Goal: Task Accomplishment & Management: Manage account settings

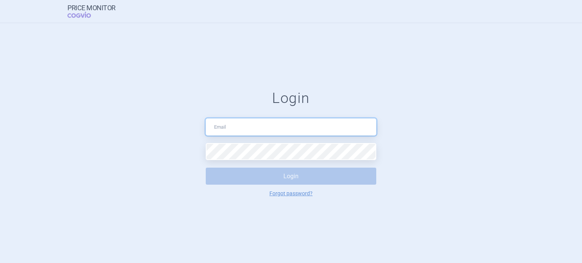
type input "data.cleaning@cogvio.com"
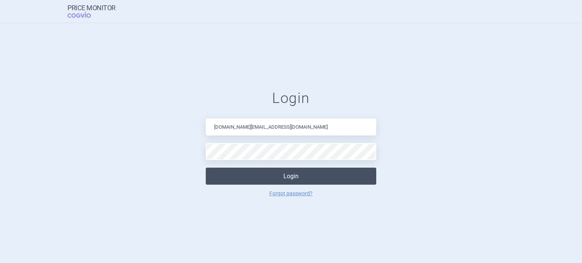
click at [305, 172] on button "Login" at bounding box center [291, 176] width 170 height 17
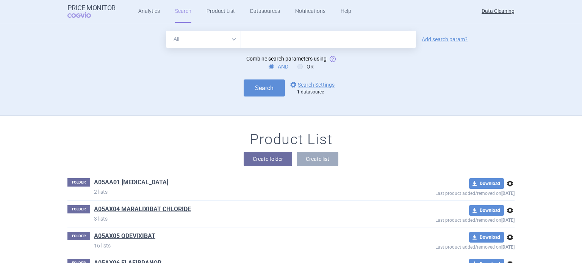
click at [344, 45] on input "text" at bounding box center [328, 39] width 175 height 17
paste input "Les Laboratoires Servier"
type input "Les Laboratoires Servier"
type input "voranigo"
click button "Search" at bounding box center [264, 88] width 41 height 17
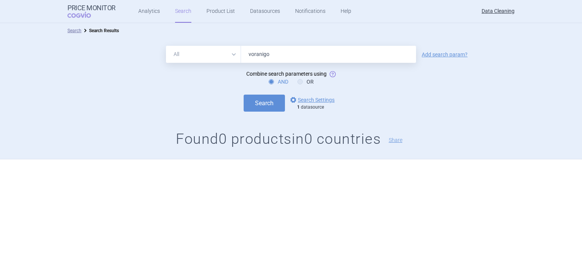
click at [292, 56] on input "voranigo" at bounding box center [328, 54] width 175 height 17
type input "voranig"
click at [244, 95] on button "Search" at bounding box center [264, 103] width 41 height 17
click at [217, 50] on select "All Brand Name ATC Company Active Substance Country Newer than" at bounding box center [203, 54] width 75 height 17
select select "brandName"
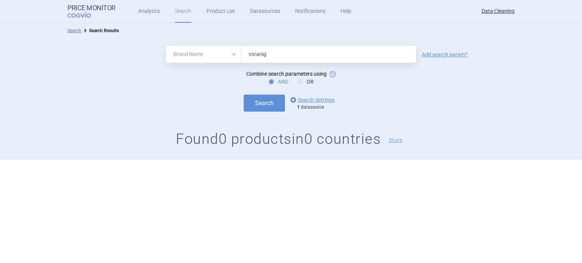
click at [166, 46] on select "All Brand Name ATC Company Active Substance Country Newer than" at bounding box center [203, 54] width 75 height 17
click at [258, 103] on button "Search" at bounding box center [264, 103] width 41 height 17
click at [286, 61] on input "voranig" at bounding box center [328, 54] width 175 height 17
paste input "Usrenty"
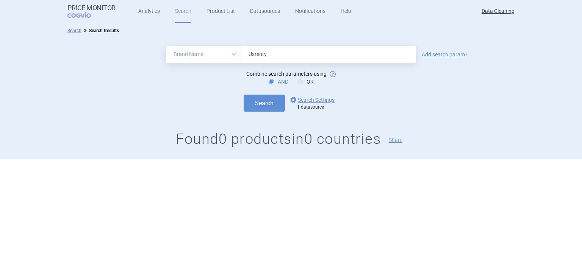
click at [244, 95] on button "Search" at bounding box center [264, 103] width 41 height 17
type input "Usrenty"
click at [244, 95] on button "Search" at bounding box center [264, 103] width 41 height 17
click at [303, 80] on label "OR" at bounding box center [305, 82] width 16 height 8
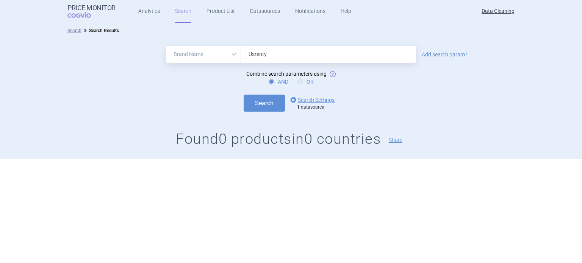
click at [303, 80] on input "OR" at bounding box center [302, 82] width 8 height 8
radio input "true"
click at [260, 106] on button "Search" at bounding box center [264, 103] width 41 height 17
click at [278, 85] on label "AND" at bounding box center [279, 82] width 20 height 8
click at [277, 85] on input "AND" at bounding box center [273, 82] width 8 height 8
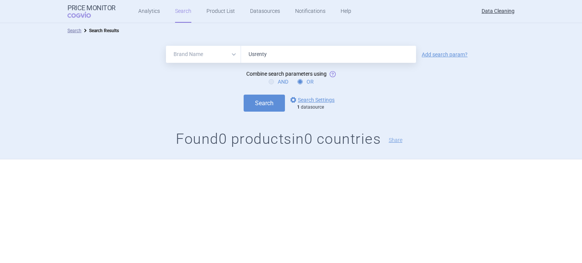
radio input "true"
click at [250, 114] on div "All Brand Name ATC Company Active Substance Country Newer than Usrenty Add sear…" at bounding box center [291, 98] width 582 height 121
click at [274, 109] on button "Search" at bounding box center [264, 103] width 41 height 17
drag, startPoint x: 204, startPoint y: 63, endPoint x: 194, endPoint y: 62, distance: 10.2
click at [194, 62] on div "All Brand Name ATC Company Active Substance Country Newer than Usrenty" at bounding box center [291, 54] width 250 height 17
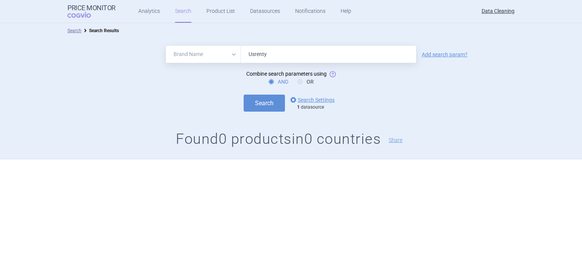
paste input "Romvimza"
type input "Romvimza"
click at [244, 95] on button "Search" at bounding box center [264, 103] width 41 height 17
click at [213, 53] on select "All Brand Name ATC Company Active Substance Country Newer than" at bounding box center [203, 54] width 75 height 17
select select "all"
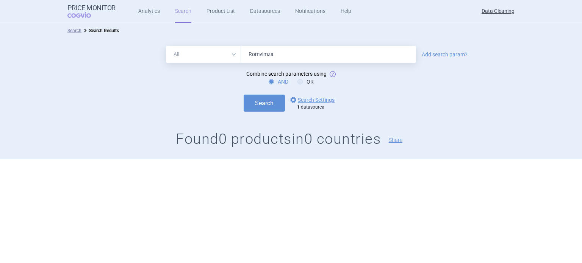
click at [166, 46] on select "All Brand Name ATC Company Active Substance Country Newer than" at bounding box center [203, 54] width 75 height 17
click at [278, 112] on div "All Brand Name ATC Company Active Substance Country Newer than Romvimza Add sea…" at bounding box center [291, 98] width 582 height 121
click at [270, 106] on button "Search" at bounding box center [264, 103] width 41 height 17
click at [315, 100] on link "options Search Settings" at bounding box center [312, 99] width 46 height 9
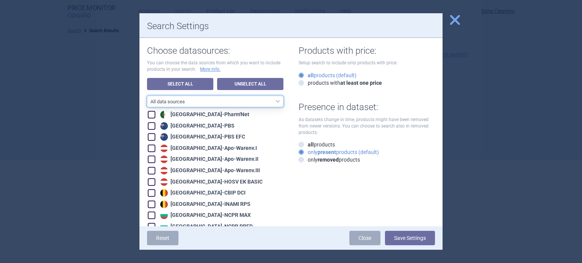
click at [263, 103] on select "All data sources LABELING - unit datasources without US LABELING - nonunit data…" at bounding box center [215, 101] width 136 height 11
select select "df38670d-62bb-4aa9-aeea-790e65b9b508"
click at [147, 96] on select "All data sources LABELING - unit datasources without US LABELING - nonunit data…" at bounding box center [215, 101] width 136 height 11
checkbox input "true"
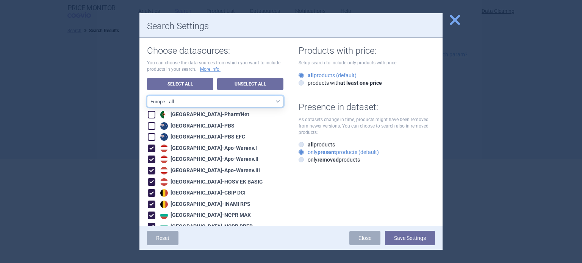
checkbox input "true"
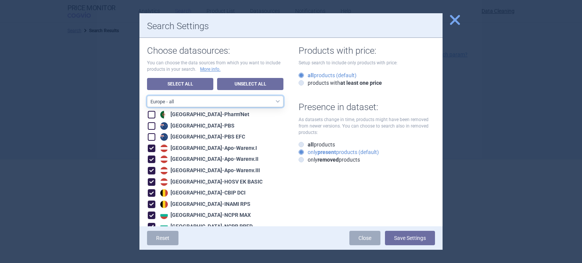
checkbox input "true"
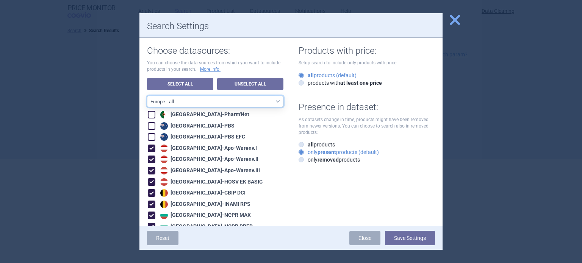
checkbox input "true"
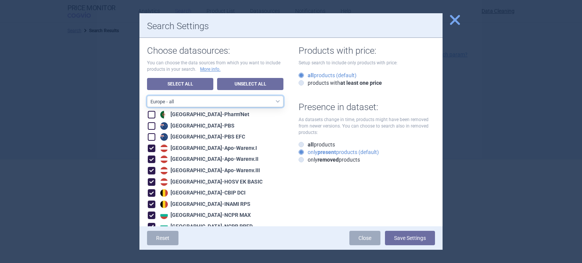
checkbox input "true"
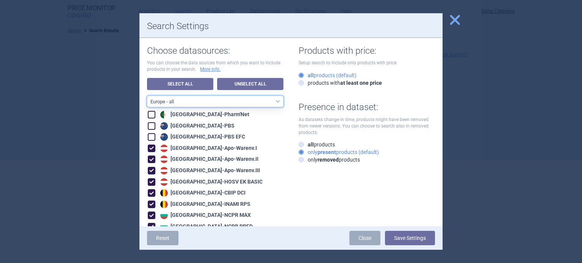
checkbox input "true"
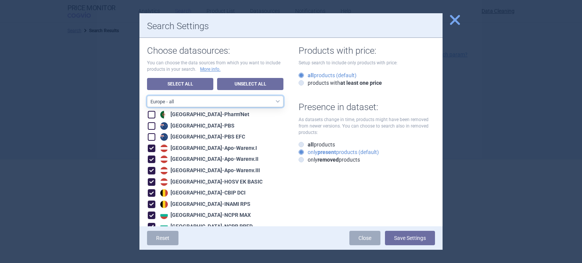
checkbox input "true"
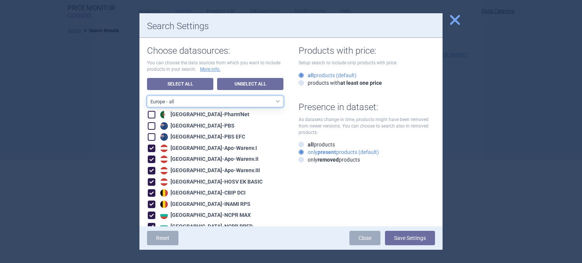
checkbox input "true"
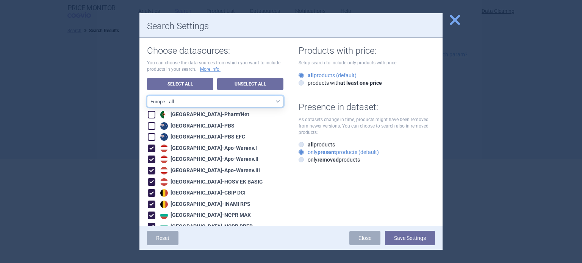
checkbox input "true"
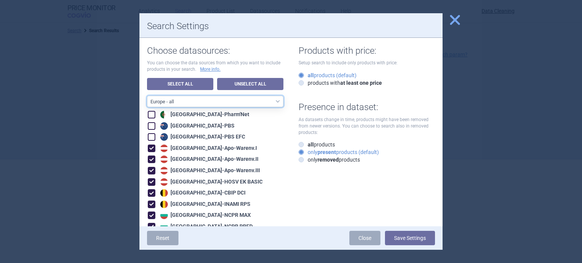
checkbox input "true"
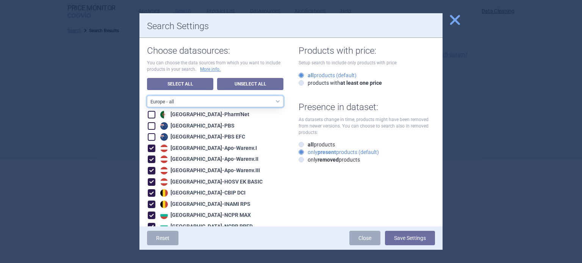
checkbox input "true"
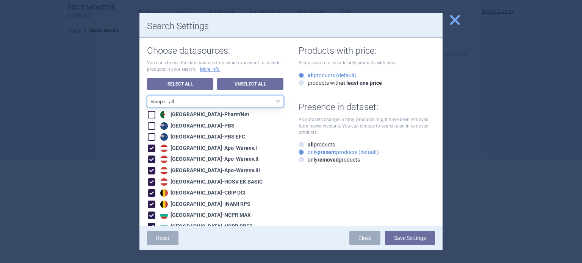
checkbox input "true"
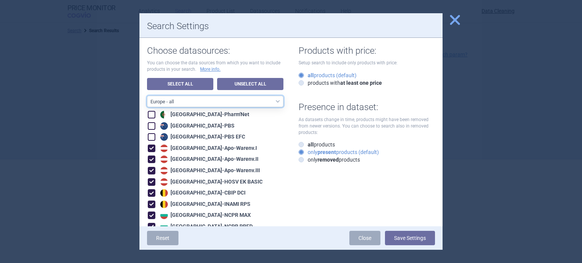
checkbox input "true"
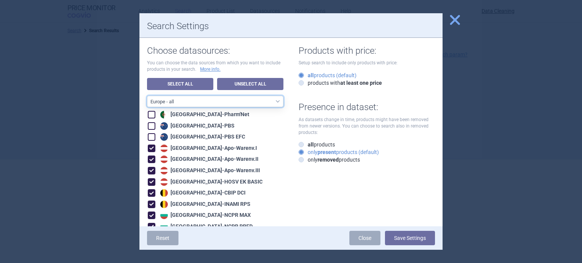
checkbox input "true"
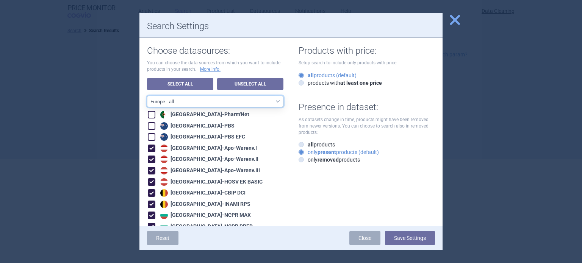
checkbox input "true"
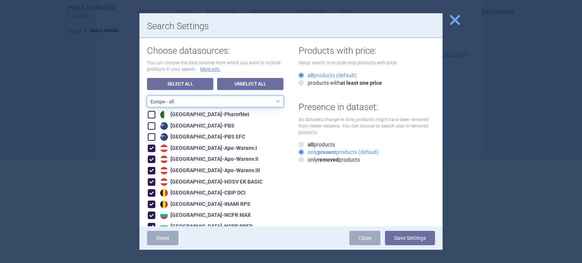
checkbox input "true"
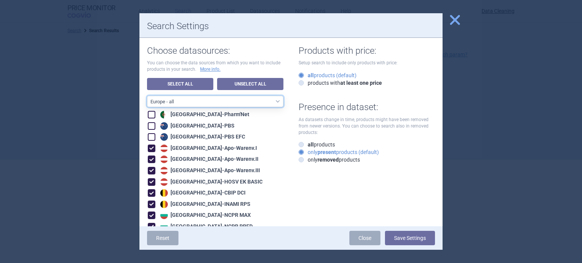
checkbox input "true"
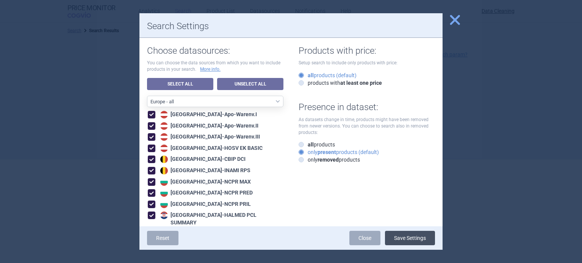
click at [408, 240] on button "Save Settings" at bounding box center [410, 238] width 50 height 14
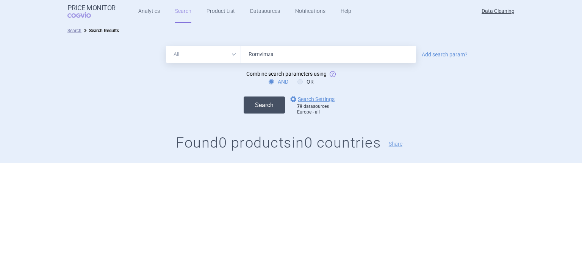
click at [270, 103] on button "Search" at bounding box center [264, 105] width 41 height 17
drag, startPoint x: 294, startPoint y: 47, endPoint x: 206, endPoint y: 32, distance: 88.8
click at [214, 34] on div "Search Search Results All Brand Name ATC Company Active Substance Country Newer…" at bounding box center [291, 93] width 582 height 140
paste input "Voranigo"
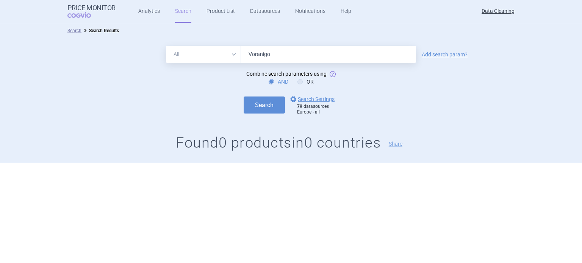
type input "Voranigo"
click at [244, 97] on button "Search" at bounding box center [264, 105] width 41 height 17
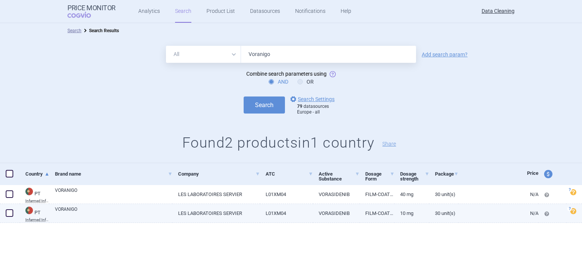
click at [9, 214] on span at bounding box center [10, 213] width 8 height 8
checkbox input "true"
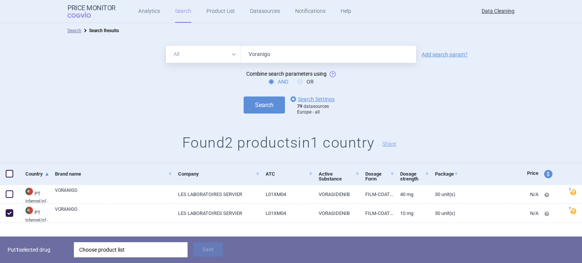
click at [139, 247] on div "Choose product list" at bounding box center [130, 249] width 103 height 15
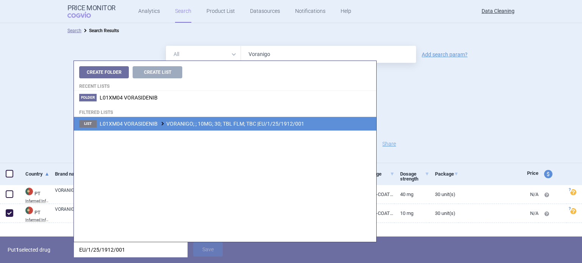
type input "EU/1/25/1912/001"
click at [230, 124] on span "L01XM04 VORASIDENIB VORANIGO; ; 10MG; 30; TBL FLM; TBC |EU/1/25/1912/001" at bounding box center [202, 124] width 205 height 6
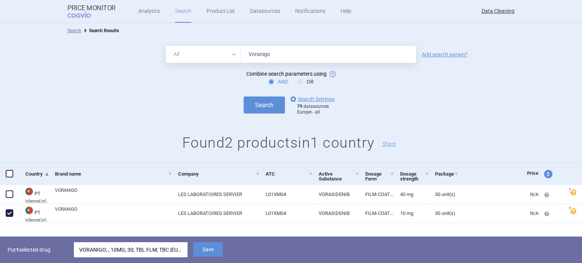
drag, startPoint x: 207, startPoint y: 253, endPoint x: 105, endPoint y: 227, distance: 105.7
click at [205, 252] on button "Save" at bounding box center [208, 249] width 30 height 14
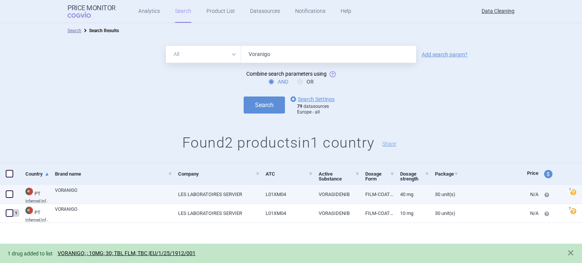
click at [10, 199] on span at bounding box center [9, 194] width 11 height 11
checkbox input "true"
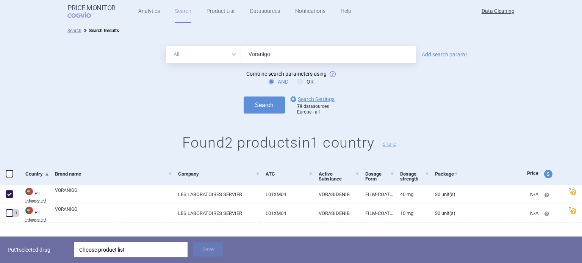
click at [106, 254] on div "Choose product list" at bounding box center [130, 249] width 103 height 15
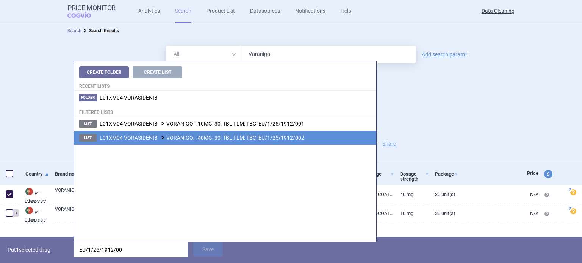
type input "EU/1/25/1912/00"
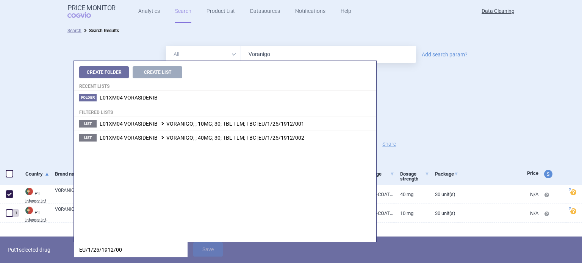
click at [239, 142] on li "List L01XM04 VORASIDENIB VORANIGO; ; 40MG; 30; TBL FLM; TBC |EU/1/25/1912/002" at bounding box center [225, 138] width 302 height 14
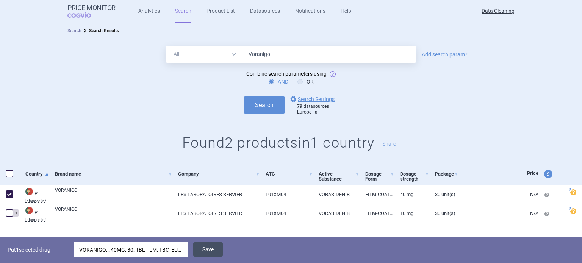
click at [218, 252] on button "Save" at bounding box center [208, 249] width 30 height 14
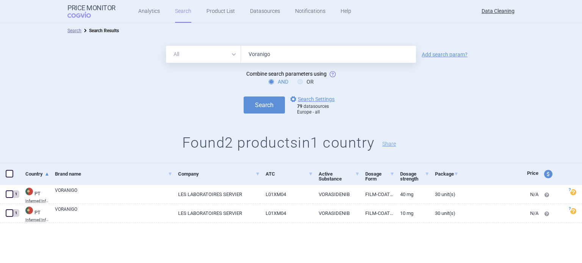
drag, startPoint x: 286, startPoint y: 58, endPoint x: 195, endPoint y: 67, distance: 91.3
click at [206, 65] on form "All Brand Name ATC Company Active Substance Country Newer than Voranigo Add sea…" at bounding box center [291, 81] width 582 height 70
paste input "Usrenty"
click at [244, 97] on button "Search" at bounding box center [264, 105] width 41 height 17
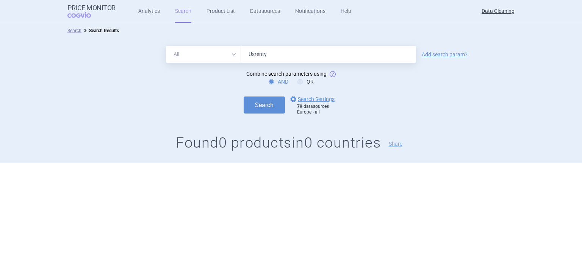
type input "Voranigo"
type input "Voranig"
click at [244, 97] on button "Search" at bounding box center [264, 105] width 41 height 17
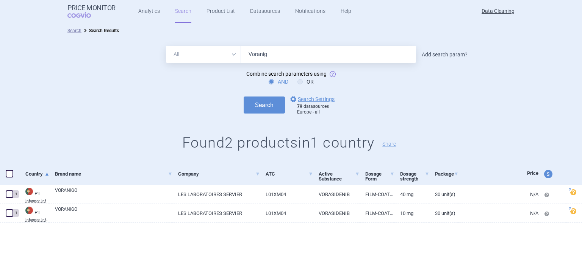
click at [434, 52] on link "Add search param?" at bounding box center [445, 54] width 46 height 5
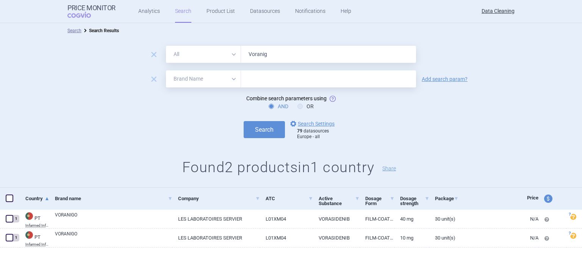
click at [228, 76] on select "All Brand Name ATC Company Active Substance Country Newer than" at bounding box center [203, 78] width 75 height 17
select select "newerThan"
click at [166, 70] on select "All Brand Name ATC Company Active Substance Country Newer than" at bounding box center [203, 78] width 75 height 17
click at [259, 80] on input "text" at bounding box center [328, 78] width 175 height 17
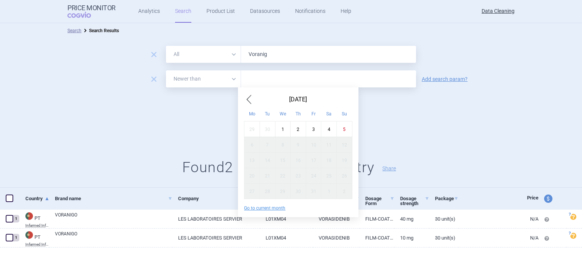
click at [250, 99] on span "Previous Month" at bounding box center [248, 100] width 9 height 12
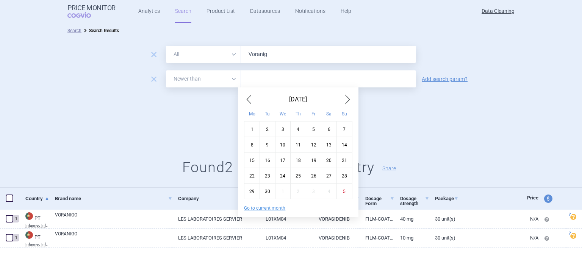
click at [342, 145] on div "14" at bounding box center [344, 145] width 16 height 16
type input "14. 9. 2025"
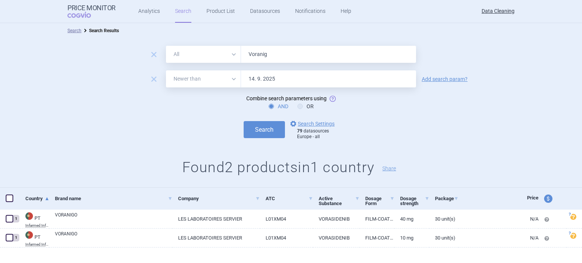
click at [173, 61] on select "All Brand Name ATC Company Active Substance Country Newer than" at bounding box center [203, 54] width 75 height 17
select select "brandName"
click at [166, 46] on select "All Brand Name ATC Company Active Substance Country Newer than" at bounding box center [203, 54] width 75 height 17
drag, startPoint x: 233, startPoint y: 48, endPoint x: 182, endPoint y: 48, distance: 50.4
click at [206, 48] on div "All Brand Name ATC Company Active Substance Country Newer than Voranig" at bounding box center [291, 54] width 250 height 17
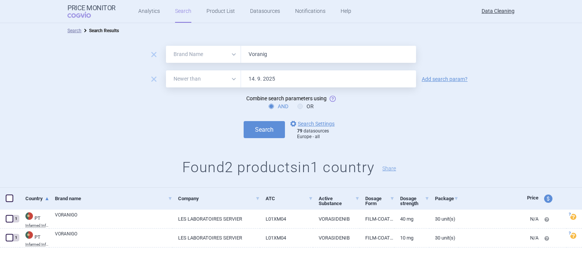
paste input "elphoro , Vizamyl , Translarna , Tafinlar , Gazyvaro , Nuwiq , Envarsus , Simbr…"
type input "Velphoro , Vizamyl , Translarna , Tafinlar , Gazyvaro , Nuwiq , Envarsus , Simb…"
click at [244, 121] on button "Search" at bounding box center [264, 129] width 41 height 17
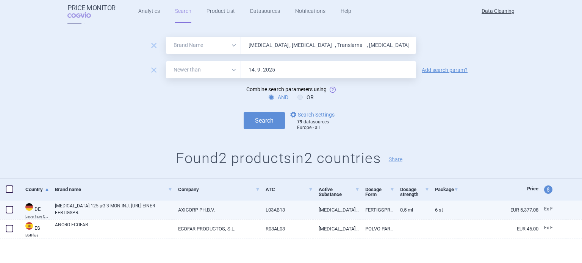
click at [6, 210] on span at bounding box center [10, 210] width 8 height 8
checkbox input "true"
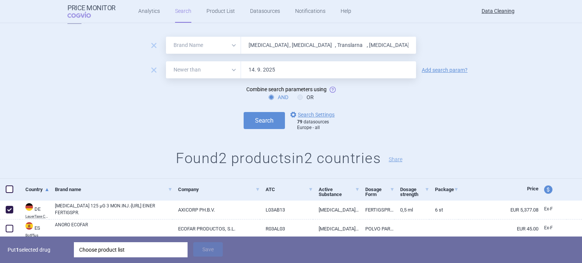
click at [122, 249] on div "Choose product list" at bounding box center [130, 249] width 103 height 15
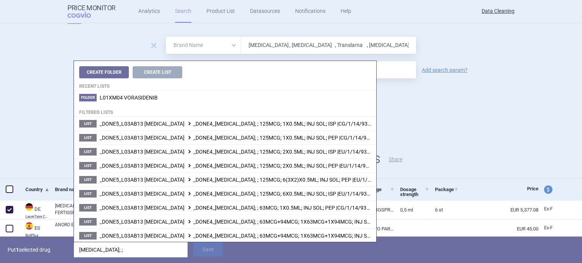
type input "plegridy; ;"
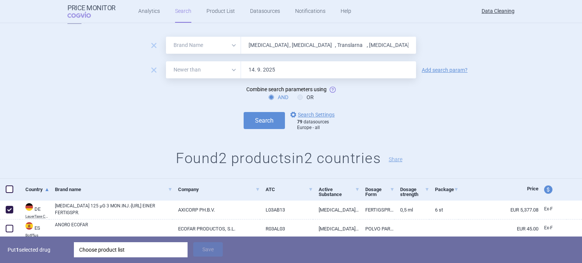
click at [24, 249] on p "Put 1 selected drug" at bounding box center [38, 249] width 61 height 15
click at [112, 251] on div "Choose product list" at bounding box center [130, 249] width 103 height 15
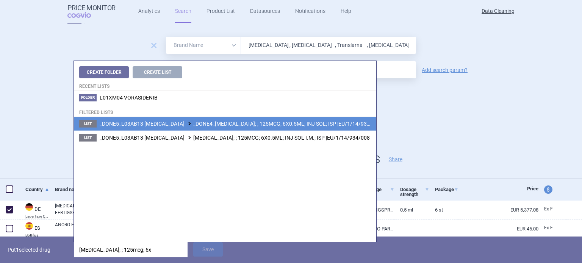
type input "plegridy; ; 125mcg; 6x"
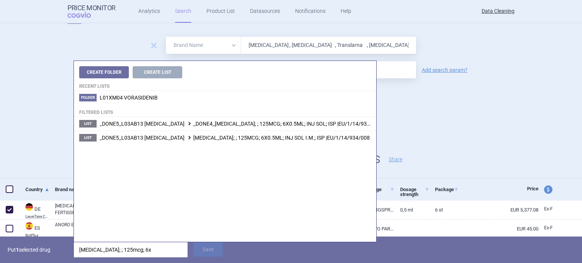
drag, startPoint x: 312, startPoint y: 123, endPoint x: 317, endPoint y: 111, distance: 13.3
click at [311, 118] on li "List _DONE5_L03AB13 PEGINTERFERON BETA-1A _DONE4_PLEGRIDY; ; 125MCG; 6X0.5ML; I…" at bounding box center [225, 124] width 302 height 14
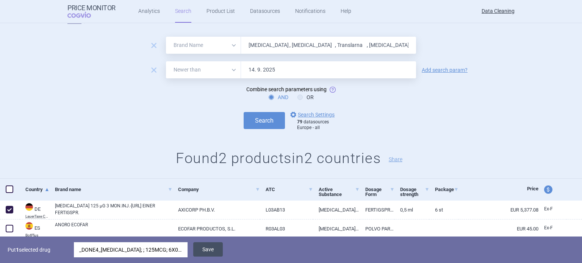
click at [215, 250] on button "Save" at bounding box center [208, 249] width 30 height 14
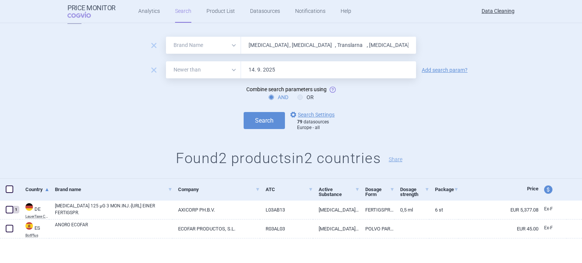
click at [313, 40] on input "Velphoro , Vizamyl , Translarna , Tafinlar , Gazyvaro , Nuwiq , Envarsus , Simb…" at bounding box center [328, 45] width 175 height 17
paste input "Laventair , Revinty , Arnuity , BiResp , DuoResp"
click at [244, 112] on button "Search" at bounding box center [264, 120] width 41 height 17
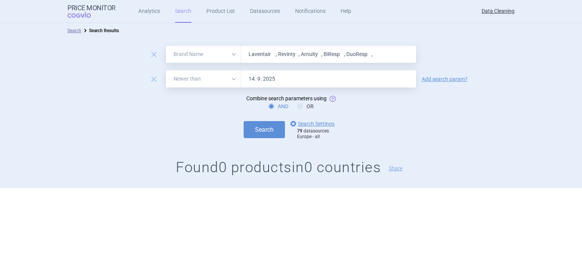
paste input "Incrus"
click at [244, 121] on button "Search" at bounding box center [264, 129] width 41 height 17
paste input "Deltyba , Vimizim , Hemangiol , HEMANGEOL ,"
click at [244, 121] on button "Search" at bounding box center [264, 129] width 41 height 17
paste input "Ulunar"
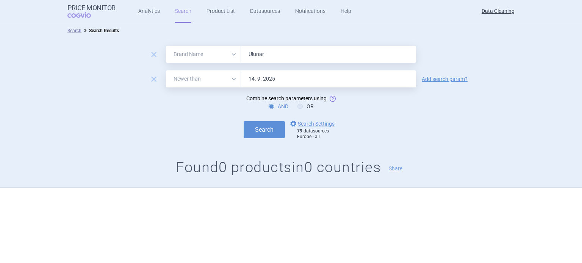
click at [244, 121] on button "Search" at bounding box center [264, 129] width 41 height 17
paste input "Vokanamet , INVOKAMET ,"
click at [244, 121] on button "Search" at bounding box center [264, 129] width 41 height 17
paste input "Pregabalin"
type input "Pregabalin"
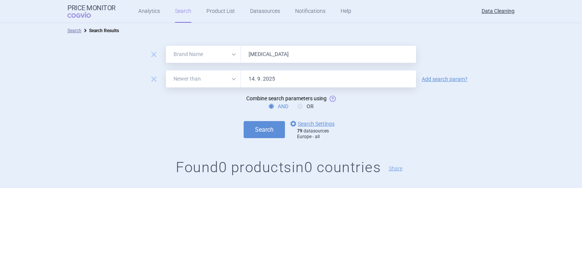
click at [244, 121] on button "Search" at bounding box center [264, 129] width 41 height 17
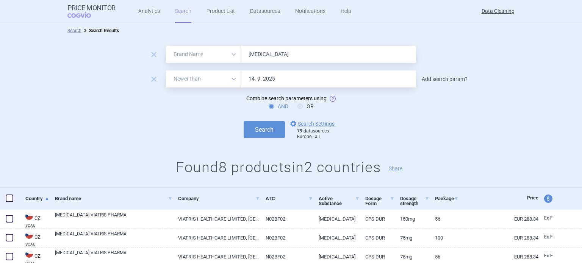
click at [461, 81] on link "Add search param?" at bounding box center [445, 79] width 46 height 5
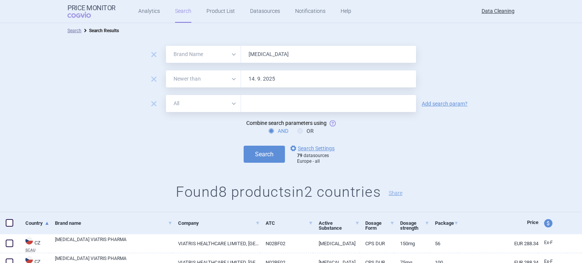
click at [361, 103] on input "text" at bounding box center [328, 103] width 175 height 17
paste input "Pfizer"
type input "Pfizer"
click at [244, 146] on button "Search" at bounding box center [264, 154] width 41 height 17
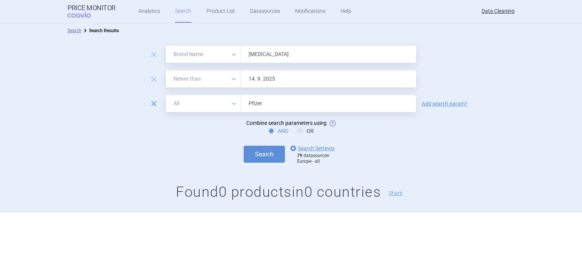
click at [148, 104] on span "remove" at bounding box center [153, 103] width 11 height 11
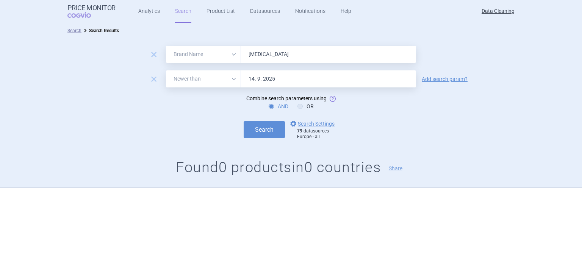
drag, startPoint x: 285, startPoint y: 53, endPoint x: 173, endPoint y: 51, distance: 112.5
click at [179, 52] on div "All Brand Name ATC Company Active Substance Country Newer than Pregabalin" at bounding box center [291, 54] width 250 height 17
paste input "Granupas"
click at [244, 121] on button "Search" at bounding box center [264, 129] width 41 height 17
paste input "Para"
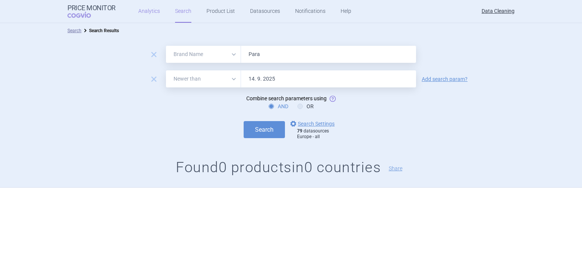
type input "Para"
click at [244, 121] on button "Search" at bounding box center [264, 129] width 41 height 17
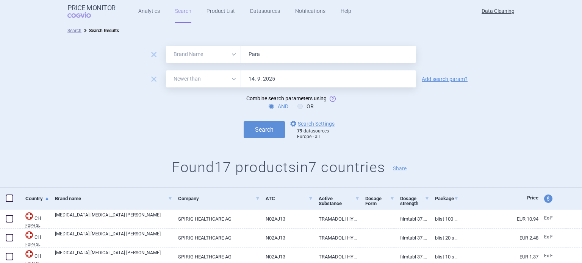
click at [445, 78] on link "Add search param?" at bounding box center [445, 79] width 46 height 5
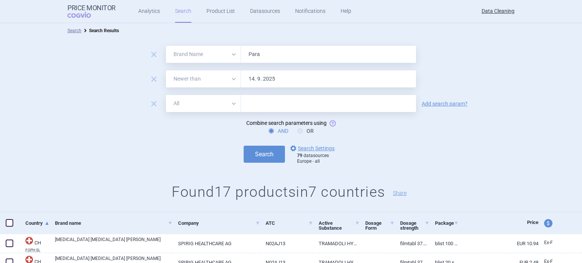
click at [361, 111] on input "text" at bounding box center [328, 103] width 175 height 17
paste input "Lucane"
type input "Lucane"
click at [244, 146] on button "Search" at bounding box center [264, 154] width 41 height 17
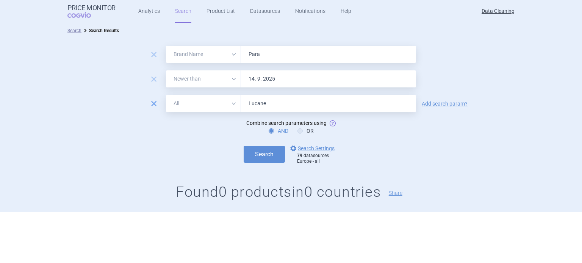
drag, startPoint x: 153, startPoint y: 102, endPoint x: 161, endPoint y: 106, distance: 9.2
click at [153, 102] on span "remove" at bounding box center [153, 103] width 11 height 11
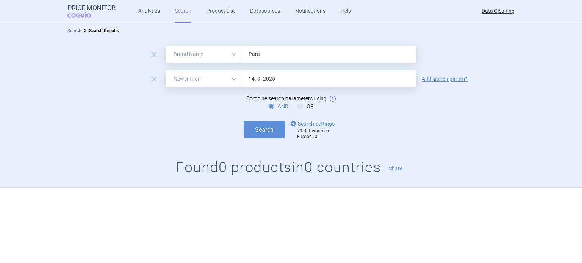
click at [258, 50] on input "Para" at bounding box center [328, 54] width 175 height 17
paste input "Adempas , Bemfola , Cometriq , Latuda , Sirturo , Izba , Mirvaso , Neuraceq , T…"
type input "Adempas , Bemfola , Cometriq , Latuda , Sirturo , Izba , Mirvaso , Neuraceq , T…"
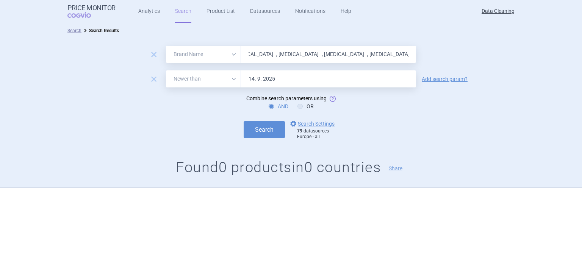
click at [244, 121] on button "Search" at bounding box center [264, 129] width 41 height 17
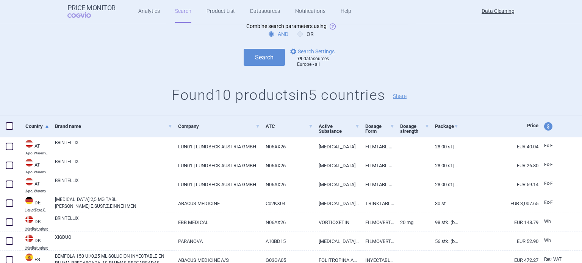
scroll to position [114, 0]
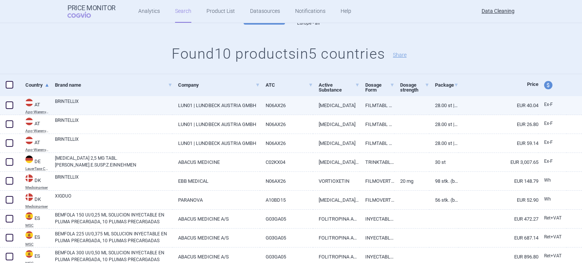
drag, startPoint x: 12, startPoint y: 106, endPoint x: 27, endPoint y: 103, distance: 15.5
click at [12, 106] on span at bounding box center [10, 106] width 8 height 8
checkbox input "true"
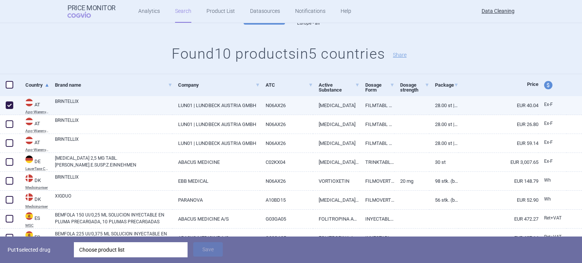
click at [84, 103] on link "BRINTELLIX" at bounding box center [113, 105] width 117 height 14
select select "EUR"
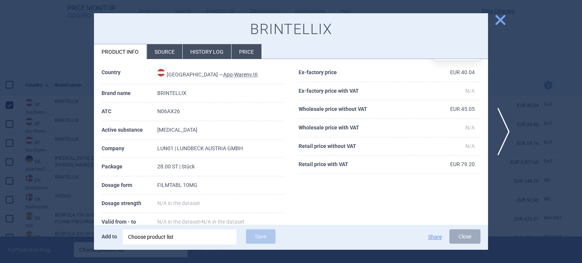
scroll to position [38, 0]
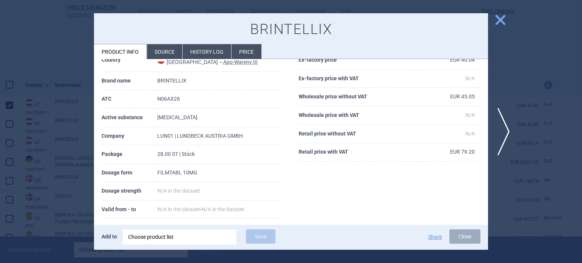
click at [62, 208] on div at bounding box center [291, 131] width 582 height 263
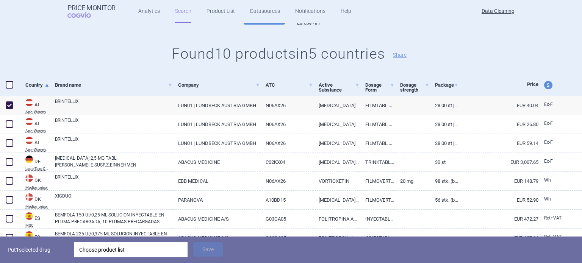
click at [106, 253] on div "Choose product list" at bounding box center [130, 249] width 103 height 15
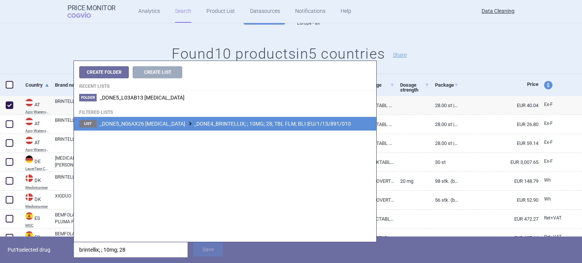
type input "brintellix; ; 10mg; 28"
click at [212, 123] on span "_DONE5_N06AX26 VORTIOXETINE _DONE4_BRINTELLIX; ; 10MG; 28; TBL FLM; BLI |EU/1/1…" at bounding box center [225, 124] width 251 height 6
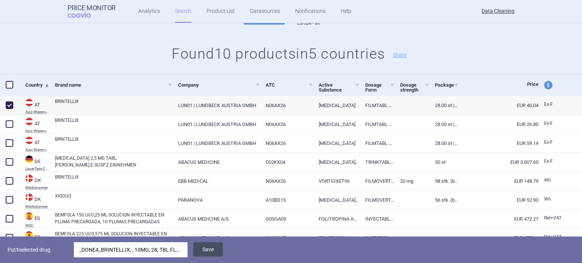
click at [209, 251] on button "Save" at bounding box center [208, 249] width 30 height 14
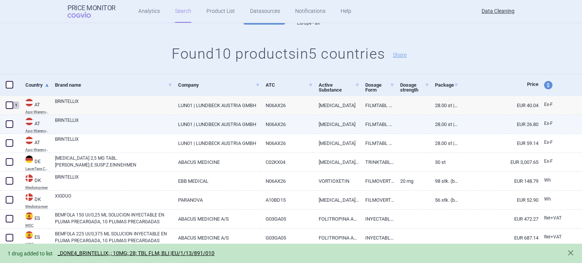
click at [349, 124] on link "VORTIOXETINE" at bounding box center [336, 124] width 47 height 19
select select "EUR"
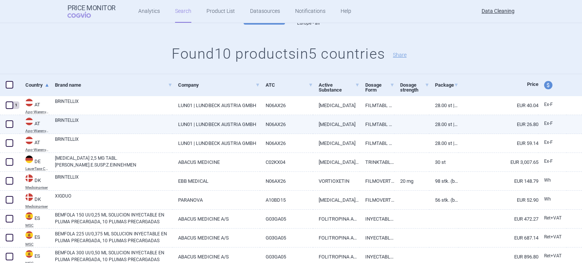
click at [6, 127] on span at bounding box center [10, 124] width 8 height 8
checkbox input "true"
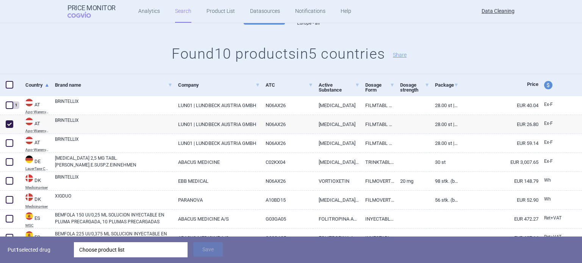
click at [161, 247] on div "Choose product list" at bounding box center [130, 249] width 103 height 15
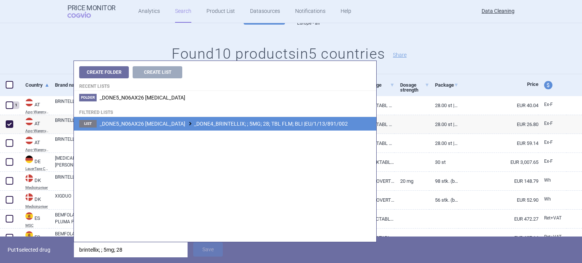
type input "brintellix; ; 5mg; 28"
click at [294, 125] on span "_DONE5_N06AX26 VORTIOXETINE _DONE4_BRINTELLIX; ; 5MG; 28; TBL FLM; BLI |EU/1/13…" at bounding box center [224, 124] width 248 height 6
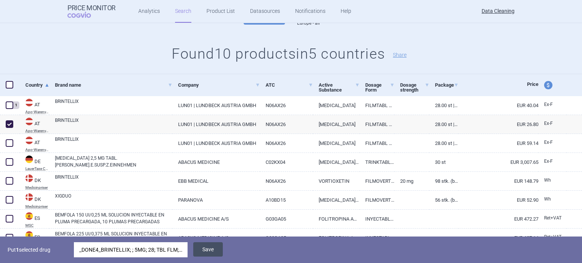
click at [213, 251] on button "Save" at bounding box center [208, 249] width 30 height 14
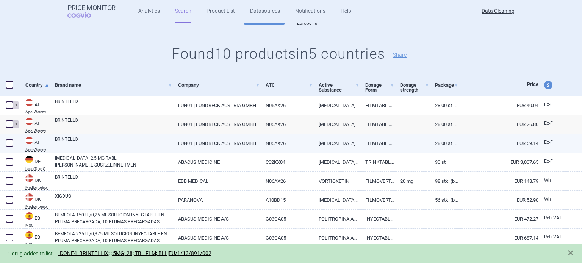
click at [172, 142] on link "LUN01 | LUNDBECK AUSTRIA GMBH" at bounding box center [215, 143] width 87 height 19
select select "EUR"
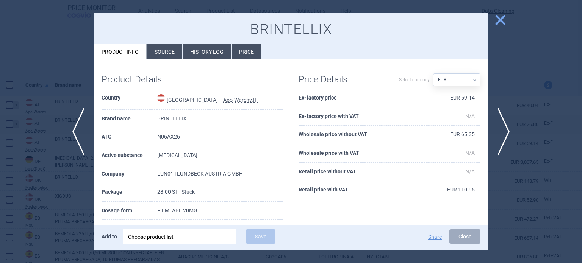
click at [0, 150] on div at bounding box center [291, 131] width 582 height 263
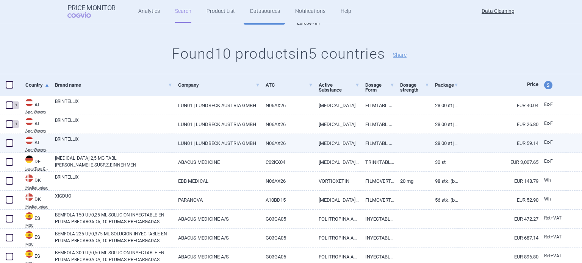
click at [6, 145] on span at bounding box center [10, 143] width 8 height 8
checkbox input "true"
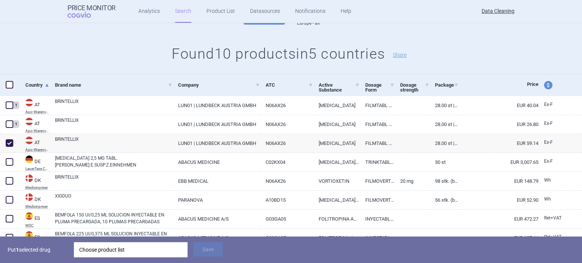
click at [146, 247] on div "Choose product list" at bounding box center [130, 249] width 103 height 15
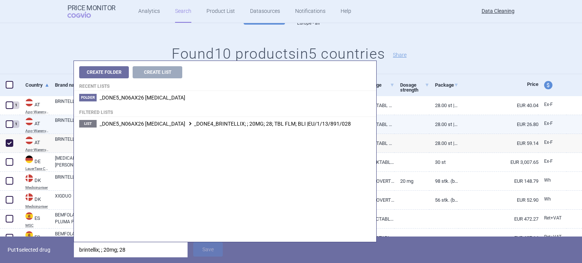
type input "brintellix; ; 20mg; 28"
click at [258, 122] on span "_DONE5_N06AX26 VORTIOXETINE _DONE4_BRINTELLIX; ; 20MG; 28; TBL FLM; BLI |EU/1/1…" at bounding box center [225, 124] width 251 height 6
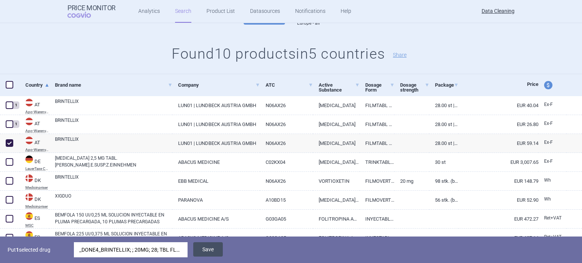
click at [205, 245] on button "Save" at bounding box center [208, 249] width 30 height 14
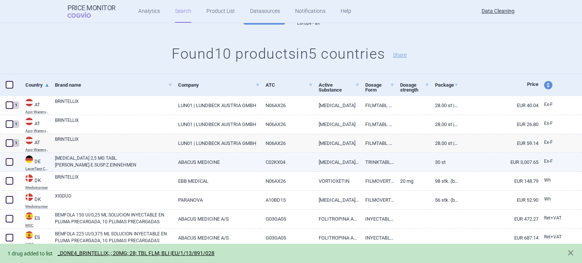
click at [9, 160] on span at bounding box center [10, 162] width 8 height 8
checkbox input "true"
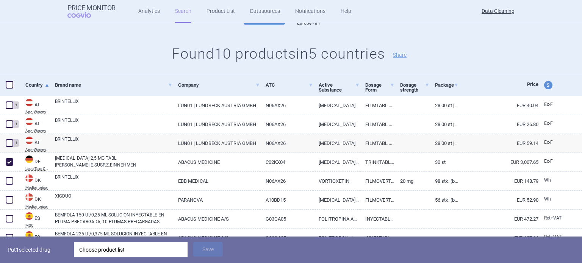
click at [121, 243] on div "Choose product list" at bounding box center [130, 249] width 103 height 15
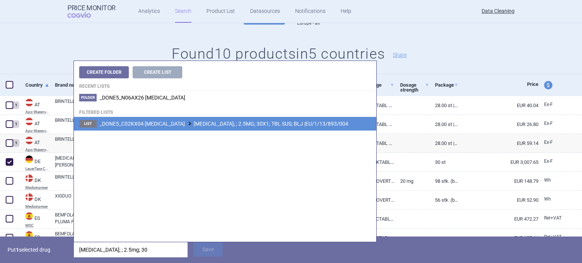
type input "opsumit; ; 2.5mg; 30"
click at [235, 119] on li "List _DONE5_C02KX04 MACITENTAN OPSUMIT; ; 2.5MG; 30X1; TBL SUS; BLJ |EU/1/13/89…" at bounding box center [225, 124] width 302 height 14
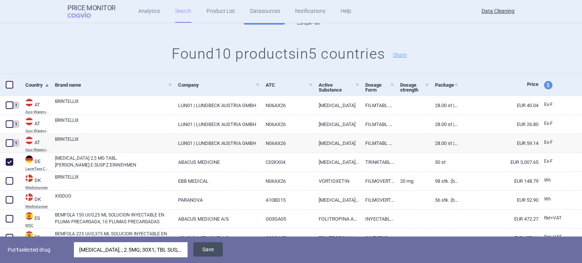
click at [211, 255] on button "Save" at bounding box center [208, 249] width 30 height 14
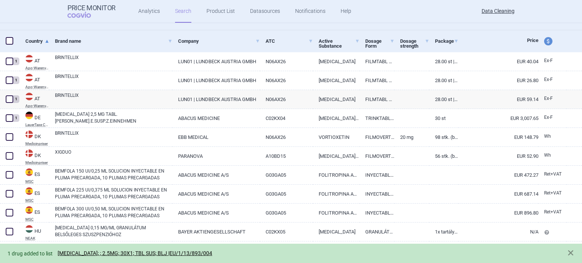
scroll to position [161, 0]
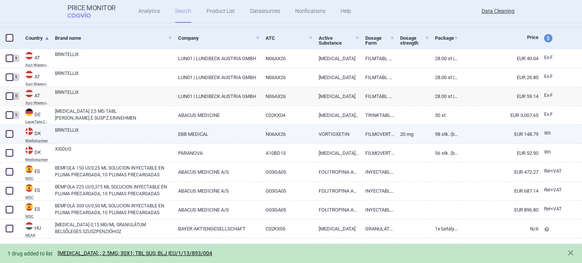
click at [8, 135] on span at bounding box center [10, 134] width 8 height 8
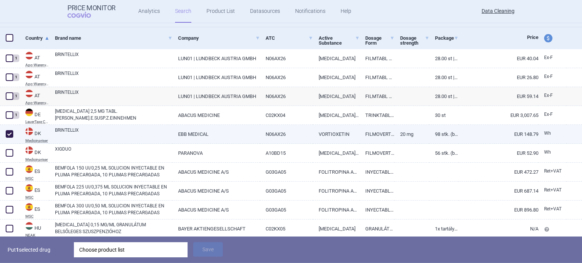
checkbox input "true"
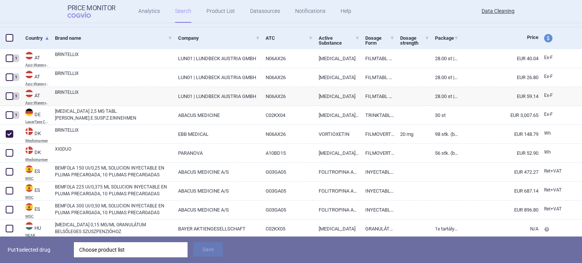
click at [138, 250] on div "Choose product list" at bounding box center [130, 249] width 103 height 15
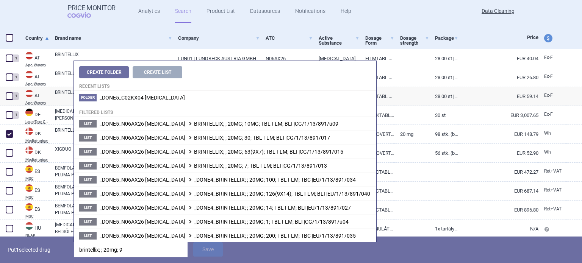
type input "brintellix; ; 20mg; 98"
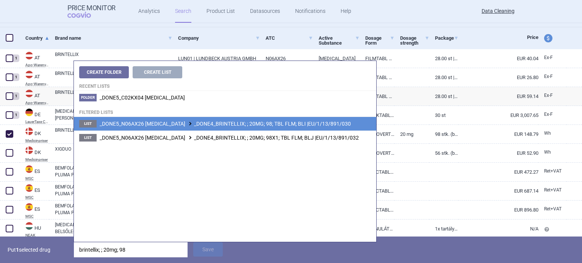
click at [267, 124] on span "_DONE5_N06AX26 VORTIOXETINE _DONE4_BRINTELLIX; ; 20MG; 98; TBL FLM; BLI |EU/1/1…" at bounding box center [225, 124] width 251 height 6
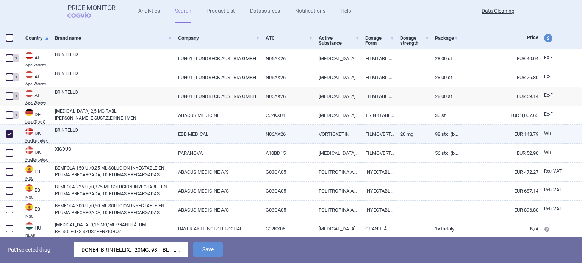
click at [195, 133] on link "EBB MEDICAL" at bounding box center [215, 134] width 87 height 19
select select "EUR"
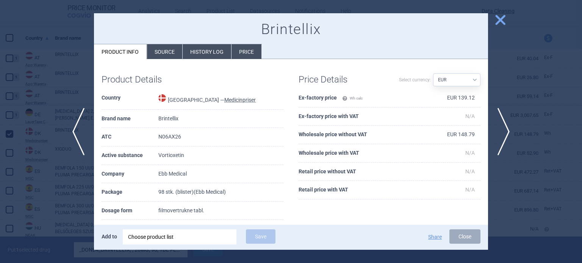
click at [73, 183] on div at bounding box center [291, 131] width 582 height 263
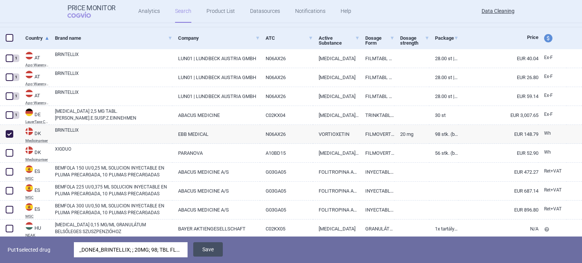
click at [212, 251] on button "Save" at bounding box center [208, 249] width 30 height 14
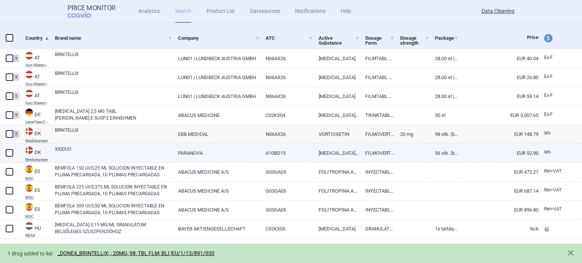
click at [9, 150] on span at bounding box center [10, 153] width 8 height 8
checkbox input "true"
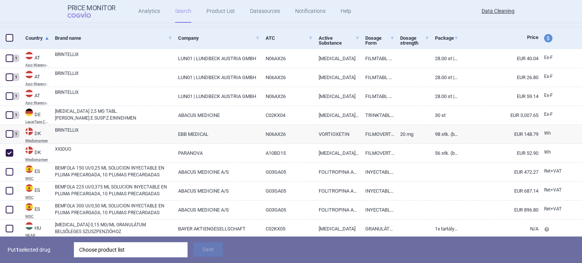
click at [129, 247] on div "Choose product list" at bounding box center [130, 249] width 103 height 15
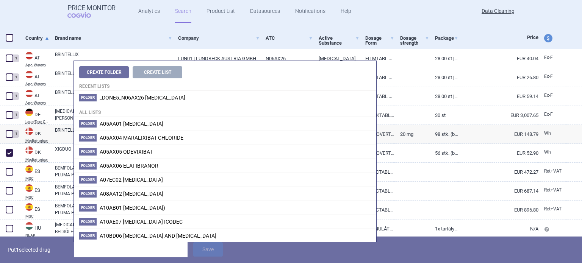
type input "s"
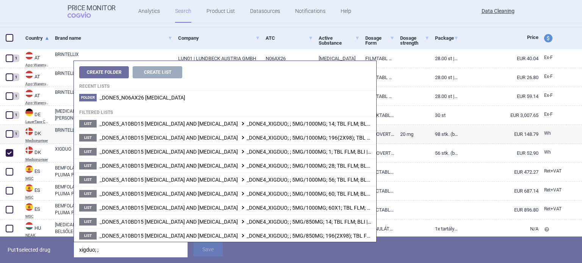
type input "xigduo; ;"
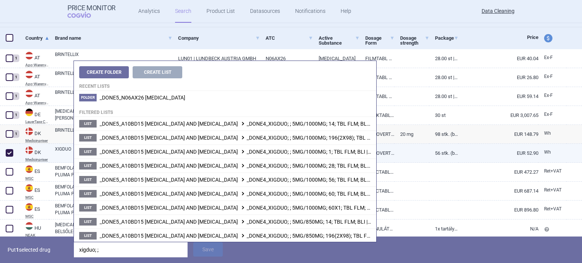
click at [60, 150] on link "XIGDUO" at bounding box center [113, 153] width 117 height 14
select select "EUR"
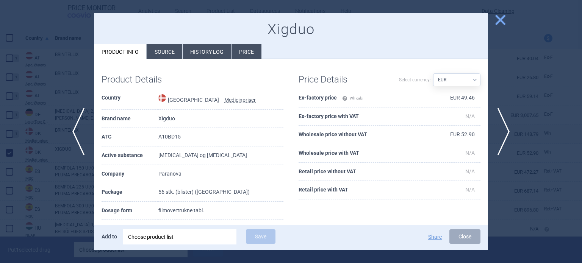
click at [163, 54] on li "Source" at bounding box center [164, 51] width 35 height 15
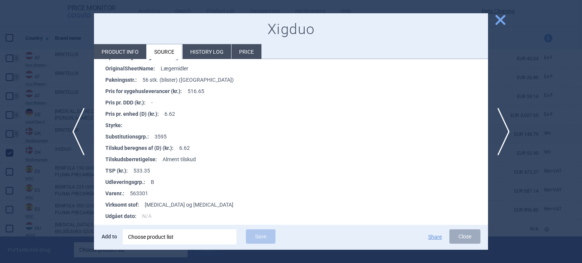
scroll to position [227, 0]
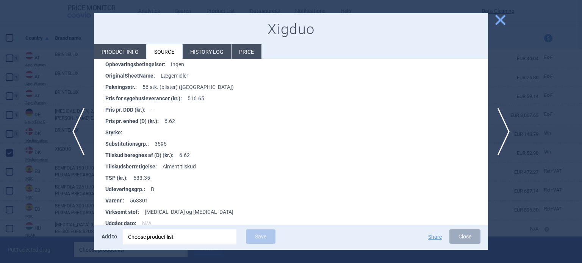
drag, startPoint x: 52, startPoint y: 218, endPoint x: 92, endPoint y: 239, distance: 45.2
click at [52, 218] on div at bounding box center [291, 131] width 582 height 263
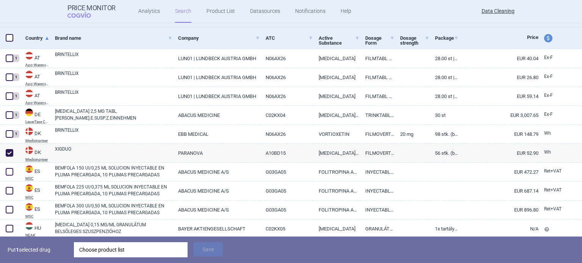
click at [112, 251] on div "Choose product list" at bounding box center [130, 249] width 103 height 15
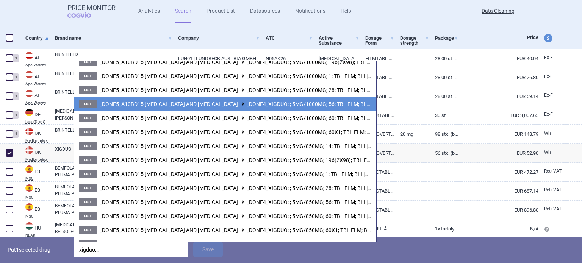
scroll to position [97, 0]
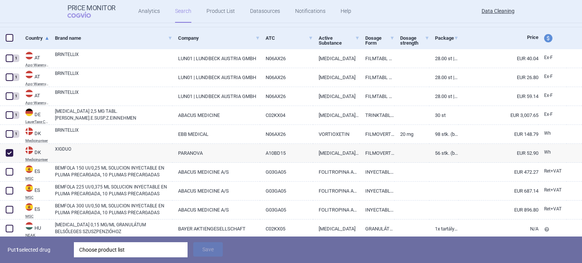
click at [335, 257] on div "Put 1 selected drug Choose product list Save" at bounding box center [291, 250] width 582 height 27
click at [89, 156] on link "XIGDUO" at bounding box center [113, 153] width 117 height 14
select select "EUR"
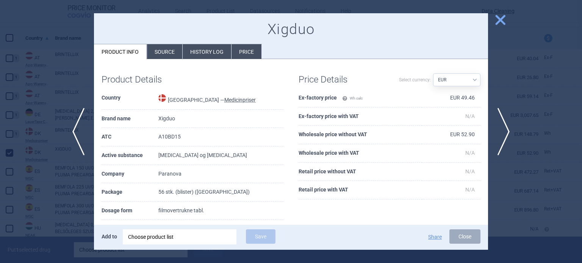
click at [158, 51] on li "Source" at bounding box center [164, 51] width 35 height 15
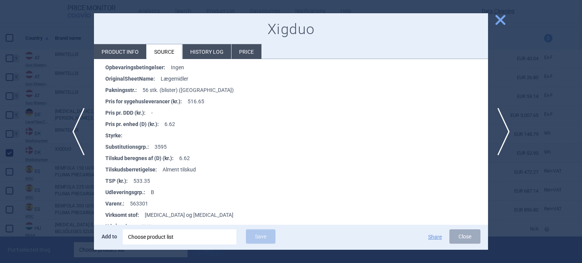
scroll to position [265, 0]
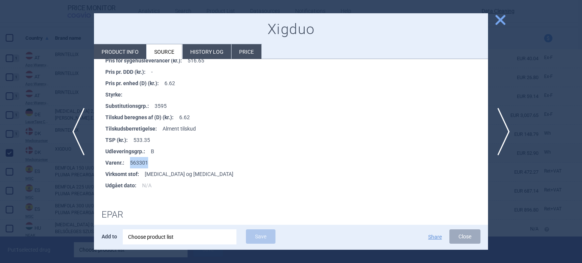
drag, startPoint x: 137, startPoint y: 163, endPoint x: 124, endPoint y: 163, distance: 12.9
click at [124, 163] on li "Varenr. : 563301" at bounding box center [296, 162] width 383 height 11
copy li "563301"
click at [0, 194] on div at bounding box center [291, 131] width 582 height 263
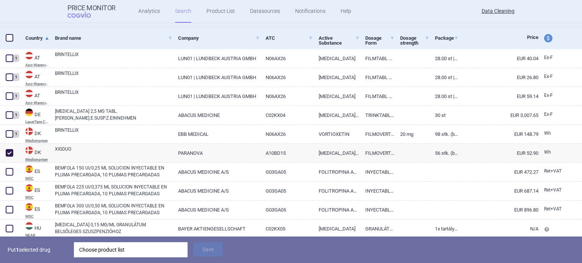
click at [119, 242] on div "Put 1 selected drug Choose product list Save" at bounding box center [291, 250] width 582 height 27
click at [123, 248] on div "Choose product list" at bounding box center [130, 249] width 103 height 15
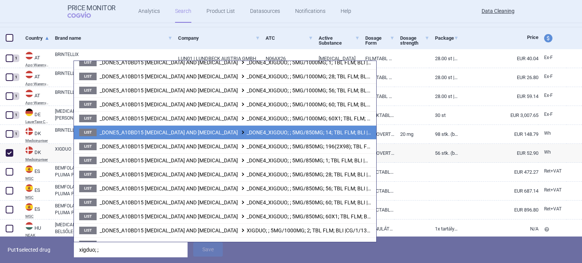
scroll to position [97, 0]
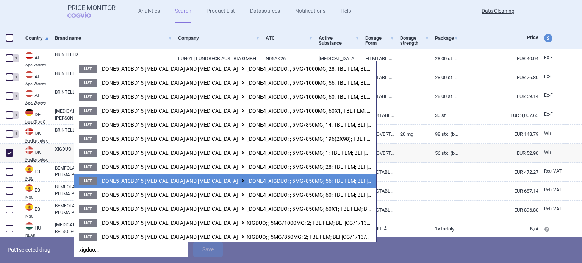
click at [267, 176] on li "List _DONE5_A10BD15 METFORMIN AND DAPAGLIFLOZIN _DONE4_XIGDUO; ; 5MG/850MG; 56;…" at bounding box center [225, 181] width 302 height 14
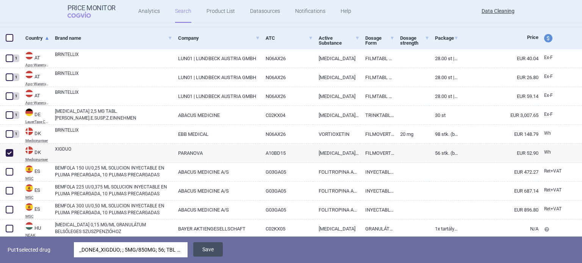
click at [210, 252] on button "Save" at bounding box center [208, 249] width 30 height 14
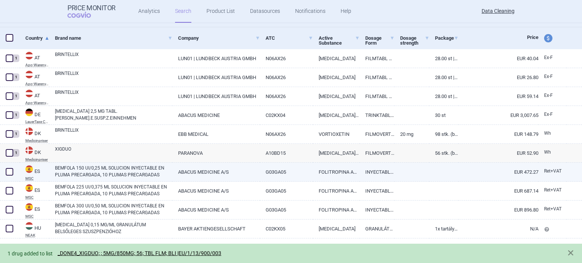
click at [8, 175] on span at bounding box center [10, 172] width 8 height 8
checkbox input "true"
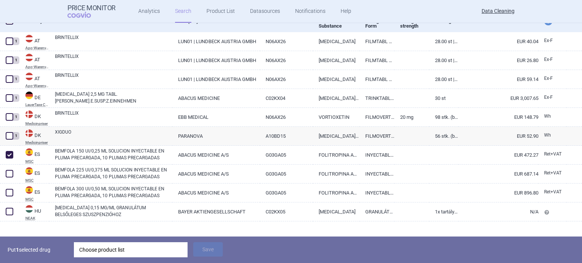
scroll to position [187, 0]
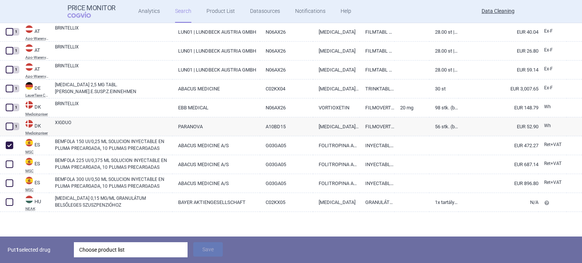
click at [126, 250] on div "Choose product list" at bounding box center [130, 249] width 103 height 15
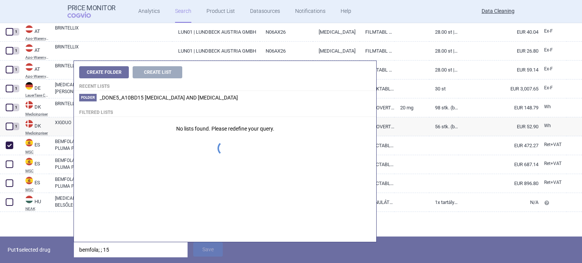
type input "bemfola; ; 150"
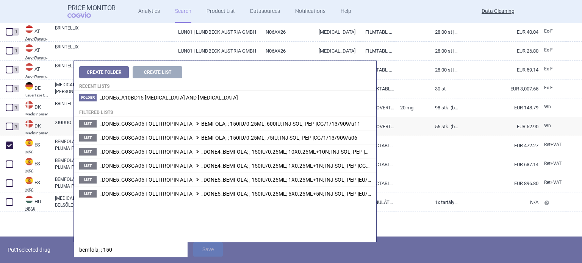
click at [26, 255] on p "Put 1 selected drug" at bounding box center [38, 249] width 61 height 15
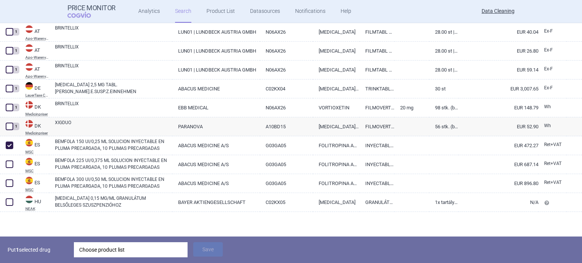
click at [146, 243] on div "Choose product list" at bounding box center [130, 249] width 103 height 15
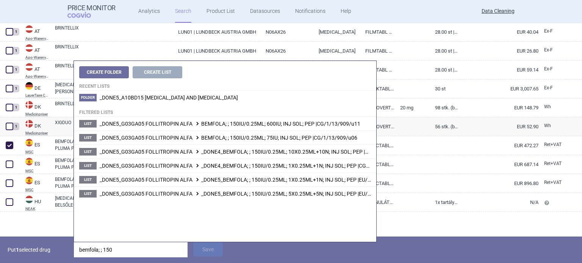
click at [227, 260] on div "Put 1 selected drug bemfola; ; 150 Save" at bounding box center [291, 250] width 582 height 27
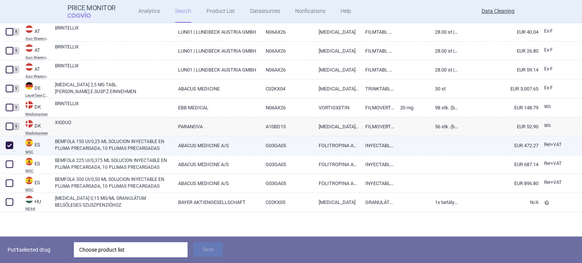
click at [154, 142] on link "BEMFOLA 150 UI/0,25 ML SOLUCION INYECTABLE EN PLUMA PRECARGADA, 10 PLUMAS PRECA…" at bounding box center [113, 145] width 117 height 14
select select "EUR"
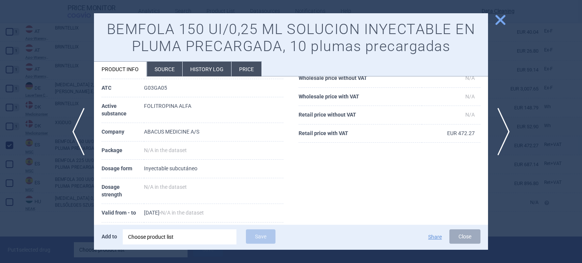
scroll to position [74, 0]
click at [156, 69] on li "Source" at bounding box center [164, 69] width 35 height 15
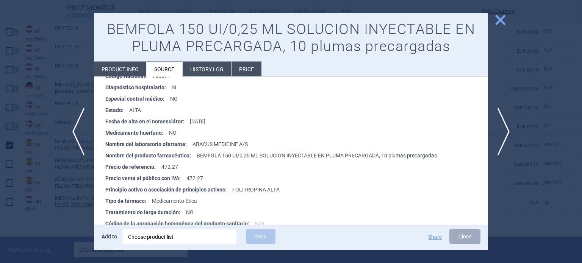
scroll to position [153, 0]
click at [63, 202] on div at bounding box center [291, 131] width 582 height 263
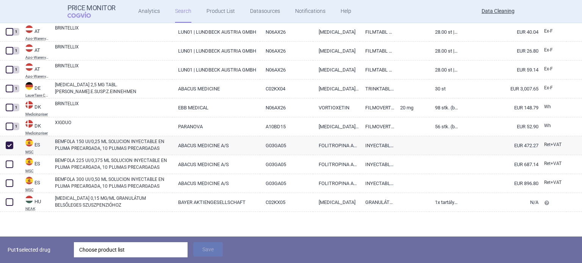
click at [122, 252] on div "Choose product list" at bounding box center [130, 249] width 103 height 15
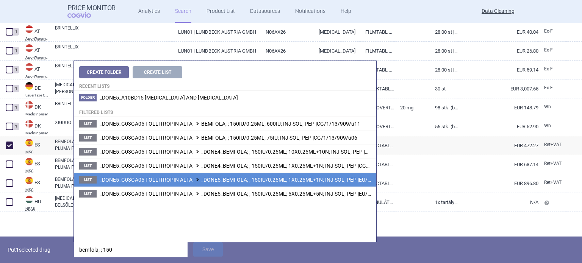
click at [280, 181] on span "_DONE5_G03GA05 FOLLITROPIN ALFA _DONE5_BEMFOLA; ; 150IU/0.25ML; 1X0.25ML+1N; IN…" at bounding box center [251, 180] width 302 height 6
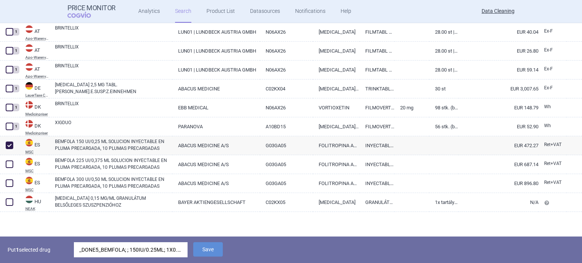
click at [155, 254] on div "_DONE5_BEMFOLA; ; 150IU/0.25ML; 1X0.25ML+1N; INJ SOL; PEP |EU/1/13/909/002" at bounding box center [130, 249] width 103 height 15
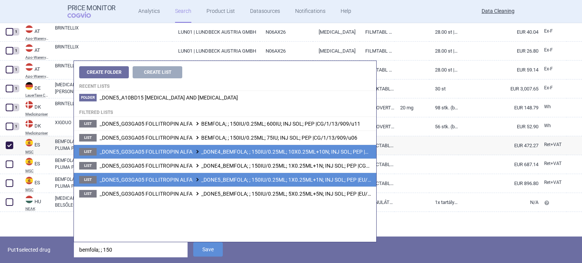
click at [306, 153] on span "_DONE5_G03GA05 FOLLITROPIN ALFA _DONE4_BEMFOLA; ; 150IU/0.25ML; 10X0.25ML+10N; …" at bounding box center [254, 152] width 308 height 6
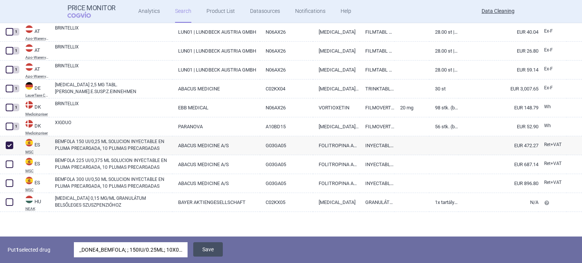
click at [218, 253] on button "Save" at bounding box center [208, 249] width 30 height 14
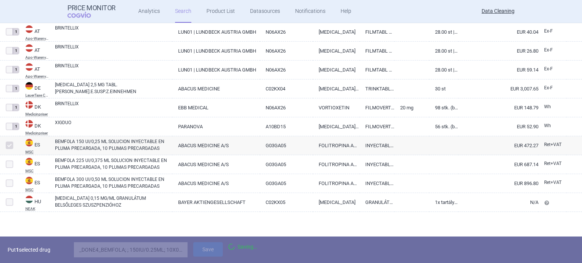
scroll to position [161, 0]
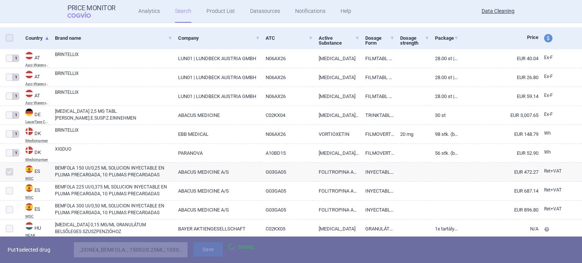
select select "brandName"
select select "newerThan"
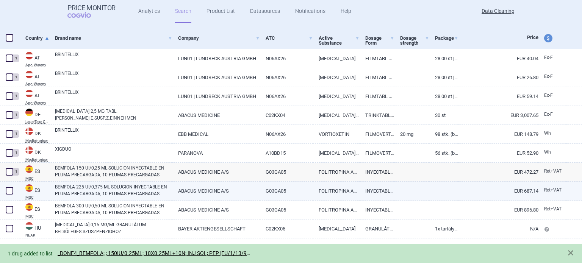
click at [13, 191] on span at bounding box center [10, 191] width 8 height 8
checkbox input "true"
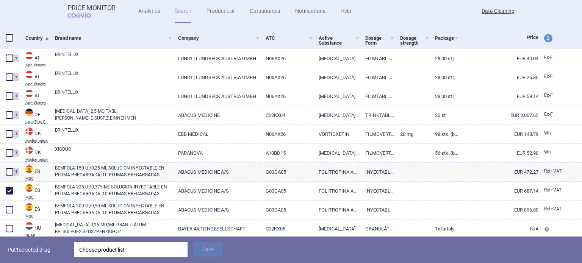
click at [136, 255] on div "Choose product list" at bounding box center [130, 249] width 103 height 15
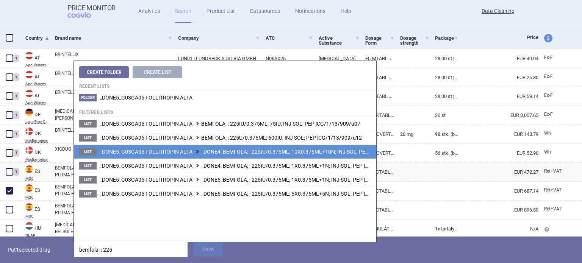
type input "bemfola; ; 225"
click at [306, 150] on span "_DONE5_G03GA05 FOLLITROPIN ALFA _DONE4_BEMFOLA; ; 225IU/0.375ML; 10X0.375ML+10N…" at bounding box center [257, 152] width 314 height 6
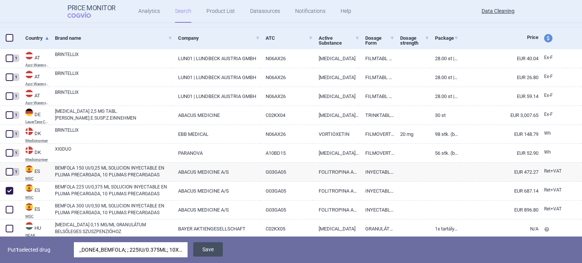
click at [217, 250] on button "Save" at bounding box center [208, 249] width 30 height 14
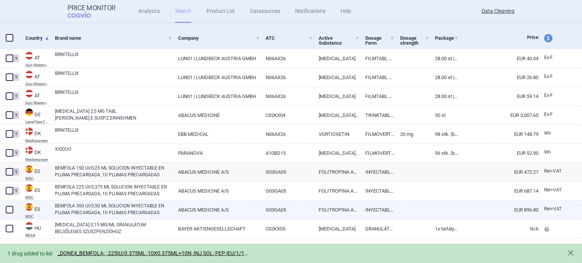
click at [11, 215] on span at bounding box center [9, 209] width 11 height 11
checkbox input "true"
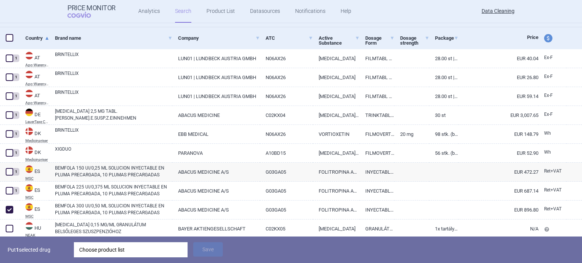
click at [102, 241] on div "Put 1 selected drug Choose product list Save" at bounding box center [291, 250] width 582 height 27
click at [103, 244] on div "Choose product list" at bounding box center [130, 249] width 103 height 15
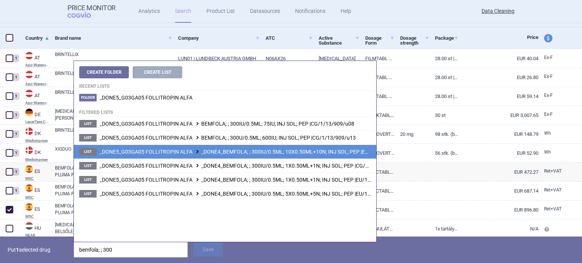
type input "bemfola; ; 300"
click at [306, 152] on span "_DONE5_G03GA05 FOLLITROPIN ALFA _DONE4_BEMFOLA; ; 300IU/0.5ML; 10X0.50ML+10N; I…" at bounding box center [252, 152] width 305 height 6
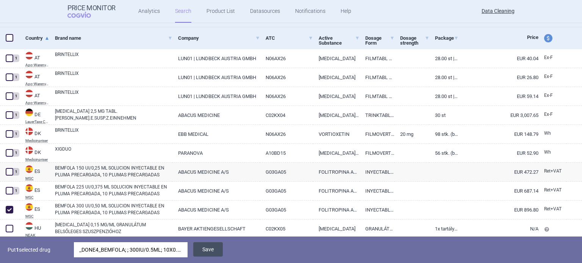
click at [208, 253] on button "Save" at bounding box center [208, 249] width 30 height 14
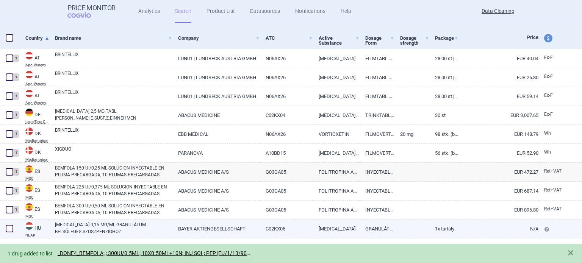
click at [64, 226] on link "ADEMPAS 0,15 MG/ML GRANULÁTUM BELSŐLEGES SZUSZPENZIÓHOZ" at bounding box center [113, 229] width 117 height 14
select select "EUR"
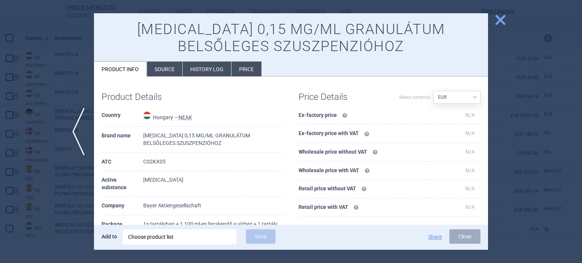
click at [155, 69] on li "Source" at bounding box center [164, 69] width 35 height 15
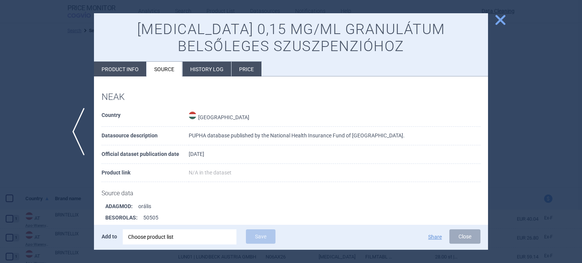
scroll to position [612, 0]
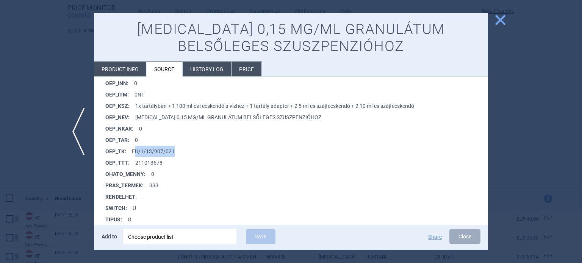
drag, startPoint x: 182, startPoint y: 148, endPoint x: 135, endPoint y: 156, distance: 47.9
click at [135, 156] on li "OEP_TK : EU/1/13/907/021" at bounding box center [296, 151] width 383 height 11
copy li "U/1/13/907/021"
click at [181, 231] on div "Choose product list" at bounding box center [179, 237] width 103 height 15
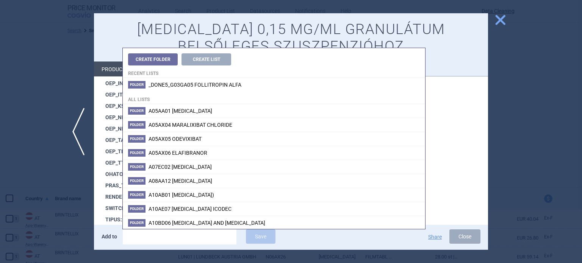
type input "U/1/13/907/021"
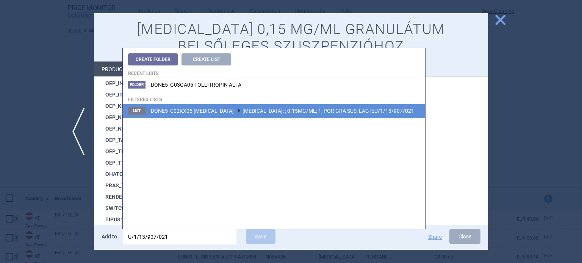
click at [273, 108] on span "_DONE5_C02KX05 RIOCIGUAT ADEMPAS; ; 0.15MG/ML; 1; POR GRA SUS; LAG |EU/1/13/907…" at bounding box center [281, 111] width 266 height 6
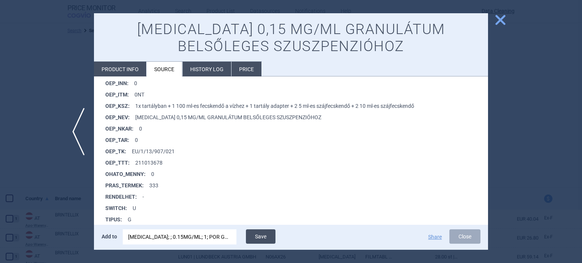
click at [268, 233] on button "Save" at bounding box center [261, 237] width 30 height 14
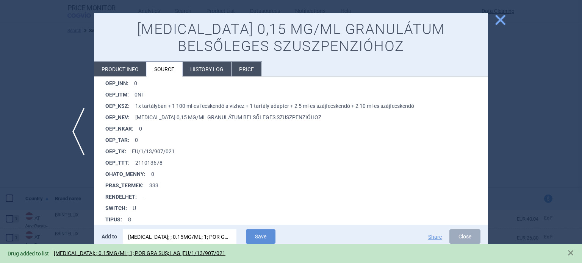
click at [0, 118] on div at bounding box center [291, 131] width 582 height 263
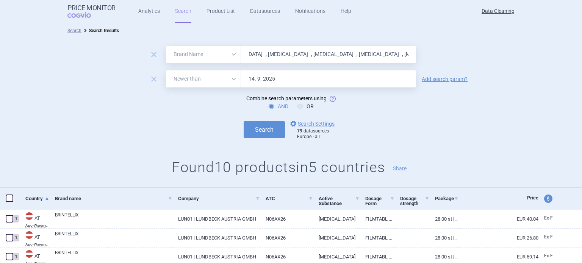
click at [372, 54] on input "Adempas , Bemfola , Cometriq , Latuda , Sirturo , Izba , Mirvaso , Neuraceq , T…" at bounding box center [328, 54] width 175 height 17
paste input "Fluenz , FluMist"
click at [244, 121] on button "Search" at bounding box center [264, 129] width 41 height 17
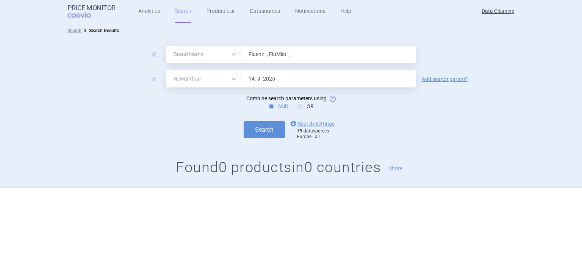
paste input "ortacin , Invokana , Kadcyla"
click at [244, 121] on button "Search" at bounding box center [264, 129] width 41 height 17
paste input "Abilify"
type input "Abilify"
click at [244, 121] on button "Search" at bounding box center [264, 129] width 41 height 17
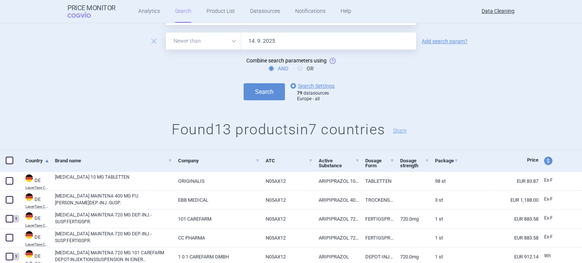
scroll to position [76, 0]
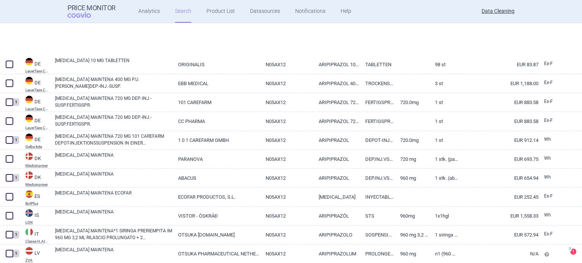
select select "brandName"
select select "newerThan"
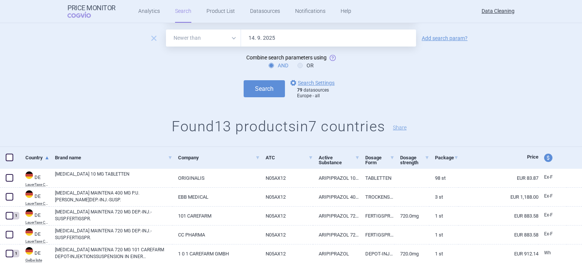
scroll to position [28, 0]
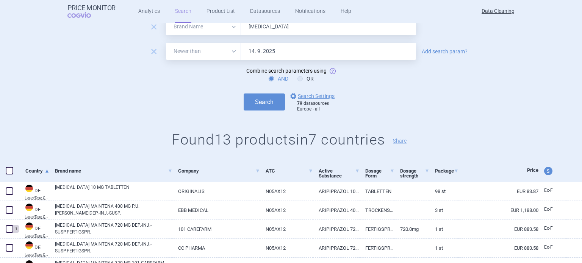
drag, startPoint x: 428, startPoint y: 53, endPoint x: 424, endPoint y: 55, distance: 4.0
click at [428, 53] on link "Add search param?" at bounding box center [445, 51] width 46 height 5
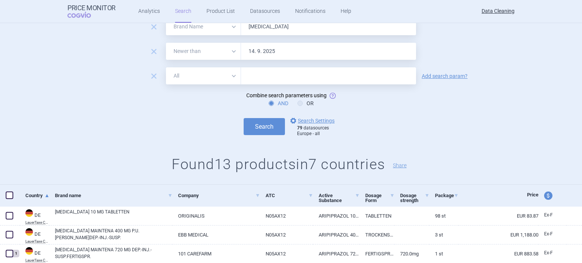
click at [365, 76] on input "text" at bounding box center [328, 75] width 175 height 17
type input "maintena"
click at [244, 118] on button "Search" at bounding box center [264, 126] width 41 height 17
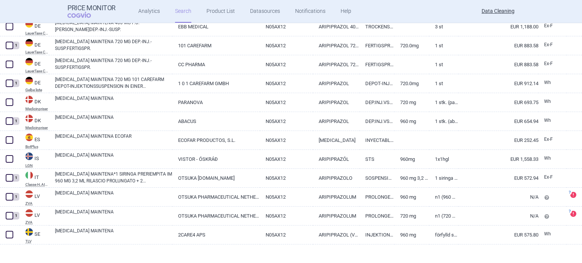
scroll to position [223, 0]
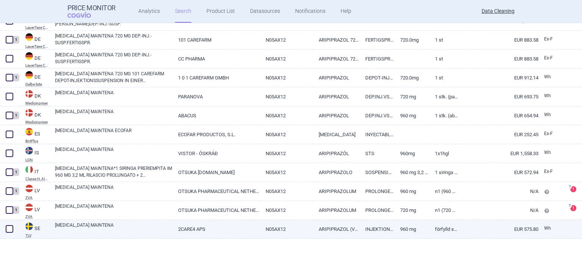
click at [84, 230] on link "ABILIFY MAINTENA" at bounding box center [113, 229] width 117 height 14
select select "EUR"
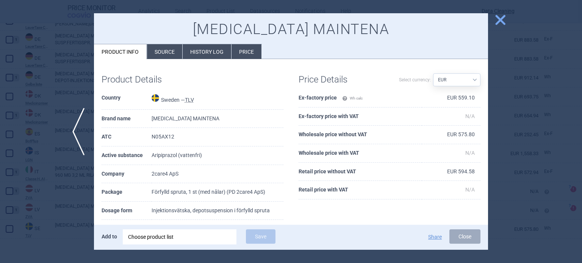
scroll to position [38, 0]
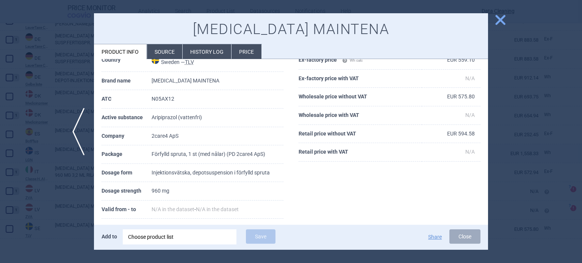
click at [0, 148] on div at bounding box center [291, 131] width 582 height 263
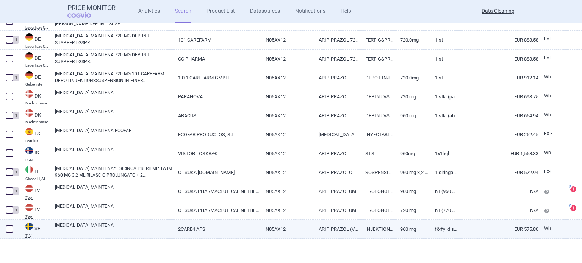
click at [6, 230] on span at bounding box center [10, 229] width 8 height 8
checkbox input "true"
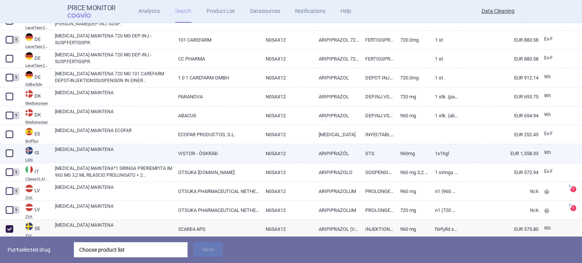
click at [11, 153] on span at bounding box center [10, 154] width 8 height 8
checkbox input "true"
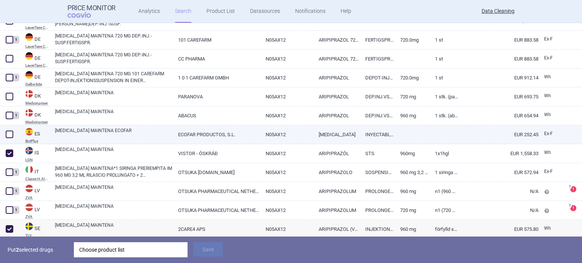
click at [97, 131] on link "ABILIFY MAINTENA ECOFAR" at bounding box center [113, 134] width 117 height 14
select select "EUR"
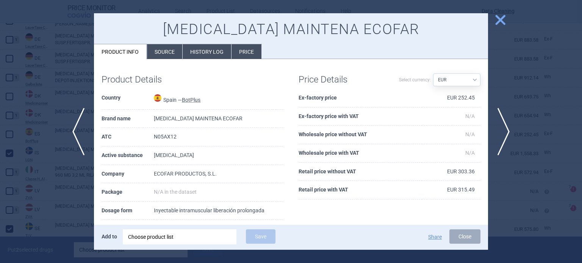
click at [162, 56] on li "Source" at bounding box center [164, 51] width 35 height 15
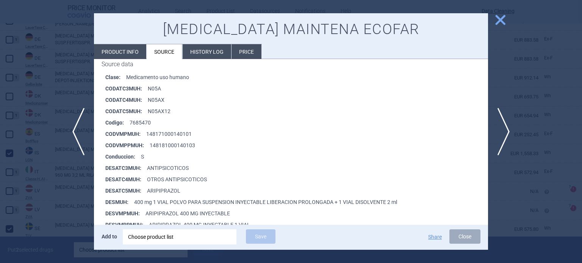
scroll to position [114, 0]
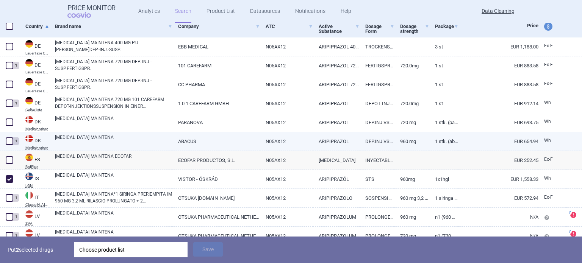
select select "brandName"
select select "newerThan"
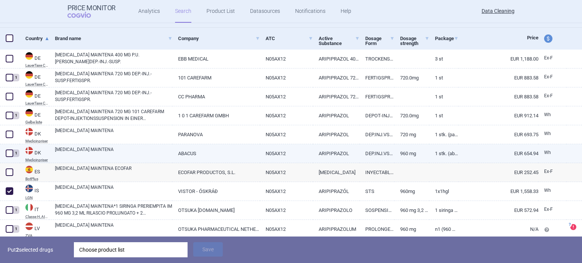
scroll to position [250, 0]
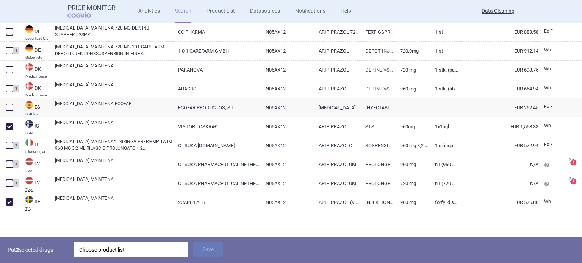
click at [136, 250] on div "Choose product list" at bounding box center [130, 249] width 103 height 15
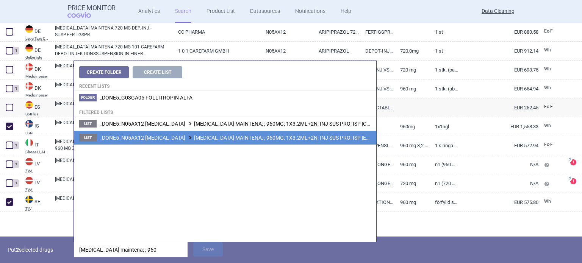
type input "abilify maintena; ; 960"
click at [264, 138] on span "_DONE5_N05AX12 ARIPIPRAZOLE ABILIFY MAINTENA; ; 960MG; 1X3.2ML+2N; INJ SUS PRO;…" at bounding box center [253, 138] width 306 height 6
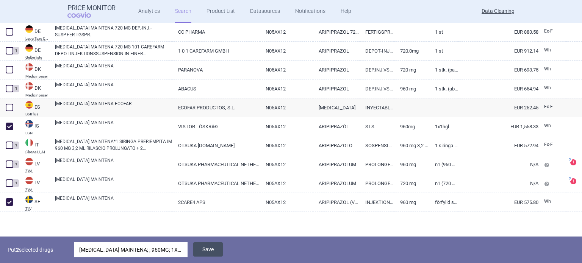
click at [206, 247] on button "Save" at bounding box center [208, 249] width 30 height 14
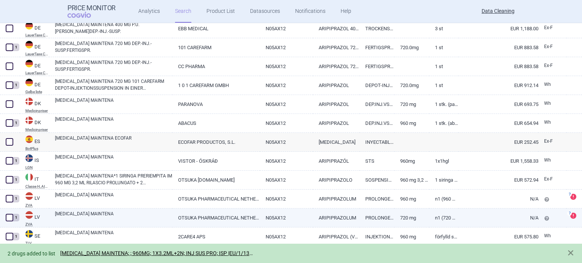
scroll to position [214, 0]
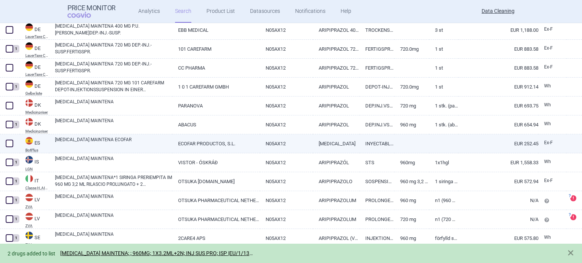
click at [9, 139] on span at bounding box center [9, 143] width 11 height 11
checkbox input "true"
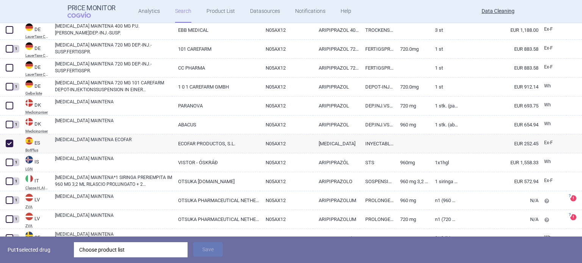
click at [130, 247] on div "Choose product list" at bounding box center [130, 249] width 103 height 15
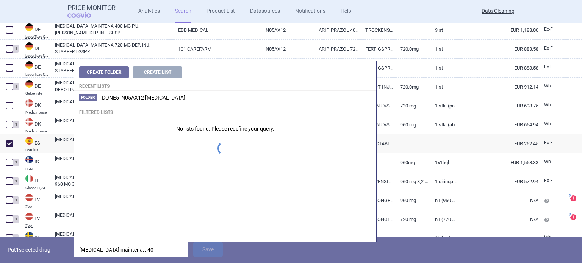
type input "abilify maintena; ; 400"
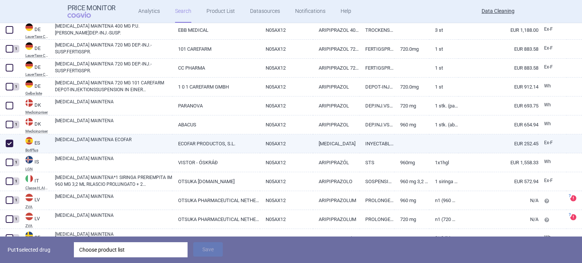
click at [64, 141] on link "ABILIFY MAINTENA ECOFAR" at bounding box center [113, 143] width 117 height 14
select select "EUR"
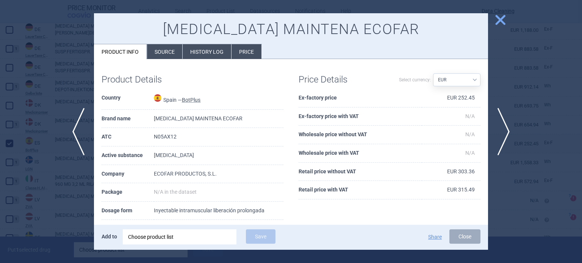
click at [167, 45] on li "Source" at bounding box center [164, 51] width 35 height 15
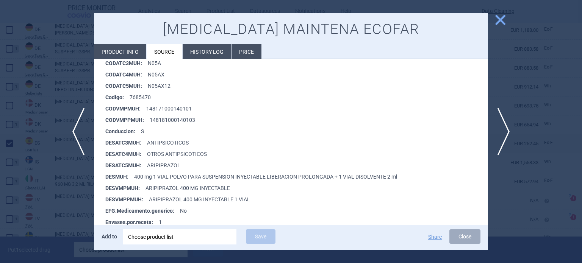
scroll to position [138, 0]
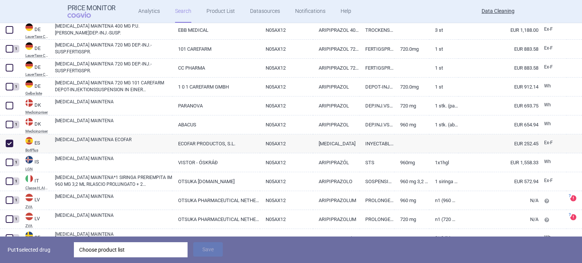
click at [153, 247] on div "Choose product list" at bounding box center [130, 249] width 103 height 15
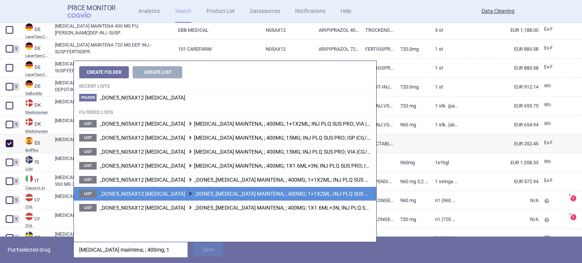
type input "abilify maintena; ; 400mg; 1"
click at [333, 194] on span "_DONE5_N05AX12 ARIPIPRAZOLE _DONE5_ABILIFY MAINTENA; ; 400MG; 1+1X2ML; INJ PLQ …" at bounding box center [265, 194] width 331 height 6
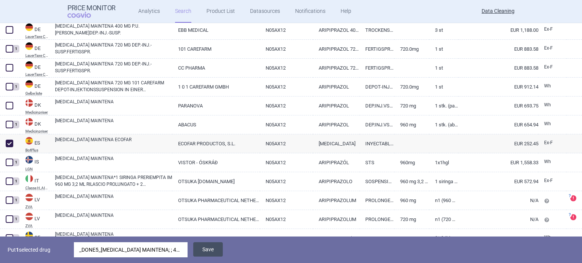
click at [213, 248] on button "Save" at bounding box center [208, 249] width 30 height 14
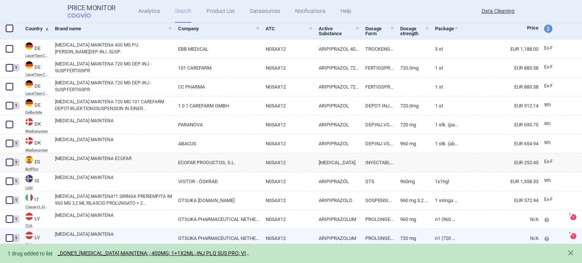
select select "brandName"
select select "newerThan"
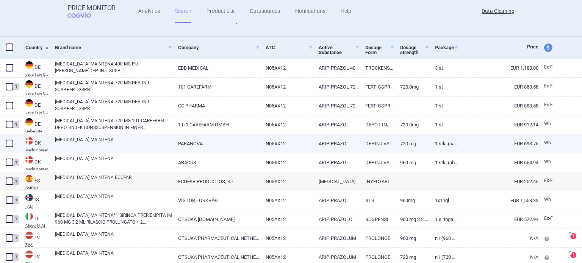
click at [12, 143] on span at bounding box center [10, 144] width 8 height 8
checkbox input "true"
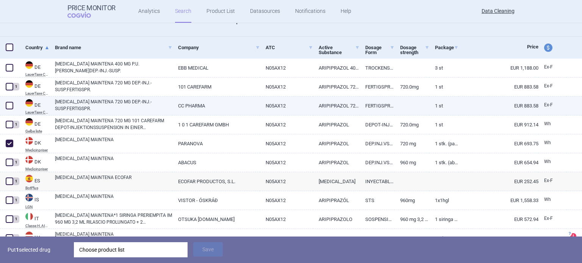
click at [10, 102] on span at bounding box center [10, 106] width 8 height 8
checkbox input "true"
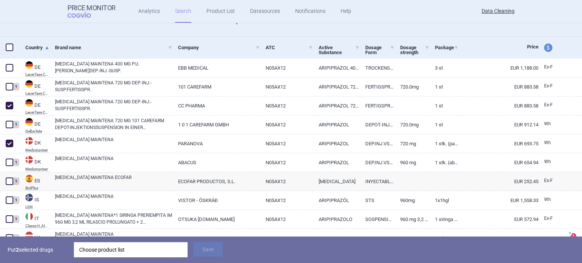
click at [120, 253] on div "Choose product list" at bounding box center [130, 249] width 103 height 15
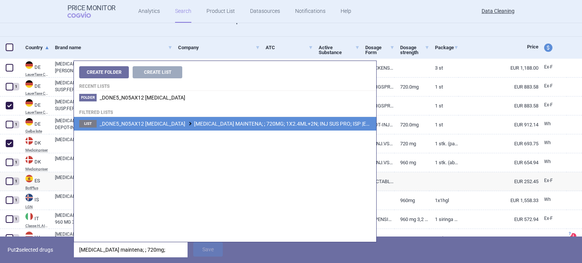
type input "abilify maintena; ; 720mg;"
click at [266, 124] on span "_DONE5_N05AX12 ARIPIPRAZOLE ABILIFY MAINTENA; ; 720MG; 1X2.4ML+2N; INJ SUS PRO;…" at bounding box center [253, 124] width 306 height 6
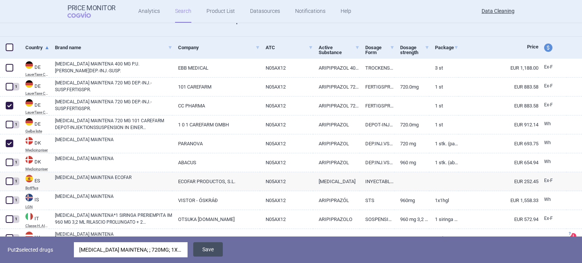
click at [215, 253] on button "Save" at bounding box center [208, 249] width 30 height 14
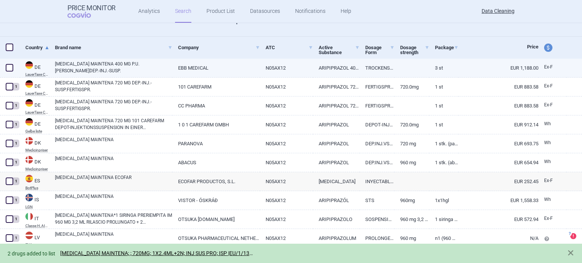
click at [9, 68] on span at bounding box center [10, 68] width 8 height 8
checkbox input "true"
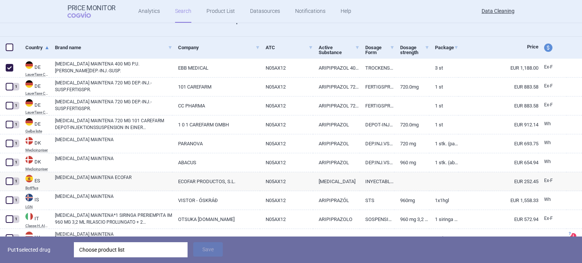
click at [120, 245] on div "Choose product list" at bounding box center [130, 249] width 103 height 15
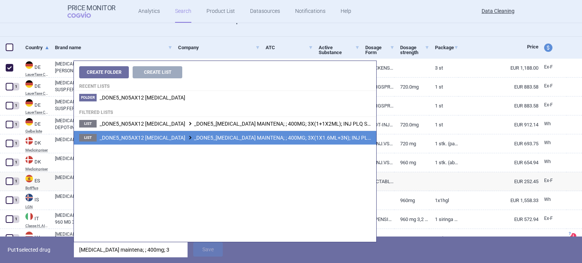
type input "abilify maintena; ; 400mg; 3"
click at [297, 138] on span "_DONE5_N05AX12 ARIPIPRAZOLE _DONE5_ABILIFY MAINTENA; ; 400MG; 3X(1X1.6ML+3N); I…" at bounding box center [273, 138] width 347 height 6
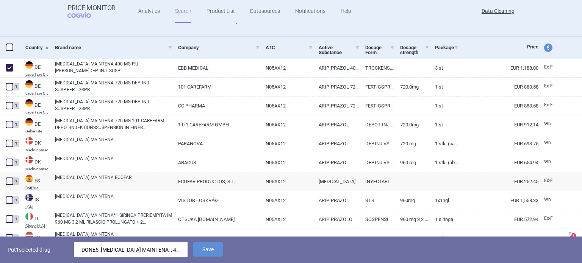
drag, startPoint x: 215, startPoint y: 248, endPoint x: 215, endPoint y: 238, distance: 10.2
click at [215, 248] on button "Save" at bounding box center [208, 249] width 30 height 14
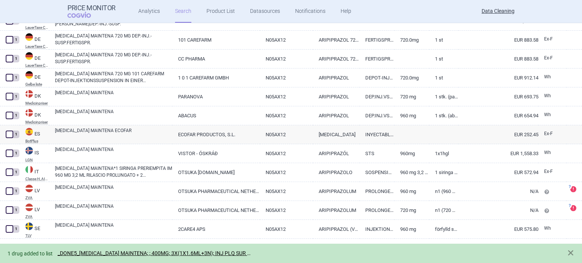
select select "brandName"
select select "newerThan"
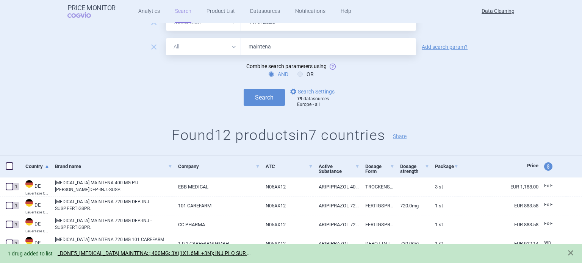
scroll to position [0, 0]
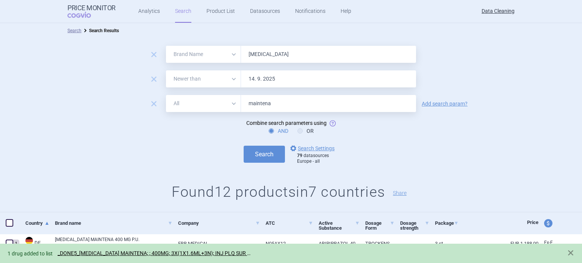
click at [148, 112] on form "remove All Brand Name ATC Company Active Substance Country Newer than Abilify r…" at bounding box center [291, 105] width 582 height 119
click at [154, 104] on span "remove" at bounding box center [153, 103] width 11 height 11
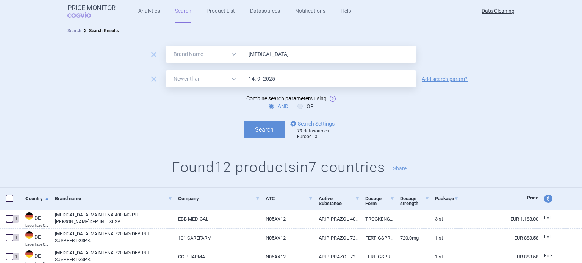
click at [283, 53] on input "Abilify" at bounding box center [328, 54] width 175 height 17
paste input "NovoEight"
click at [244, 121] on button "Search" at bounding box center [264, 129] width 41 height 17
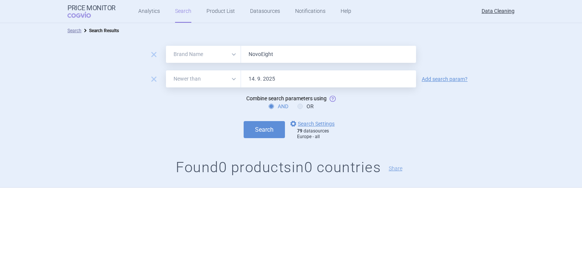
paste input "Relvar , Breo ,"
click at [244, 121] on button "Search" at bounding box center [264, 129] width 41 height 17
paste input "Xofigo , Corbilta"
click at [244, 121] on button "Search" at bounding box center [264, 129] width 41 height 17
paste input "Levodopa"
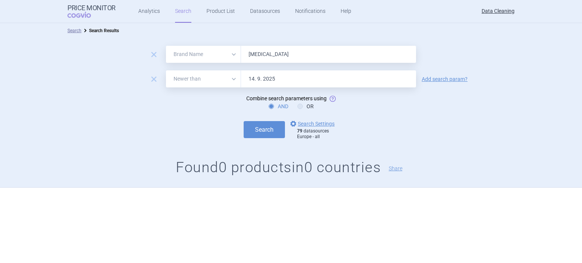
click at [244, 121] on button "Search" at bounding box center [264, 129] width 41 height 17
paste input "Defitelio , Grastofil , Ovaleap , Giotrif , Incresync , Tybost ,"
click at [244, 121] on button "Search" at bounding box center [264, 129] width 41 height 17
paste input "Ultibro , Utibron"
click at [244, 121] on button "Search" at bounding box center [264, 129] width 41 height 17
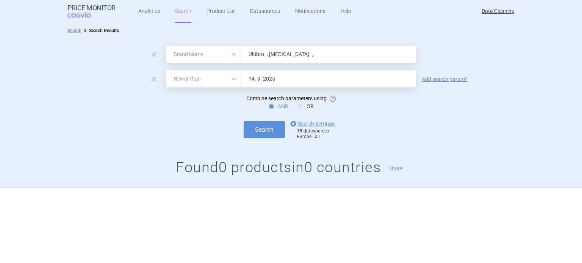
paste input "Vipdomet , Vipidia , Nesina"
click at [244, 121] on button "Search" at bounding box center [264, 129] width 41 height 17
paste input "Xoterna"
click at [244, 121] on button "Search" at bounding box center [264, 129] width 41 height 17
paste input "Lemtrada , Orphacol , Cholbam , Remsima , Inflectra , Procysbi , Aubagio , Chol…"
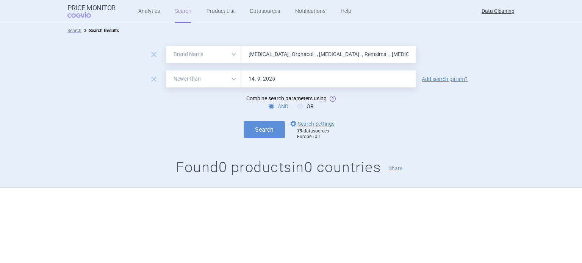
scroll to position [0, 46]
type input "Lemtrada , Orphacol , Cholbam , Remsima , Inflectra , Procysbi , Aubagio , Chol…"
click at [244, 121] on button "Search" at bounding box center [264, 129] width 41 height 17
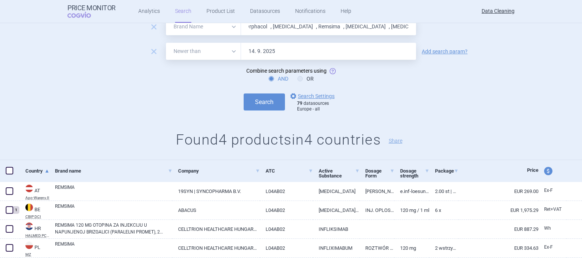
scroll to position [47, 0]
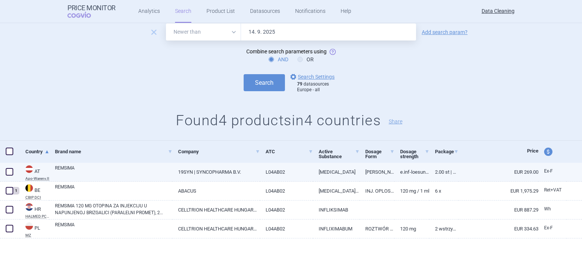
click at [109, 169] on link "REMSIMA" at bounding box center [113, 172] width 117 height 14
select select "EUR"
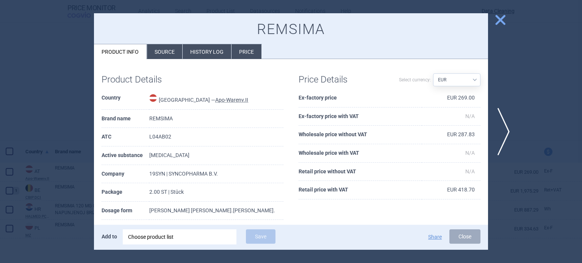
scroll to position [38, 0]
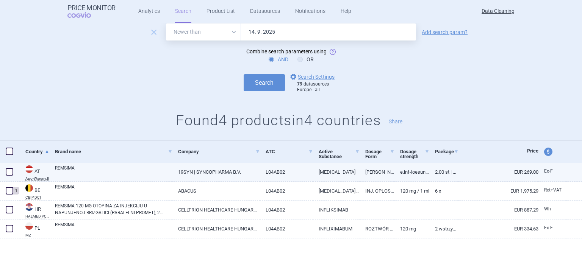
click at [12, 169] on span at bounding box center [10, 172] width 8 height 8
checkbox input "true"
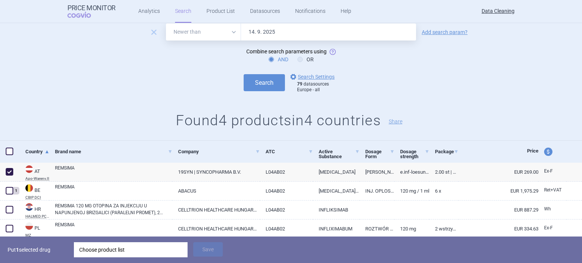
click at [141, 249] on div "Choose product list" at bounding box center [130, 249] width 103 height 15
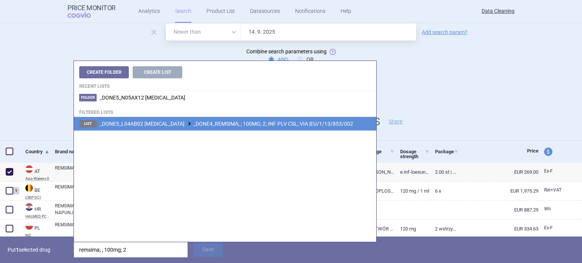
type input "remsima; ; 100mg; 2"
click at [249, 122] on span "_DONE5_L04AB02 INFLIXIMAB _DONE4_REMSIMA; ; 100MG; 2; INF PLV CSL; VIA |EU/1/13…" at bounding box center [226, 124] width 253 height 6
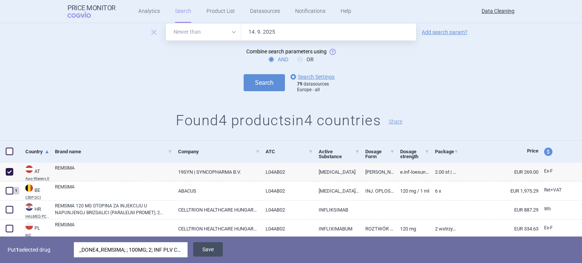
click at [217, 246] on button "Save" at bounding box center [208, 249] width 30 height 14
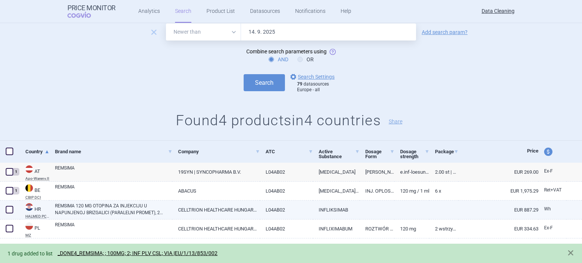
click at [137, 213] on link "REMSIMA 120 MG OTOPINA ZA INJEKCIJU U NAPUNJENOJ BRIZGALICI (PARALELNI PROMET),…" at bounding box center [113, 210] width 117 height 14
select select "EUR"
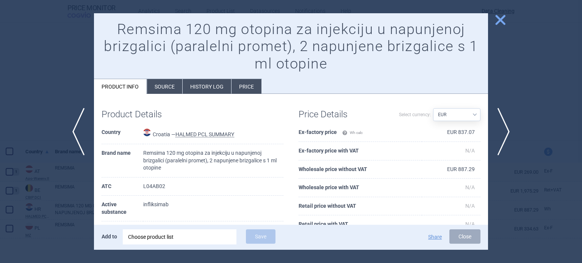
click at [174, 92] on li "Source" at bounding box center [164, 86] width 35 height 15
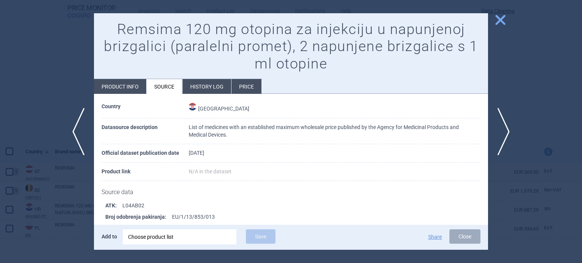
scroll to position [38, 0]
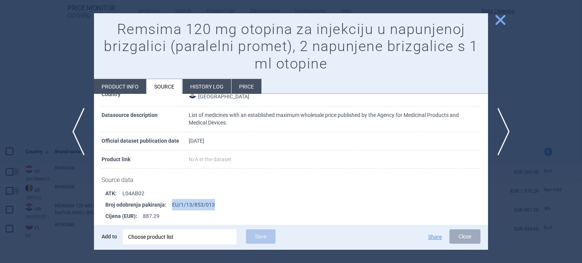
drag, startPoint x: 208, startPoint y: 205, endPoint x: 171, endPoint y: 207, distance: 36.4
click at [171, 207] on li "Broj odobrenja pakiranja : EU/1/13/853/013" at bounding box center [296, 204] width 383 height 11
copy li "EU/1/13/853/013"
click at [199, 242] on div "Choose product list" at bounding box center [179, 237] width 103 height 15
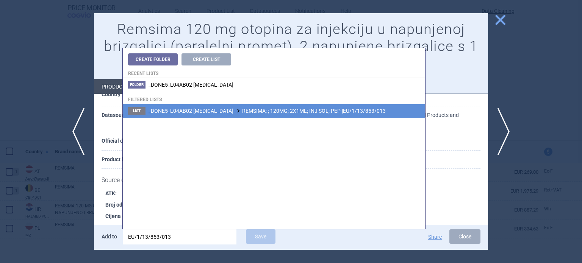
type input "EU/1/13/853/013"
click at [306, 110] on span "_DONE5_L04AB02 INFLIXIMAB REMSIMA; ; 120MG; 2X1ML; INJ SOL; PEP |EU/1/13/853/013" at bounding box center [266, 111] width 237 height 6
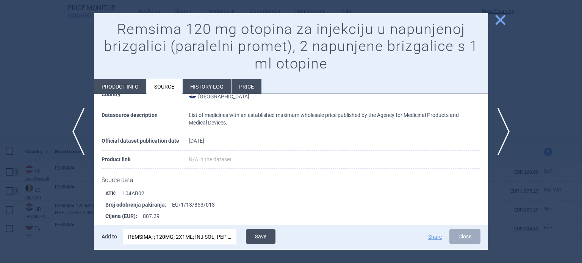
click at [262, 238] on button "Save" at bounding box center [261, 237] width 30 height 14
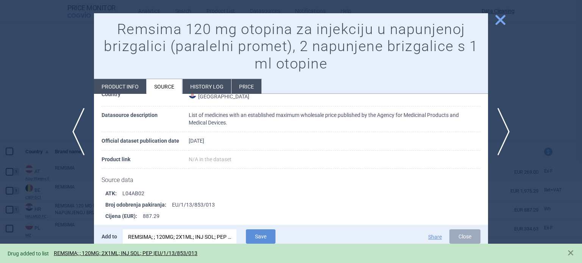
click at [16, 182] on div at bounding box center [291, 131] width 582 height 263
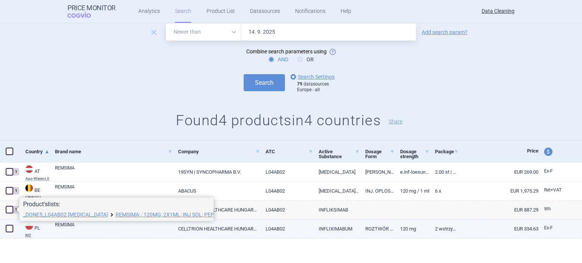
click at [82, 233] on link "REMSIMA" at bounding box center [113, 229] width 117 height 14
select select "EUR"
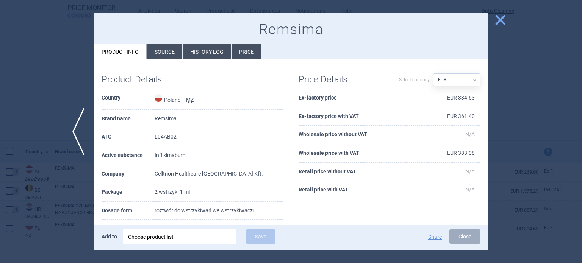
click at [170, 46] on li "Source" at bounding box center [164, 51] width 35 height 15
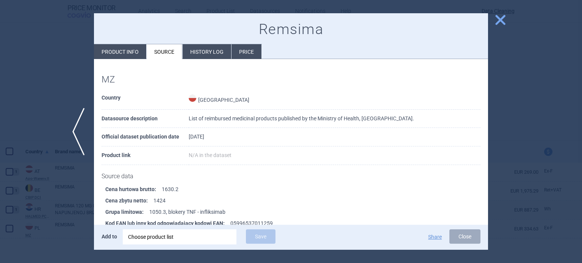
scroll to position [492, 0]
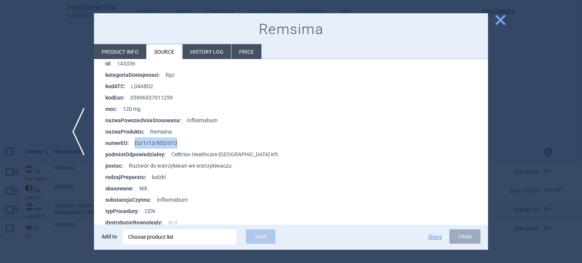
drag, startPoint x: 166, startPoint y: 149, endPoint x: 133, endPoint y: 143, distance: 33.8
click at [133, 143] on li "numerEU : EU/1/13/853/013" at bounding box center [296, 143] width 383 height 11
copy li "EU/1/13/853/013"
click at [161, 232] on div "Choose product list" at bounding box center [179, 237] width 103 height 15
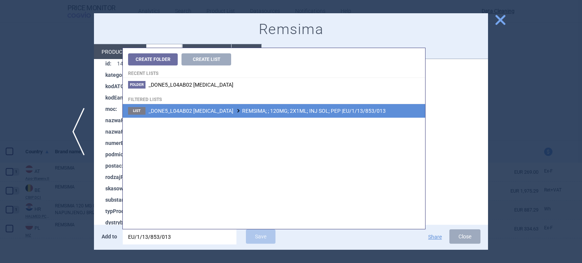
type input "EU/1/13/853/013"
click at [298, 110] on span "_DONE5_L04AB02 INFLIXIMAB REMSIMA; ; 120MG; 2X1ML; INJ SOL; PEP |EU/1/13/853/013" at bounding box center [266, 111] width 237 height 6
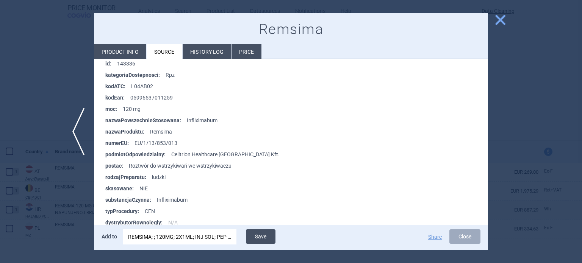
click at [262, 238] on button "Save" at bounding box center [261, 237] width 30 height 14
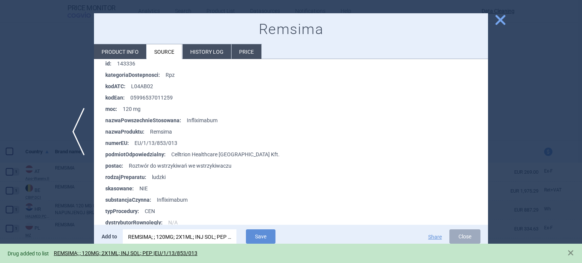
click at [13, 127] on div at bounding box center [291, 131] width 582 height 263
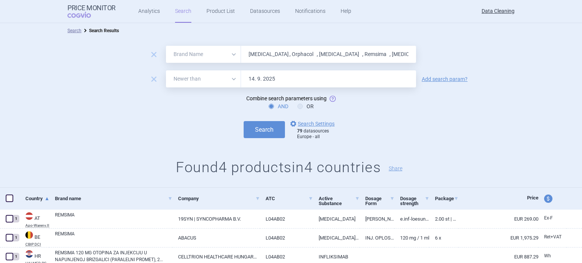
click at [263, 58] on input "Lemtrada , Orphacol , Cholbam , Remsima , Inflectra , Procysbi , Aubagio , Chol…" at bounding box center [328, 54] width 175 height 17
paste input "Nexium"
click at [244, 121] on button "Search" at bounding box center [264, 129] width 41 height 17
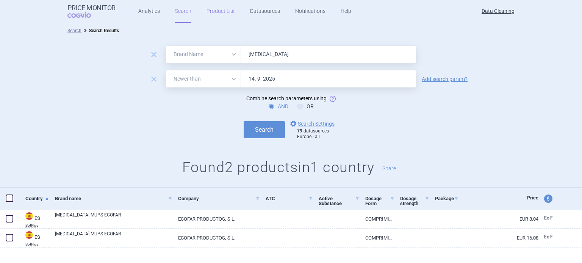
paste input "Stivarga , Tafinlar , Voncento , Imnovid ,"
paste input "text"
click at [244, 121] on button "Search" at bounding box center [264, 129] width 41 height 17
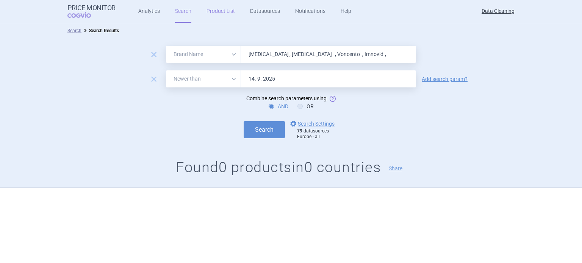
paste input "Pomalidomid"
type input "Pomalidomid"
click at [244, 121] on button "Search" at bounding box center [264, 129] width 41 height 17
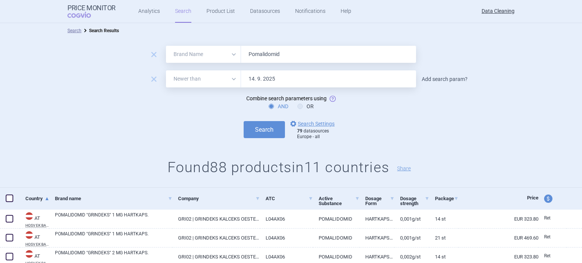
click at [439, 82] on link "Add search param?" at bounding box center [445, 79] width 46 height 5
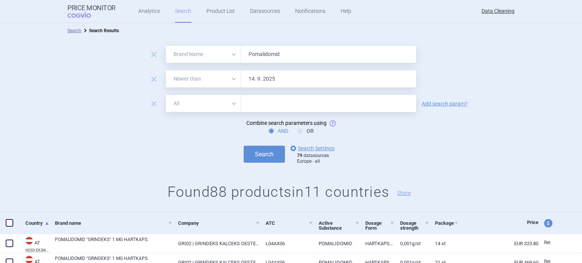
click at [343, 109] on input "text" at bounding box center [328, 103] width 175 height 17
paste input "Celgene"
type input "Celgene"
click at [244, 146] on button "Search" at bounding box center [264, 154] width 41 height 17
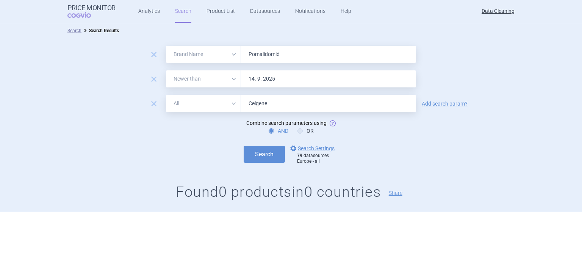
drag, startPoint x: 153, startPoint y: 103, endPoint x: 158, endPoint y: 100, distance: 6.6
click at [153, 103] on span "remove" at bounding box center [153, 103] width 11 height 11
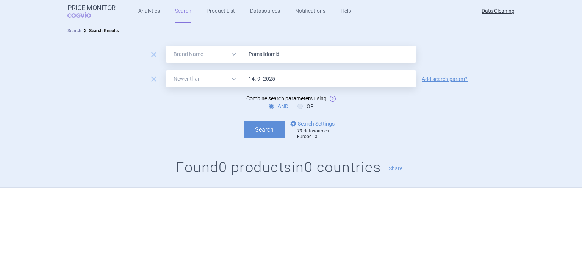
drag, startPoint x: 320, startPoint y: 48, endPoint x: 191, endPoint y: 57, distance: 129.1
click at [195, 57] on div "All Brand Name ATC Company Active Substance Country Newer than Pomalidomid" at bounding box center [291, 54] width 250 height 17
paste input "yst , Imvanex , Imvamun , Lojuxta , Juxtapid , Pheburan , Lonquex , Erivedg , I…"
type input "Pomalyst , Imvanex , Imvamun , Lojuxta , Juxtapid , Pheburan , Lonquex , Erived…"
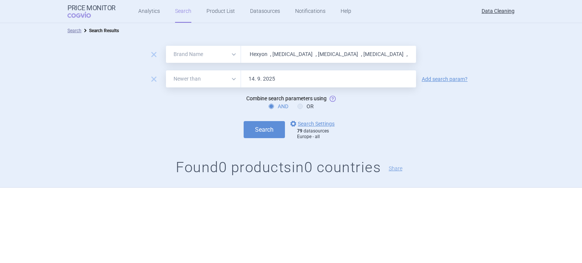
click at [244, 121] on button "Search" at bounding box center [264, 129] width 41 height 17
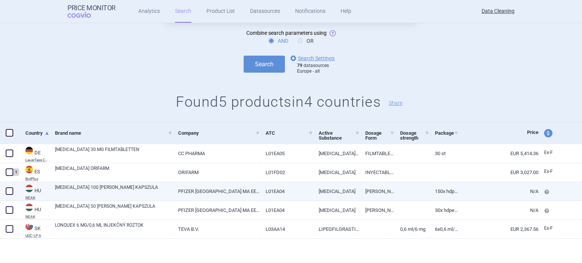
click at [122, 190] on link "BOSULIF 100 MG KEMÉNY KAPSZULA" at bounding box center [113, 191] width 117 height 14
select select "EUR"
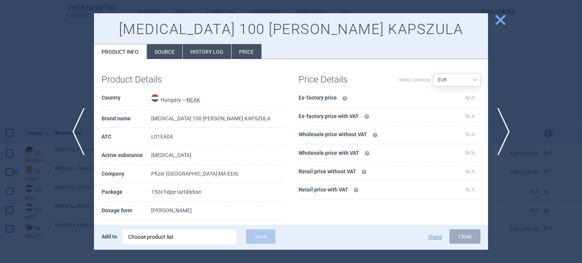
click at [163, 46] on li "Source" at bounding box center [164, 51] width 35 height 15
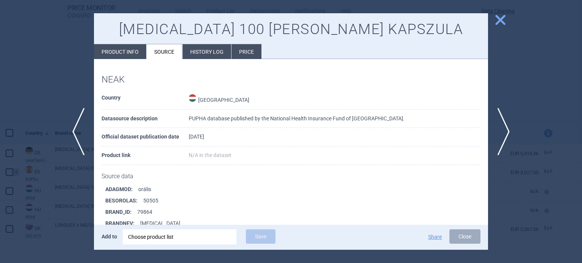
scroll to position [603, 0]
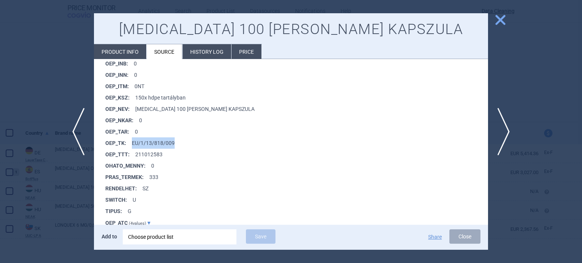
drag, startPoint x: 189, startPoint y: 144, endPoint x: 149, endPoint y: 128, distance: 42.7
click at [136, 138] on li "OEP_TK : EU/1/13/818/009" at bounding box center [296, 143] width 383 height 11
copy li "/1/13/818/009"
click at [161, 238] on div "Choose product list" at bounding box center [179, 237] width 103 height 15
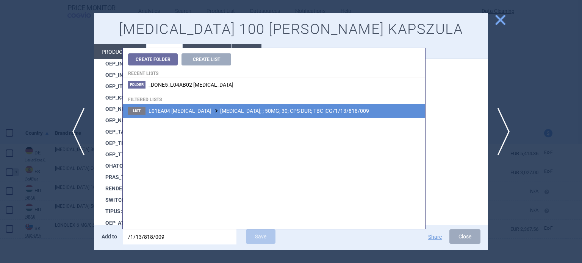
type input "/1/13/818/009"
click at [300, 114] on span "L01EA04 BOSUTINIB BOSULIF; ; 50MG; 30; CPS DUR; TBC |CG/1/13/818/009" at bounding box center [258, 111] width 220 height 6
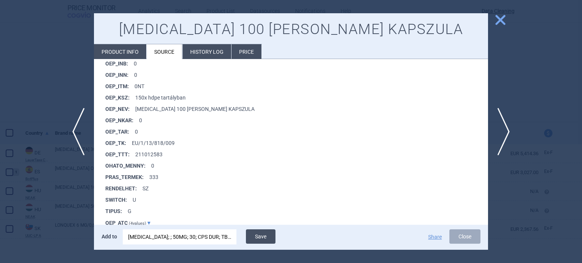
click at [267, 238] on button "Save" at bounding box center [261, 237] width 30 height 14
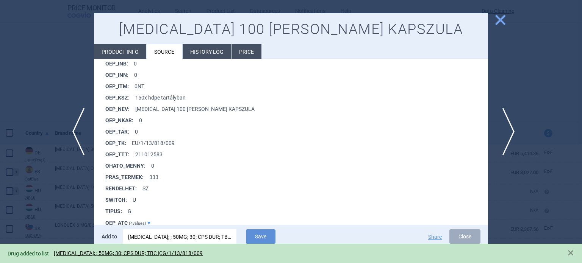
click at [508, 125] on span "next" at bounding box center [505, 132] width 17 height 48
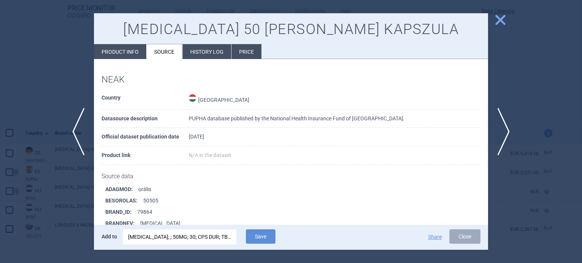
scroll to position [603, 0]
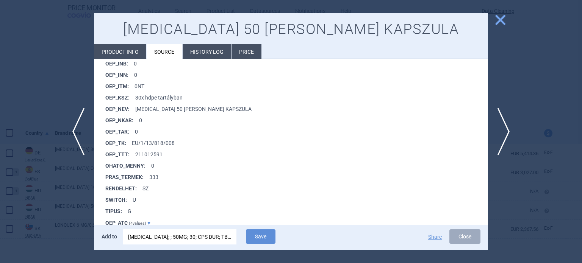
click at [195, 234] on div "BOSULIF; ; 50MG; 30; CPS DUR; TBC |CG/1/13/818/009" at bounding box center [179, 237] width 103 height 15
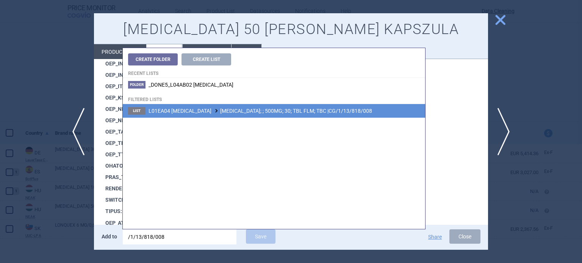
type input "/1/13/818/008"
click at [253, 105] on li "List L01EA04 BOSUTINIB BOSULIF; ; 500MG; 30; TBL FLM; TBC |CG/1/13/818/008" at bounding box center [274, 111] width 302 height 14
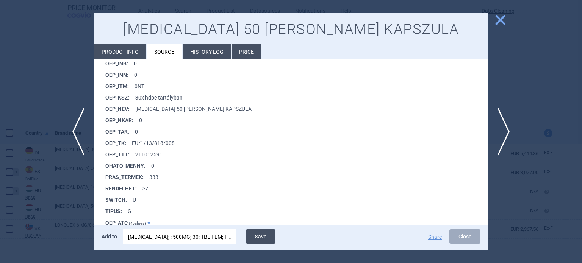
click at [256, 238] on button "Save" at bounding box center [261, 237] width 30 height 14
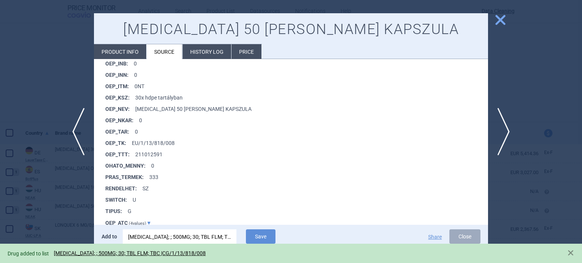
click at [33, 133] on div at bounding box center [291, 131] width 582 height 263
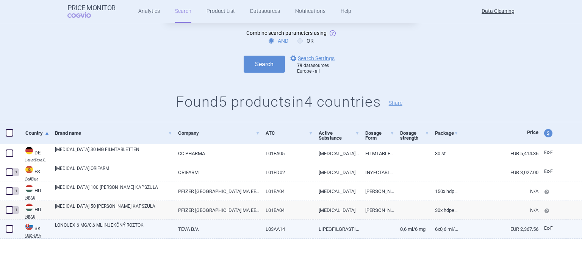
click at [89, 233] on link "LONQUEX 6 MG/0,6 ML INJEKČNÝ ROZTOK" at bounding box center [113, 229] width 117 height 14
select select "EUR"
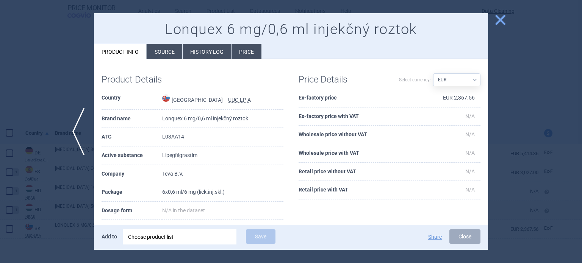
click at [168, 56] on li "Source" at bounding box center [164, 51] width 35 height 15
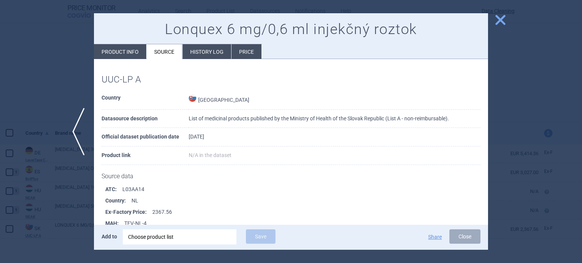
scroll to position [378, 0]
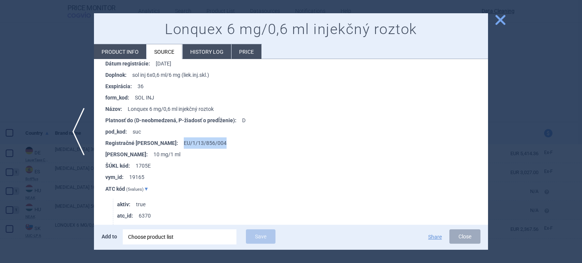
drag, startPoint x: 198, startPoint y: 140, endPoint x: 152, endPoint y: 144, distance: 46.4
click at [152, 144] on li "Registračné číslo : EU/1/13/856/004" at bounding box center [296, 143] width 383 height 11
copy li "EU/1/13/856/004"
click at [205, 239] on div "Choose product list" at bounding box center [179, 237] width 103 height 15
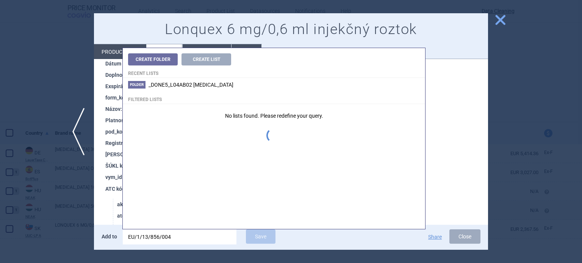
type input "EU/1/13/856/004"
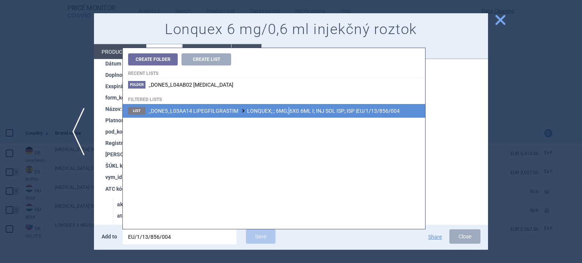
click at [288, 114] on li "List _DONE5_L03AA14 LIPEGFILGRASTIM LONQUEX; ; 6MG; 6X0.6ML I; INJ SOL ISP; ISP…" at bounding box center [274, 111] width 302 height 14
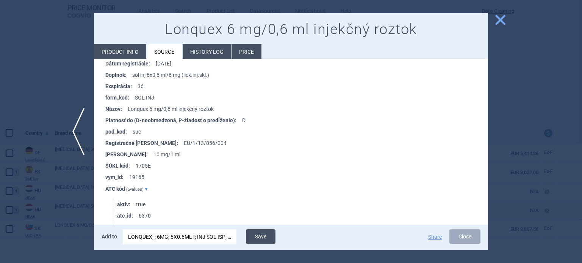
click at [258, 238] on button "Save" at bounding box center [261, 237] width 30 height 14
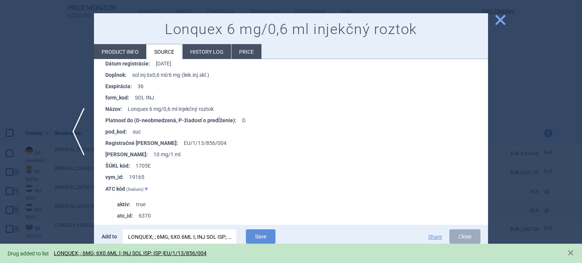
click at [15, 160] on div at bounding box center [291, 131] width 582 height 263
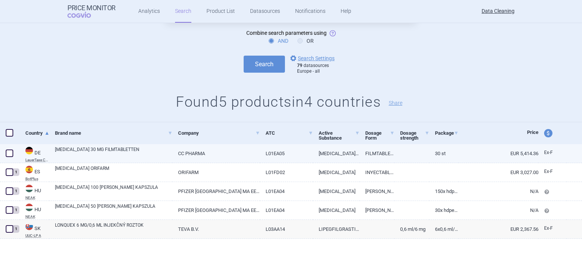
click at [8, 153] on span at bounding box center [10, 154] width 8 height 8
checkbox input "true"
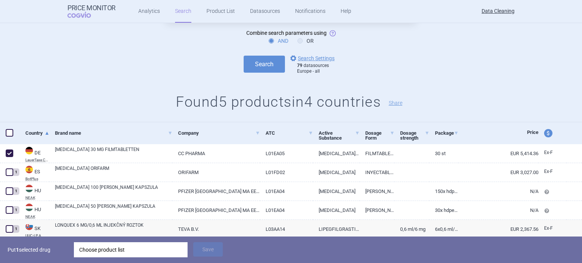
click at [140, 249] on div "Choose product list" at bounding box center [130, 249] width 103 height 15
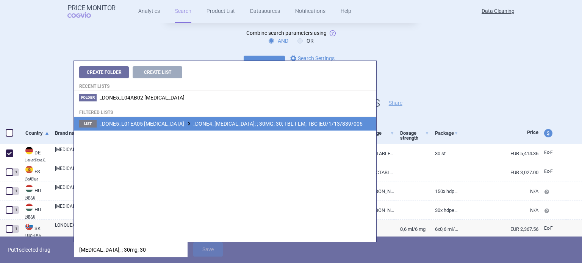
type input "iclusig; ; 30mg; 30"
click at [269, 124] on span "_DONE5_L01EA05 PONATINIB _DONE4_ICLUSIG; ; 30MG; 30; TBL FLM; TBC |EU/1/13/839/…" at bounding box center [231, 124] width 263 height 6
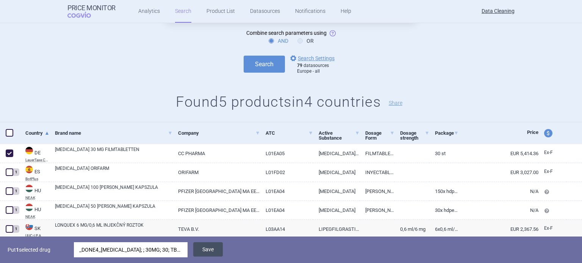
click at [208, 250] on button "Save" at bounding box center [208, 249] width 30 height 14
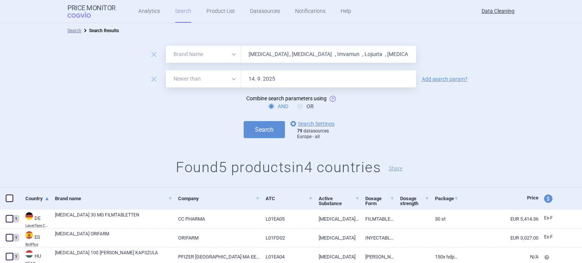
click at [58, 134] on div "Search options Search Settings 79 datasources Europe - all" at bounding box center [291, 129] width 582 height 21
click at [285, 53] on input "Pomalyst , Imvanex , Imvamun , Lojuxta , Juxtapid , Pheburan , Lonquex , Erived…" at bounding box center [328, 54] width 175 height 17
paste input "Memantin"
type input "Memantin"
click at [244, 121] on button "Search" at bounding box center [264, 129] width 41 height 17
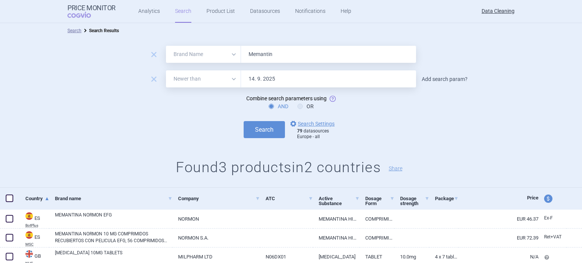
click at [439, 78] on link "Add search param?" at bounding box center [445, 79] width 46 height 5
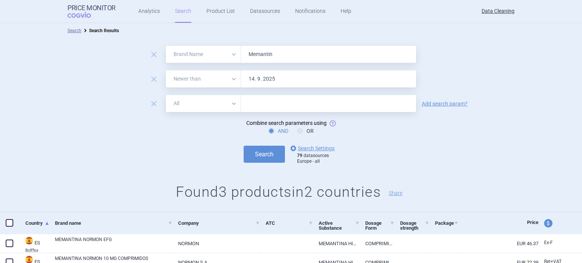
click at [361, 100] on input "text" at bounding box center [328, 103] width 175 height 17
paste input "Merz"
type input "Merz"
click at [244, 146] on button "Search" at bounding box center [264, 154] width 41 height 17
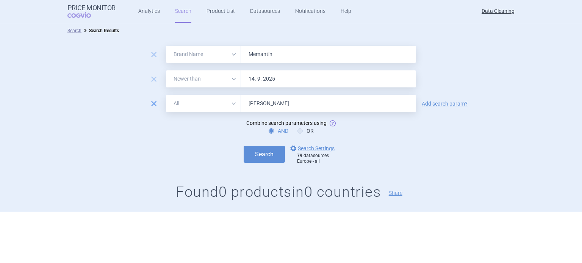
click at [150, 102] on span "remove" at bounding box center [153, 103] width 11 height 11
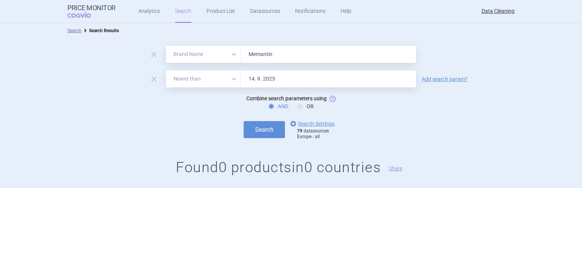
click at [291, 47] on input "Memantin" at bounding box center [328, 54] width 175 height 17
paste input "Eylea , Forxiga , Adcetris , Xalkori ,"
type input "Eylea , Forxiga , Adcetris , Xalkori ,"
click at [244, 121] on button "Search" at bounding box center [264, 129] width 41 height 17
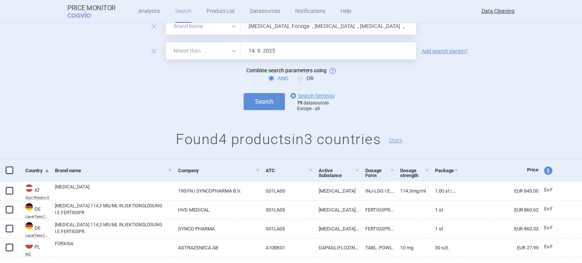
scroll to position [47, 0]
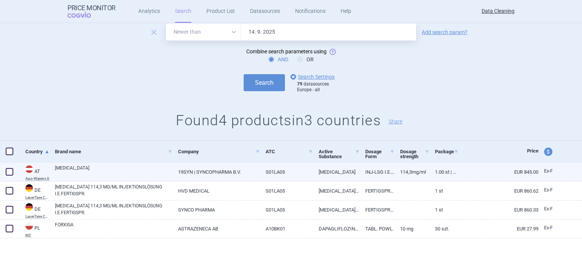
click at [8, 172] on span at bounding box center [10, 172] width 8 height 8
checkbox input "true"
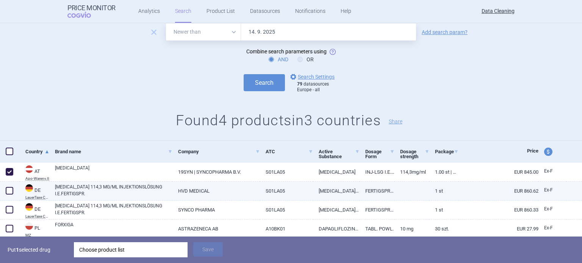
click at [5, 195] on div at bounding box center [10, 191] width 20 height 19
click at [9, 193] on span at bounding box center [10, 191] width 8 height 8
checkbox input "true"
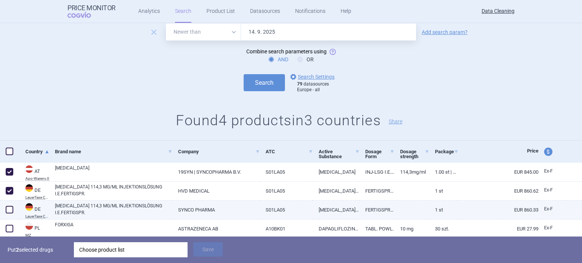
click at [8, 210] on span at bounding box center [10, 210] width 8 height 8
checkbox input "true"
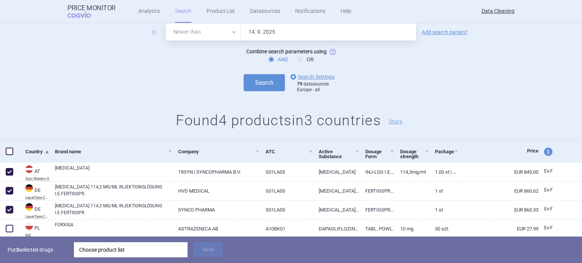
click at [131, 252] on div "Choose product list" at bounding box center [130, 249] width 103 height 15
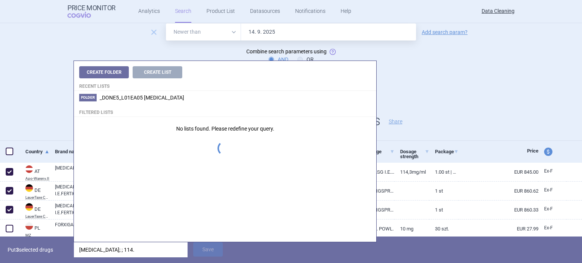
type input "eylea; ; 114.3"
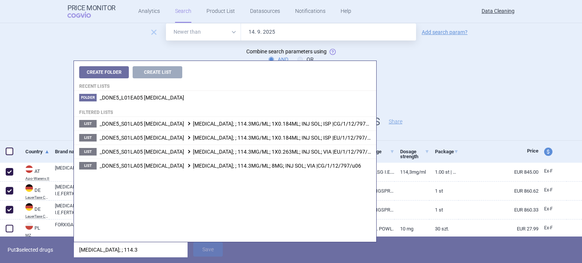
click at [15, 94] on div "remove All Brand Name ATC Company Active Substance Country Newer than Eylea , F…" at bounding box center [291, 66] width 582 height 150
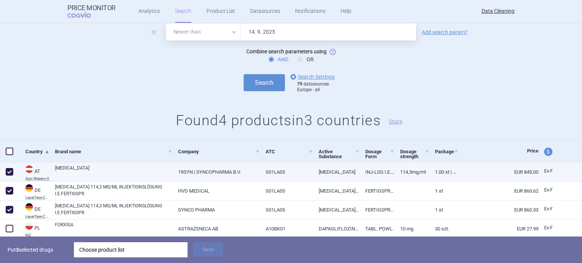
click at [137, 171] on link "EYLEA" at bounding box center [113, 172] width 117 height 14
select select "EUR"
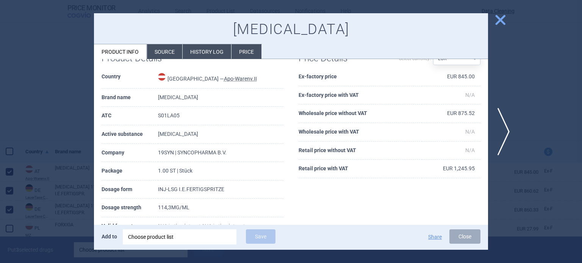
scroll to position [38, 0]
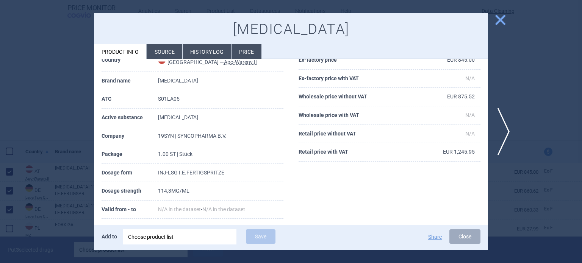
click at [166, 54] on li "Source" at bounding box center [164, 51] width 35 height 15
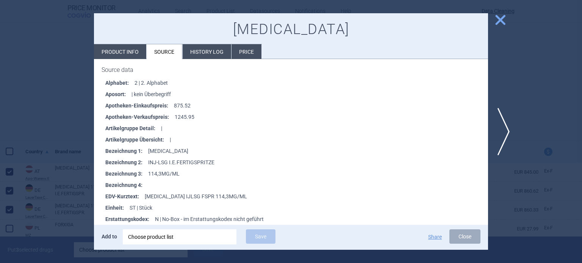
scroll to position [76, 0]
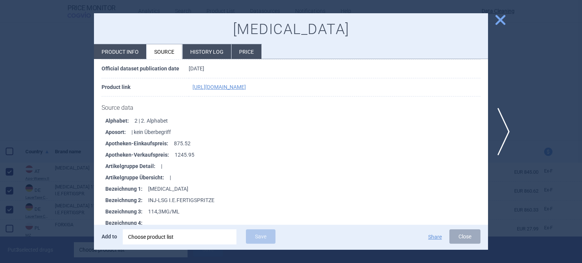
click at [106, 57] on li "Product info" at bounding box center [120, 51] width 52 height 15
select select "EUR"
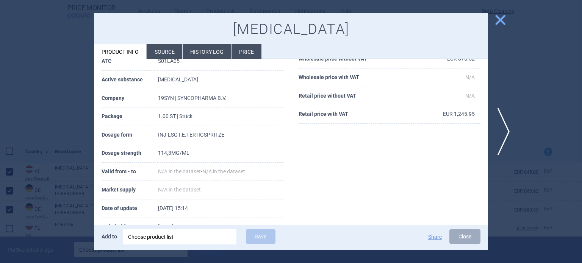
click at [11, 71] on div at bounding box center [291, 131] width 582 height 263
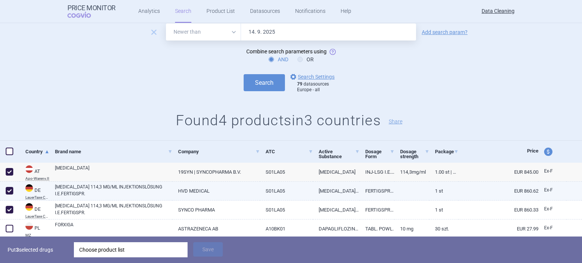
click at [121, 190] on link "EYLEA 114,3 MG/ML INJEKTIONSLÖSUNG I.E.FERTIGSPR." at bounding box center [113, 191] width 117 height 14
select select "EUR"
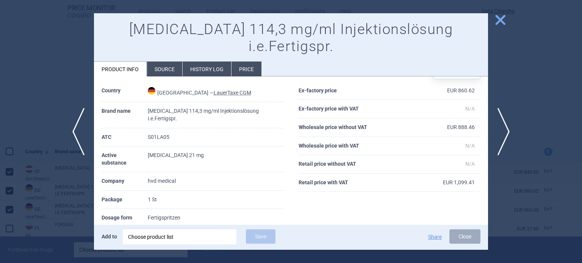
scroll to position [38, 0]
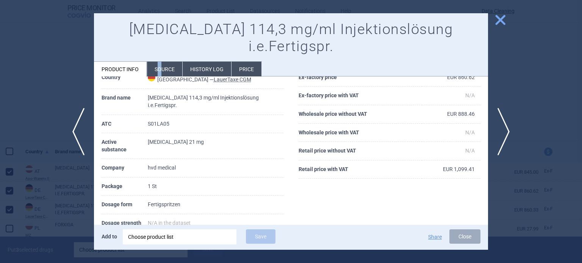
click at [159, 62] on li "Source" at bounding box center [164, 69] width 35 height 15
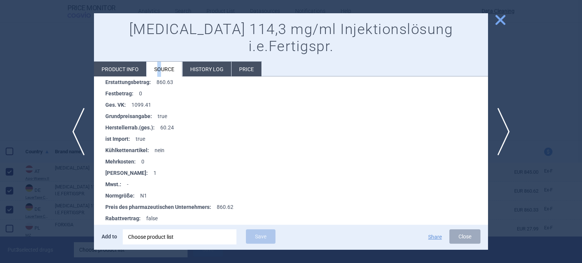
scroll to position [313, 0]
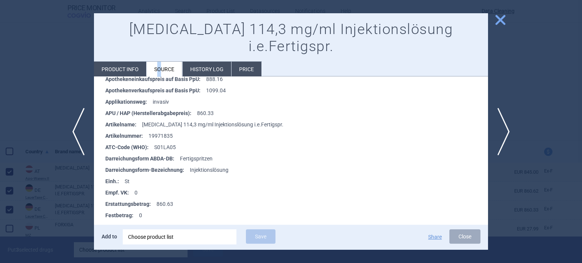
scroll to position [152, 0]
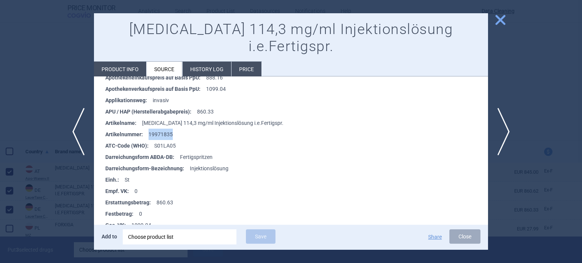
drag, startPoint x: 189, startPoint y: 119, endPoint x: 145, endPoint y: 117, distance: 44.4
click at [145, 129] on li "Artikelnummer : 19971835" at bounding box center [296, 134] width 383 height 11
copy li "19971835"
click at [0, 88] on div at bounding box center [291, 131] width 582 height 263
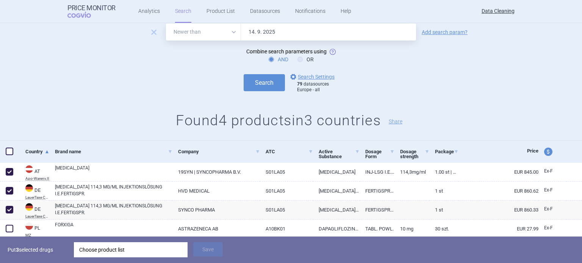
click at [91, 252] on div "Choose product list" at bounding box center [130, 249] width 103 height 15
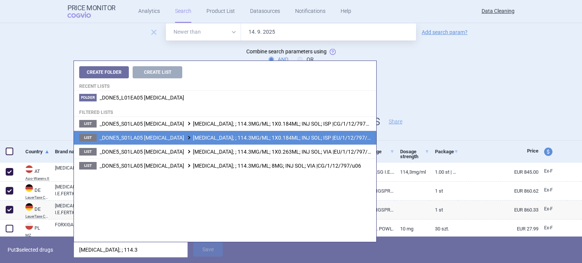
click at [268, 136] on span "_DONE5_S01LA05 AFLIBERCEPT EYLEA; ; 114.3MG/ML; 1X0.184ML; INJ SOL; ISP |EU/1/1…" at bounding box center [238, 138] width 277 height 6
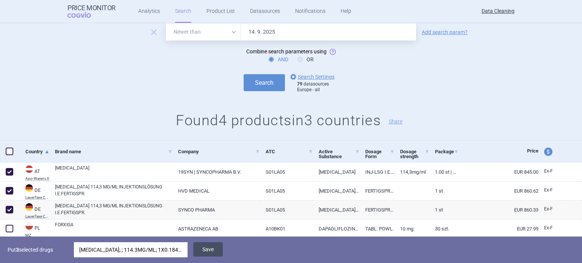
click at [203, 247] on button "Save" at bounding box center [208, 249] width 30 height 14
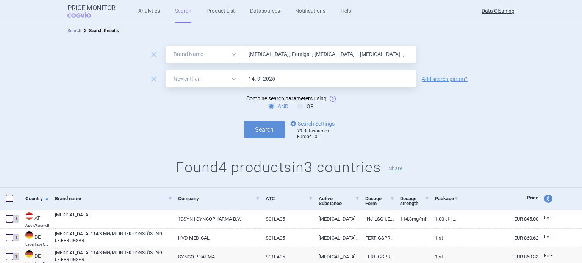
click at [295, 54] on input "Eylea , Forxiga , Adcetris , Xalkori ," at bounding box center [328, 54] width 175 height 17
paste input "nurev , Seebri , Seebri , Tovanor"
click at [244, 121] on button "Search" at bounding box center [264, 129] width 41 height 17
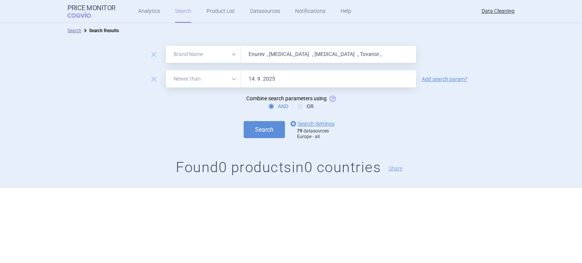
paste input "Dacogen , Inlyta , NovoThirteen , NovoThirteen , Revestiv , Gattex , Cuprymina …"
type input "Dacogen , Inlyta , NovoThirteen , NovoThirteen , Revestiv , Gattex , Cuprymina …"
click at [244, 121] on button "Search" at bounding box center [264, 129] width 41 height 17
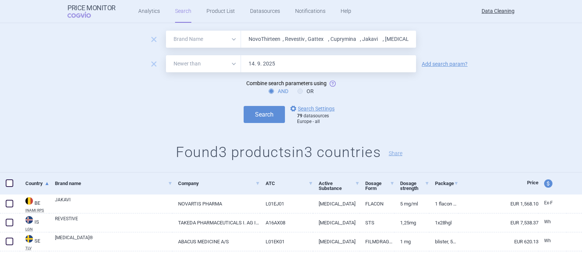
scroll to position [28, 0]
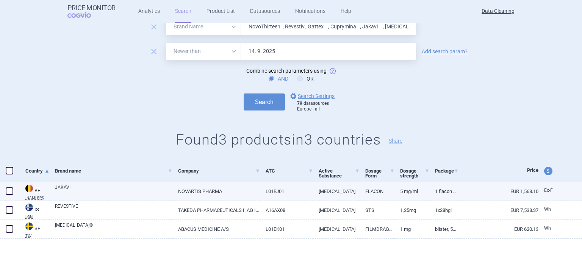
drag, startPoint x: 7, startPoint y: 193, endPoint x: 14, endPoint y: 194, distance: 6.8
click at [8, 193] on span at bounding box center [10, 192] width 8 height 8
checkbox input "true"
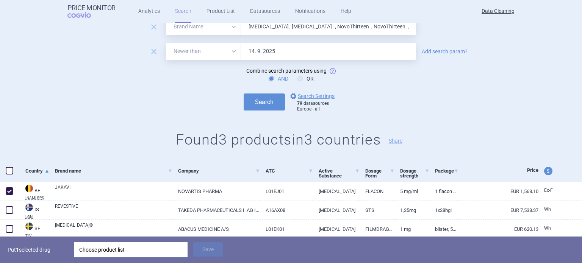
click at [126, 247] on div "Choose product list" at bounding box center [130, 249] width 103 height 15
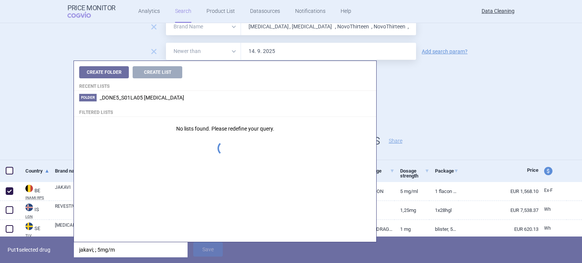
type input "jakavi; ; 5mg/ml"
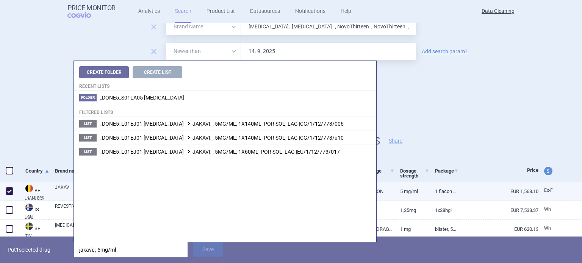
click at [442, 186] on link "1 flacon 60 mL solution buvable, 5 mg/mL" at bounding box center [443, 191] width 29 height 19
select select "EUR"
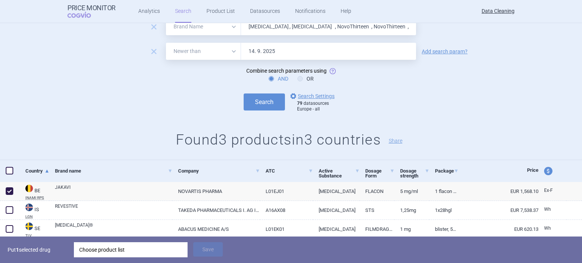
click at [186, 246] on div "Choose product list" at bounding box center [131, 249] width 114 height 15
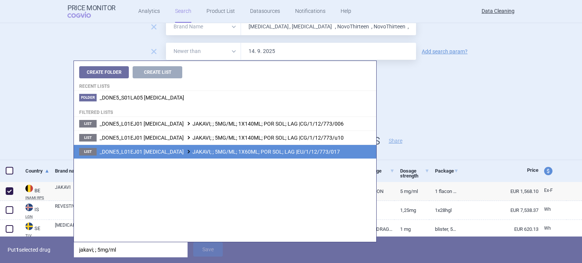
click at [266, 149] on span "_DONE5_L01EJ01 RUXOLITINIB JAKAVI; ; 5MG/ML; 1X60ML; POR SOL; LAG |EU/1/12/773/…" at bounding box center [220, 152] width 240 height 6
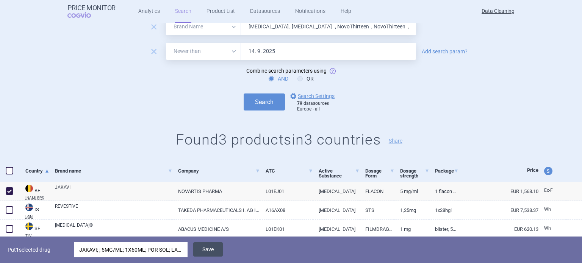
click at [209, 251] on button "Save" at bounding box center [208, 249] width 30 height 14
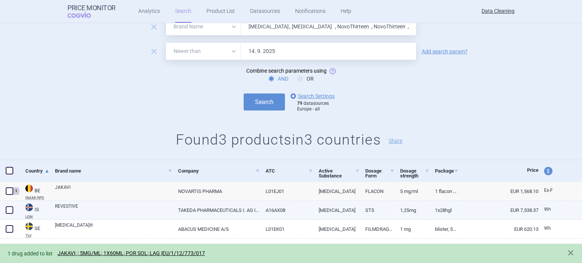
click at [10, 210] on span at bounding box center [10, 210] width 8 height 8
checkbox input "true"
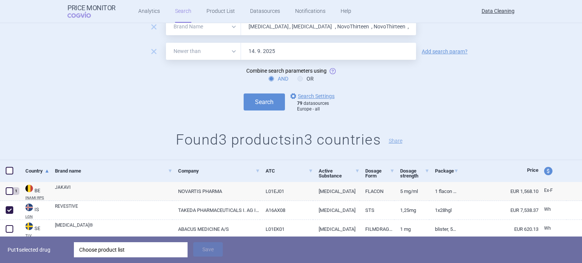
click at [103, 256] on div "Choose product list" at bounding box center [130, 249] width 103 height 15
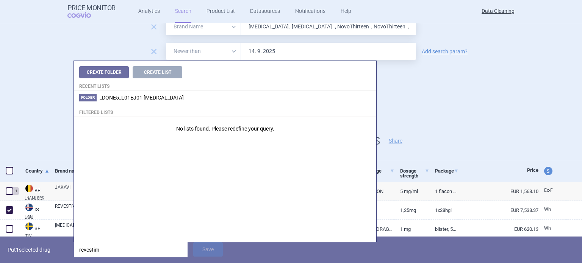
type input "revesti"
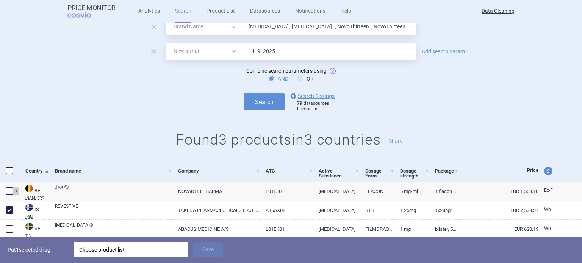
drag, startPoint x: 69, startPoint y: 247, endPoint x: 85, endPoint y: 245, distance: 16.4
click at [69, 246] on div "Put 1 selected drug Choose product list Save" at bounding box center [291, 250] width 582 height 27
click at [97, 246] on div "Choose product list" at bounding box center [130, 249] width 103 height 15
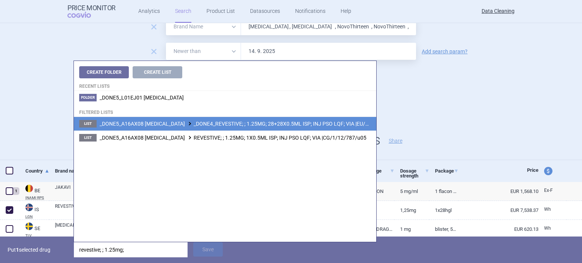
type input "revestive; ; 1.25mg;"
click at [308, 126] on span "_DONE5_A16AX08 TEDUGLUTIDE _DONE4_REVESTIVE; ; 1.25MG; 28+28X0.5ML ISP; INJ PSO…" at bounding box center [250, 124] width 300 height 6
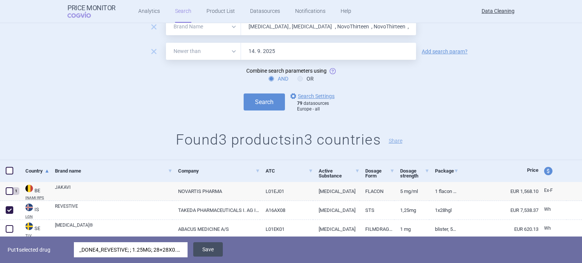
click at [214, 253] on button "Save" at bounding box center [208, 249] width 30 height 14
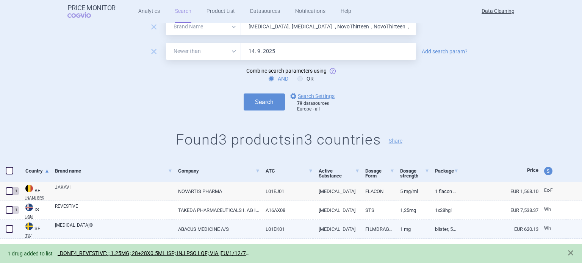
click at [14, 233] on div at bounding box center [10, 229] width 20 height 19
click at [11, 233] on span at bounding box center [9, 228] width 11 height 11
checkbox input "true"
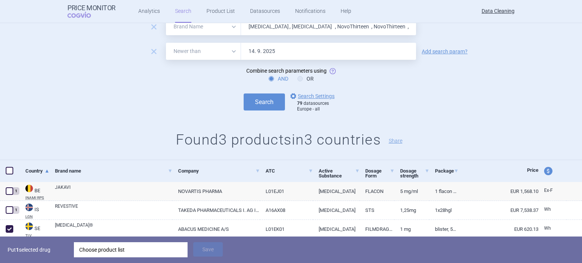
click at [117, 250] on div "Choose product list" at bounding box center [130, 249] width 103 height 15
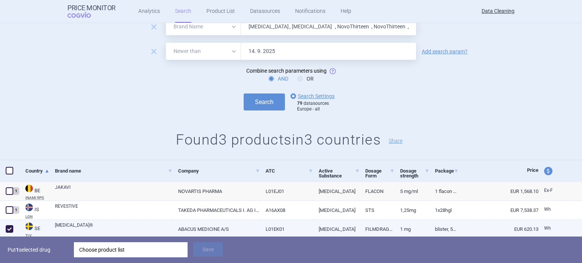
click at [458, 229] on link "EUR 620.13" at bounding box center [498, 229] width 80 height 19
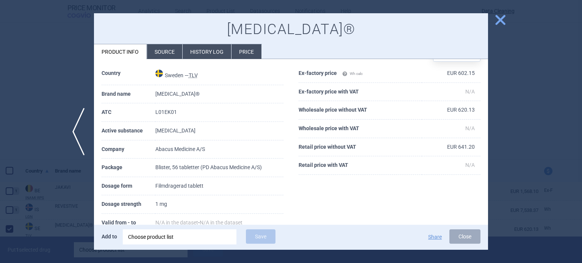
scroll to position [38, 0]
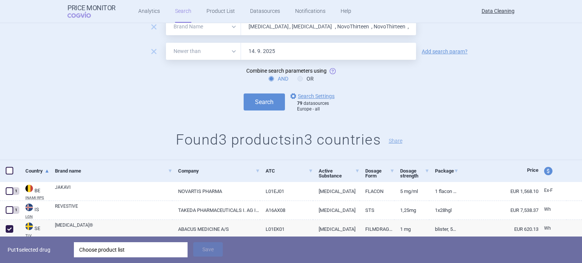
click at [168, 250] on div "Choose product list" at bounding box center [130, 249] width 103 height 15
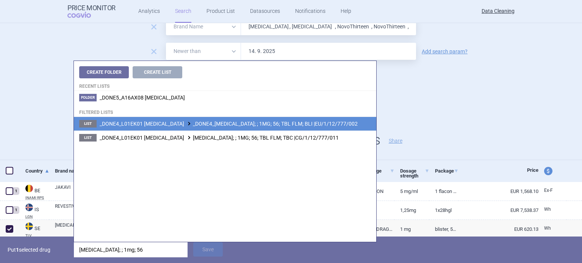
click at [261, 124] on span "_DONE4_L01EK01 AXITINIB _DONE4_INLYTA; ; 1MG; 56; TBL FLM; BLI |EU/1/12/777/002" at bounding box center [229, 124] width 258 height 6
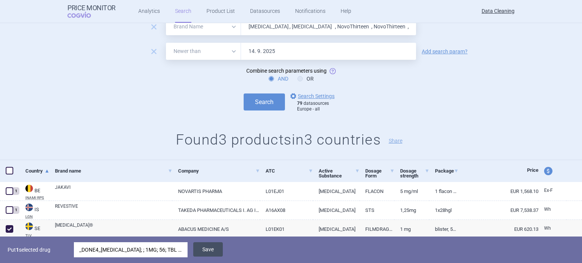
click at [209, 254] on button "Save" at bounding box center [208, 249] width 30 height 14
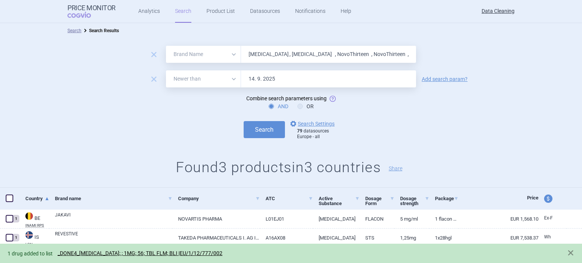
click at [259, 49] on input "Dacogen , Inlyta , NovoThirteen , NovoThirteen , Revestiv , Gattex , Cuprymina …" at bounding box center [328, 54] width 175 height 17
paste input "Ceftarolin"
click at [244, 121] on button "Search" at bounding box center [264, 129] width 41 height 17
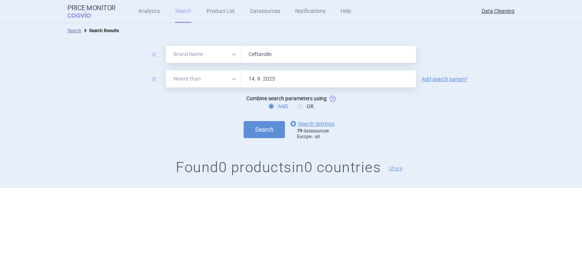
paste input "Fycompa , Kalydeco ,"
click at [244, 121] on button "Search" at bounding box center [264, 129] width 41 height 17
paste input "Bretaris , Eklira , Tudorza"
click at [244, 121] on button "Search" at bounding box center [264, 129] width 41 height 17
paste input "Jentadueto , Pixuvri"
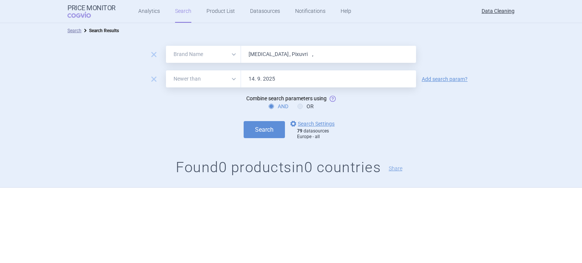
click at [244, 121] on button "Search" at bounding box center [264, 129] width 41 height 17
paste input "Riluzol"
click at [244, 121] on button "Search" at bounding box center [264, 129] width 41 height 17
paste input "Signifor , Nimenrix , Sancuso , Bronchitol , Xaluprin ,"
click at [244, 121] on button "Search" at bounding box center [264, 129] width 41 height 17
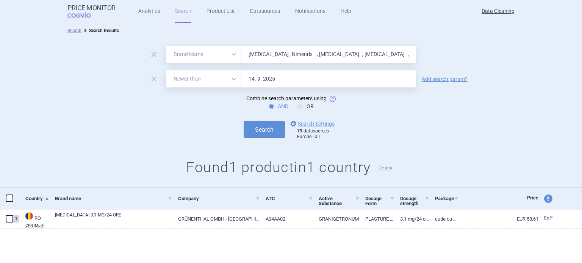
paste input "Mercaptopurin"
click at [244, 121] on button "Search" at bounding box center [264, 129] width 41 height 17
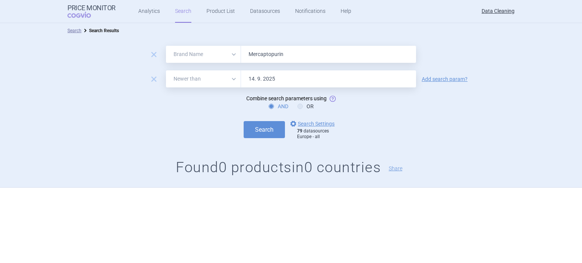
paste input "Purixan , Esmya , Vepacel , Zelboraf , Caprelsa , Colobreath , Ameluz , Edarbi …"
click at [244, 121] on button "Search" at bounding box center [264, 129] width 41 height 17
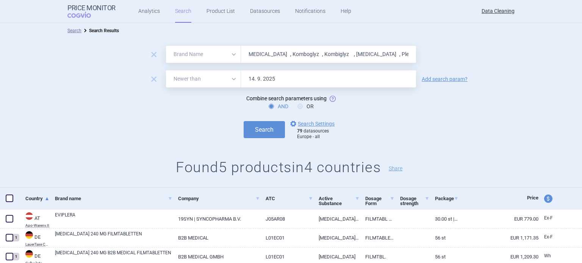
scroll to position [60, 0]
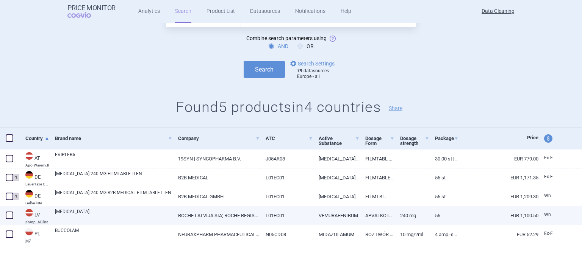
click at [70, 216] on link "ZELBORAF" at bounding box center [113, 215] width 117 height 14
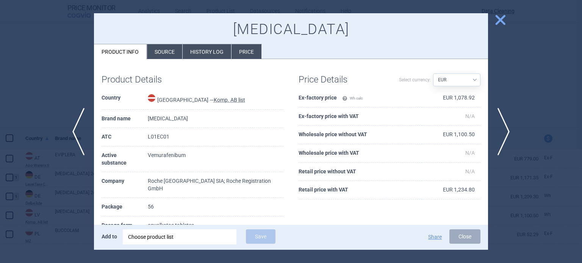
click at [173, 46] on li "Source" at bounding box center [164, 51] width 35 height 15
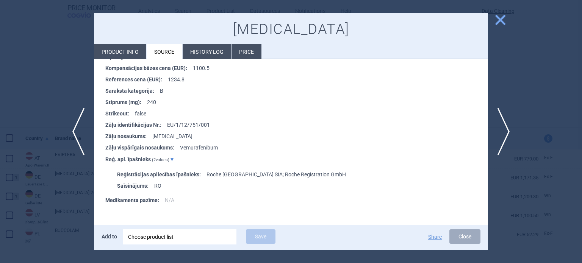
scroll to position [189, 0]
drag, startPoint x: 203, startPoint y: 125, endPoint x: 164, endPoint y: 127, distance: 39.0
click at [164, 127] on li "Zāļu identifikācijas Nr. : EU/1/12/751/001" at bounding box center [296, 124] width 383 height 11
copy li "EU/1/12/751/001"
click at [223, 244] on div "Choose product list" at bounding box center [179, 237] width 103 height 15
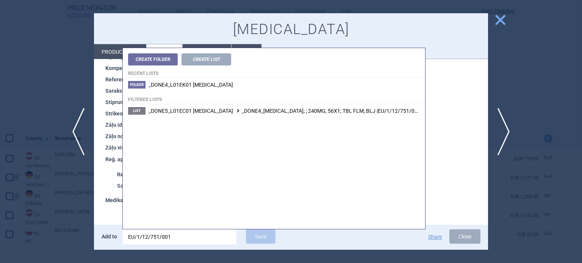
click at [309, 113] on span "_DONE5_L01EC01 VEMURAFENIB _DONE4_ZELBORAF; ; 240MG; 56X1; TBL FLM; BLJ |EU/1/1…" at bounding box center [284, 111] width 272 height 6
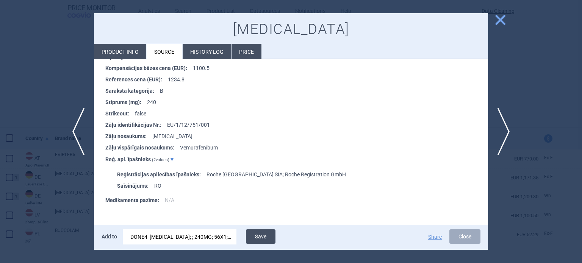
click at [267, 232] on button "Save" at bounding box center [261, 237] width 30 height 14
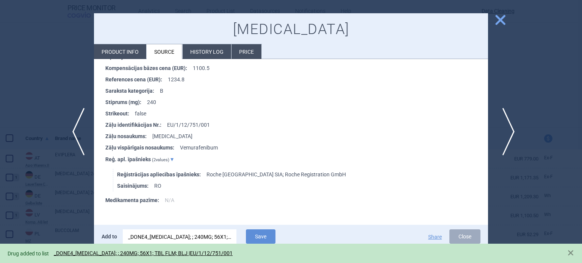
click at [512, 137] on span "next" at bounding box center [505, 132] width 17 height 48
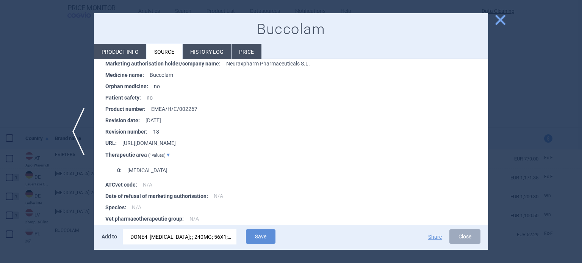
scroll to position [1005, 0]
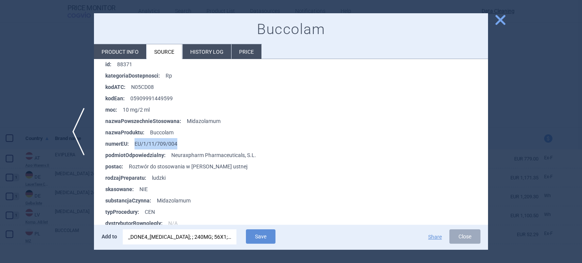
drag, startPoint x: 186, startPoint y: 143, endPoint x: 134, endPoint y: 145, distance: 52.3
click at [134, 145] on li "numerEU : EU/1/11/709/004" at bounding box center [296, 143] width 383 height 11
copy li "EU/1/11/709/004"
click at [202, 233] on div "_DONE4_ZELBORAF; ; 240MG; 56X1; TBL FLM; BLJ |EU/1/12/751/001" at bounding box center [179, 237] width 103 height 15
click at [202, 233] on input "EU/1/12/751/001" at bounding box center [180, 237] width 114 height 15
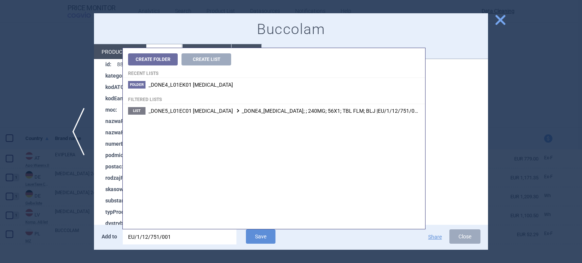
click at [202, 233] on input "EU/1/12/751/001" at bounding box center [180, 237] width 114 height 15
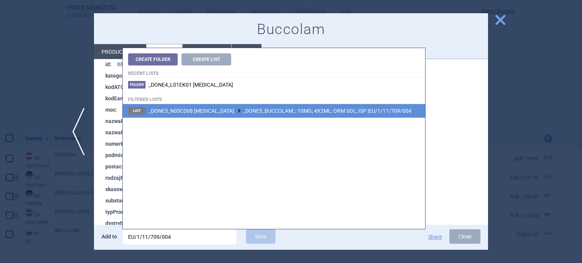
drag, startPoint x: 286, startPoint y: 109, endPoint x: 286, endPoint y: 119, distance: 10.6
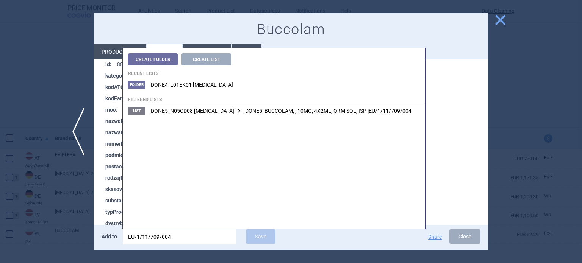
click at [286, 109] on span "_DONE5_N05CD08 MIDAZOLAM _DONE5_BUCCOLAM; ; 10MG; 4X2ML; ORM SOL; ISP |EU/1/11/…" at bounding box center [279, 111] width 263 height 6
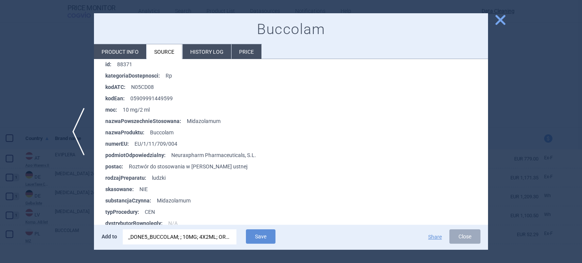
click at [259, 248] on div "Add to _DONE5_BUCCOLAM; ; 10MG; 4X2ML; ORM SOL; ISP |EU/1/11/709/004 Save Share…" at bounding box center [291, 237] width 394 height 25
click at [262, 236] on button "Save" at bounding box center [261, 237] width 30 height 14
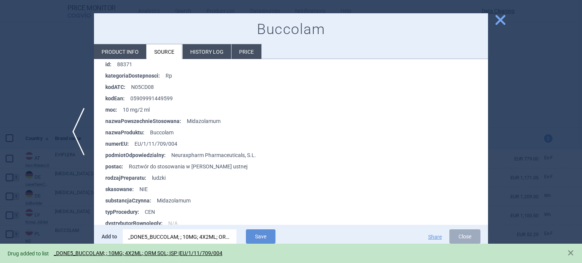
click at [0, 51] on div at bounding box center [291, 131] width 582 height 263
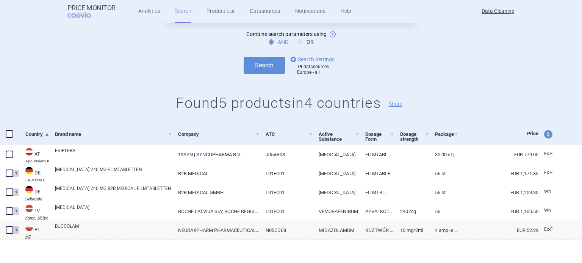
scroll to position [66, 0]
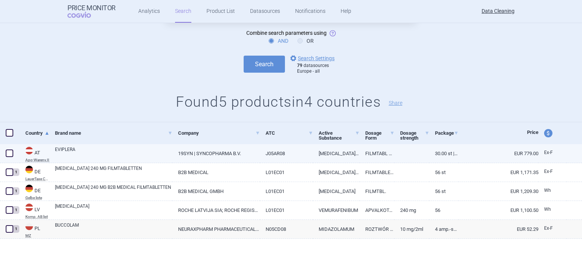
click at [10, 156] on span at bounding box center [10, 154] width 8 height 8
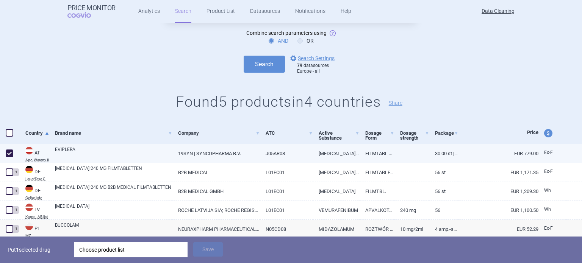
click at [170, 157] on link "EVIPLERA" at bounding box center [113, 153] width 117 height 14
click at [155, 253] on div "Choose product list" at bounding box center [130, 249] width 103 height 15
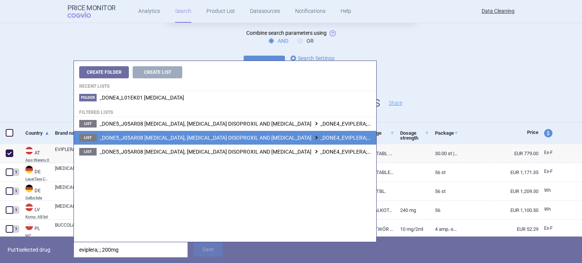
click at [321, 136] on span "_DONE5_J05AR08 EMTRICITABINE, TENOFOVIR DISOPROXIL AND RILPIVIRINE _DONE4_EVIPL…" at bounding box center [307, 138] width 414 height 6
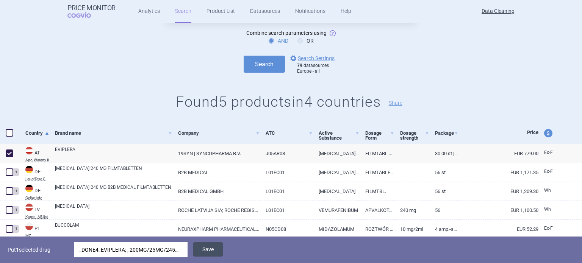
click at [214, 250] on button "Save" at bounding box center [208, 249] width 30 height 14
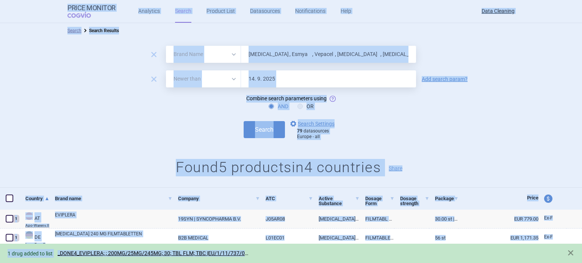
click at [333, 48] on input "Purixan , Esmya , Vepacel , Zelboraf , Caprelsa , Colobreath , Ameluz , Edarbi …" at bounding box center [328, 54] width 175 height 17
click at [331, 52] on input "Purixan , Esmya , Vepacel , Zelboraf , Caprelsa , Colobreath , Ameluz , Edarbi …" at bounding box center [328, 54] width 175 height 17
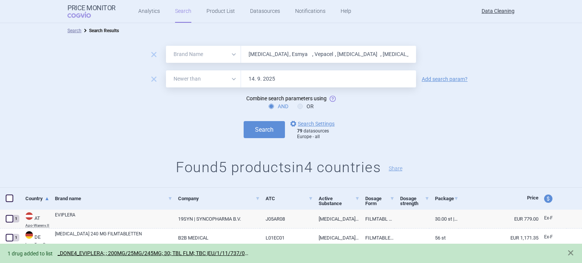
click at [331, 52] on input "Purixan , Esmya , Vepacel , Zelboraf , Caprelsa , Colobreath , Ameluz , Edarbi …" at bounding box center [328, 54] width 175 height 17
click at [330, 52] on input "Purixan , Esmya , Vepacel , Zelboraf , Caprelsa , Colobreath , Ameluz , Edarbi …" at bounding box center [328, 54] width 175 height 17
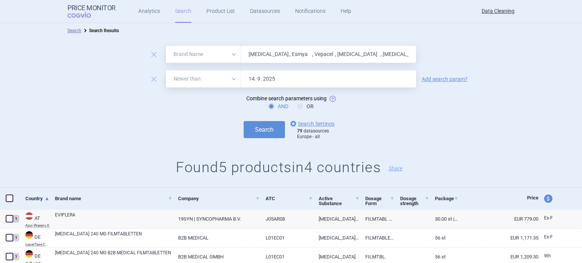
paste input "Votubia"
click at [244, 121] on button "Search" at bounding box center [264, 129] width 41 height 17
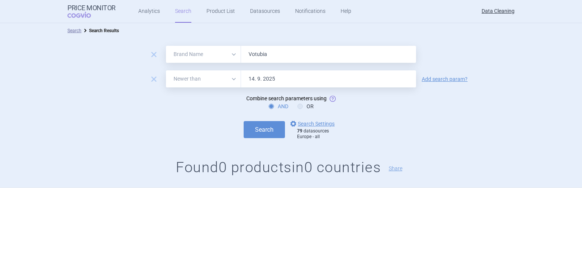
paste input "Levodop"
click at [244, 121] on button "Search" at bounding box center [264, 129] width 41 height 17
paste input "Trajenta , Tradjenta ,"
click at [244, 121] on button "Search" at bounding box center [264, 129] width 41 height 17
paste input "Entacapon"
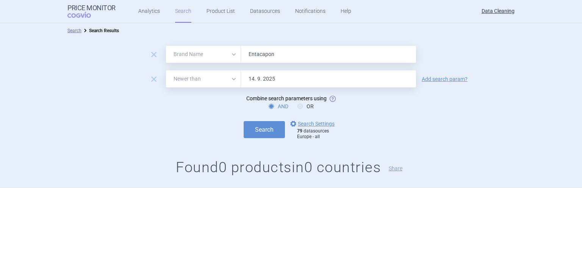
click at [244, 121] on button "Search" at bounding box center [264, 129] width 41 height 17
paste input "Zoely , Fampyra , Ampyra ,"
click at [244, 121] on button "Search" at bounding box center [264, 129] width 41 height 17
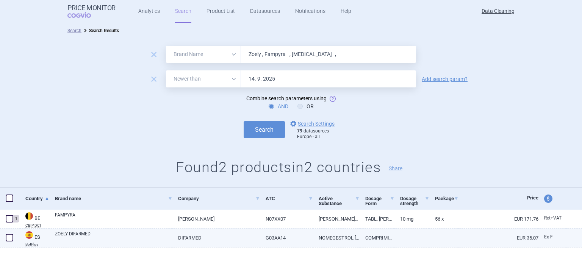
click at [9, 238] on span at bounding box center [10, 238] width 8 height 8
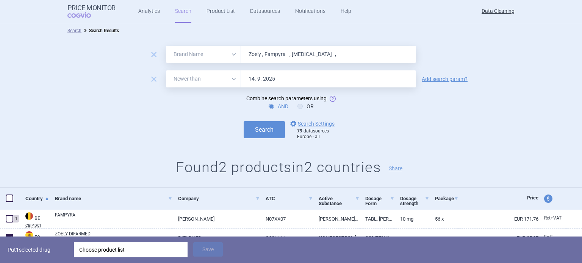
click at [100, 255] on div "Choose product list" at bounding box center [130, 249] width 103 height 15
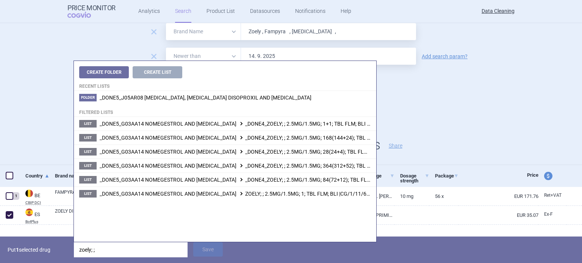
scroll to position [36, 0]
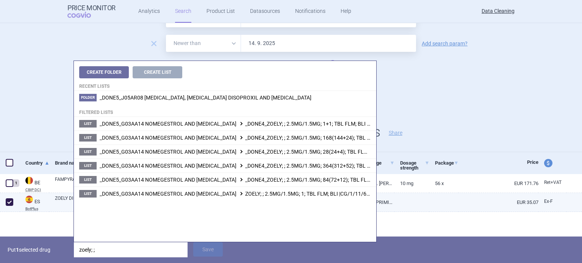
click at [66, 200] on link "ZOELY DIFARMED" at bounding box center [113, 202] width 117 height 14
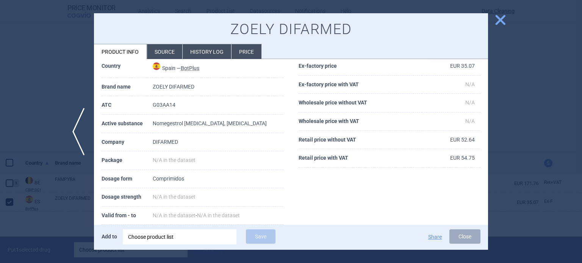
scroll to position [76, 0]
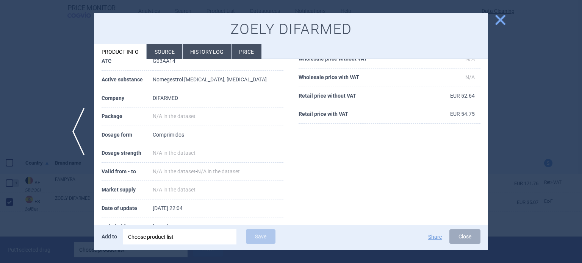
click at [171, 53] on li "Source" at bounding box center [164, 51] width 35 height 15
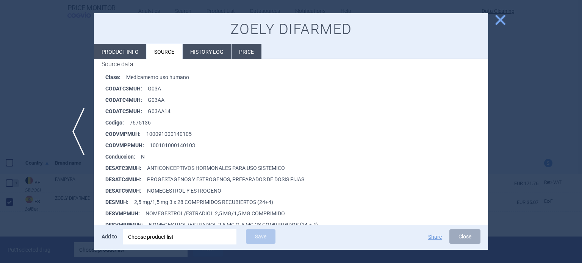
scroll to position [114, 0]
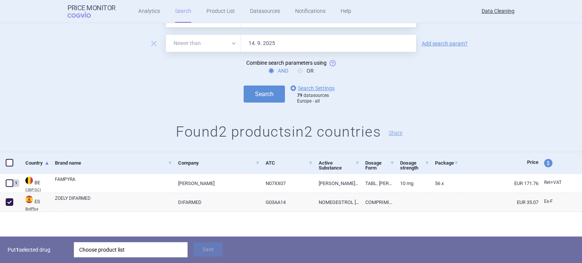
click at [147, 251] on div "Choose product list" at bounding box center [130, 249] width 103 height 15
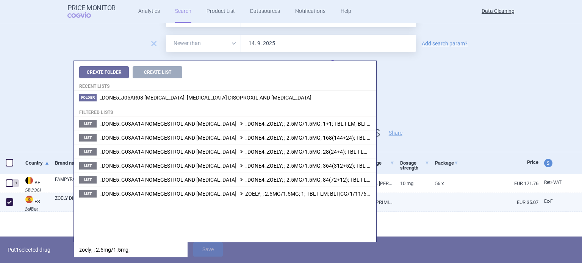
click at [387, 202] on link "COMPRIMIDOS" at bounding box center [376, 202] width 35 height 19
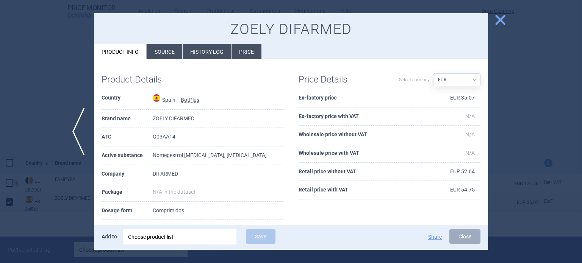
click at [177, 51] on li "Source" at bounding box center [164, 51] width 35 height 15
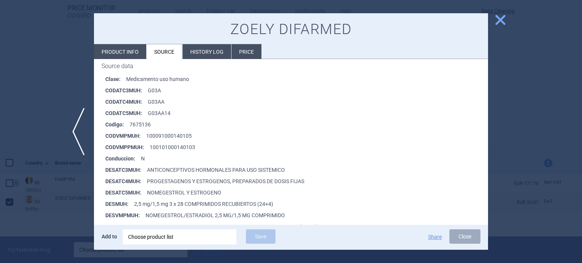
scroll to position [152, 0]
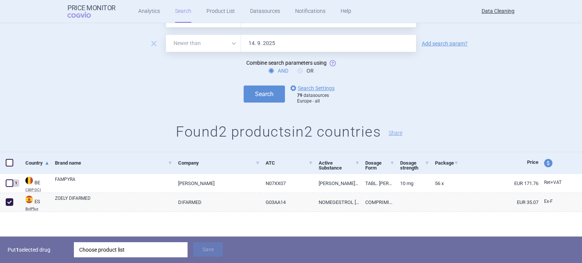
click at [150, 246] on div "Choose product list" at bounding box center [130, 249] width 103 height 15
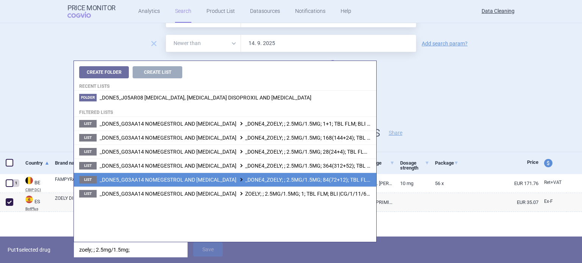
click at [272, 177] on span "_DONE5_G03AA14 NOMEGESTROL AND ESTRADIOL _DONE4_ZOELY; ; 2.5MG/1.5MG; 84(72+12)…" at bounding box center [263, 180] width 327 height 6
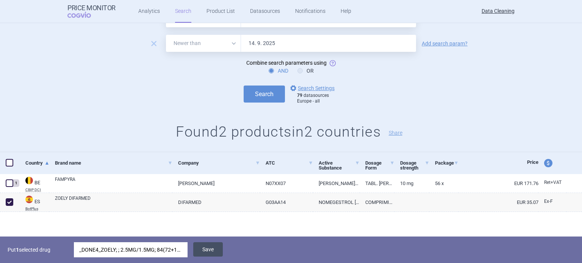
drag, startPoint x: 213, startPoint y: 248, endPoint x: 211, endPoint y: 244, distance: 4.2
click at [213, 248] on button "Save" at bounding box center [208, 249] width 30 height 14
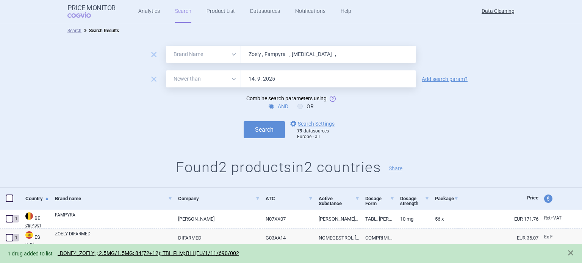
click at [327, 55] on input "Zoely , Fampyra , Ampyra ," at bounding box center [328, 54] width 175 height 17
paste input "Tobi"
click at [244, 121] on button "Search" at bounding box center [264, 129] width 41 height 17
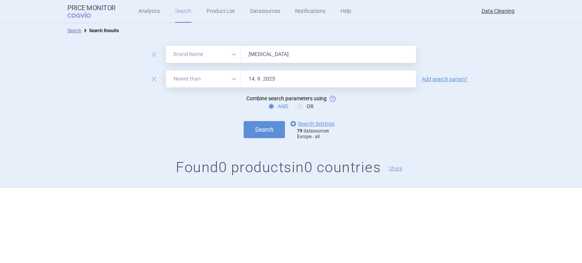
paste input "Benlysta , Xgeva , Yervoy , Bydureon , Nulojix , Leganto , Cinryz , Eliquis , Y…"
click at [244, 121] on button "Search" at bounding box center [264, 129] width 41 height 17
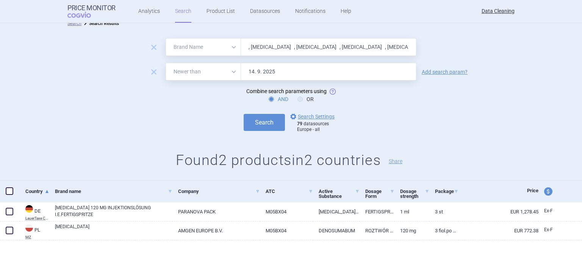
scroll to position [9, 0]
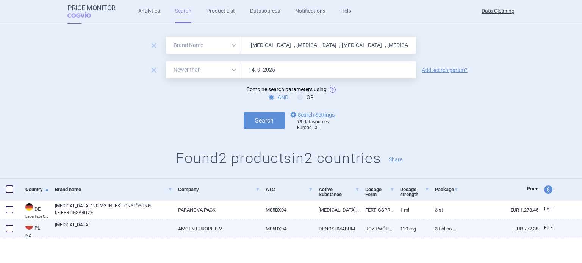
click at [78, 228] on link "XGEVA" at bounding box center [113, 229] width 117 height 14
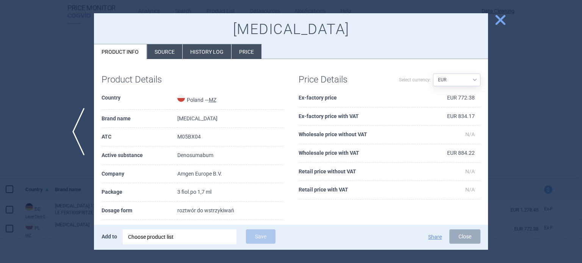
click at [157, 44] on li "Source" at bounding box center [164, 51] width 35 height 15
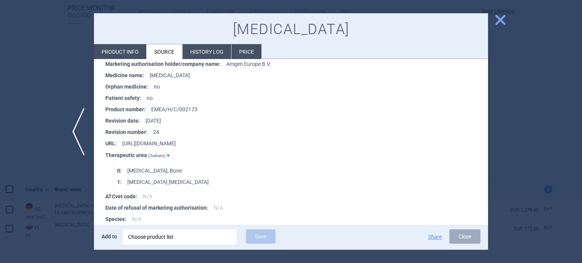
scroll to position [492, 0]
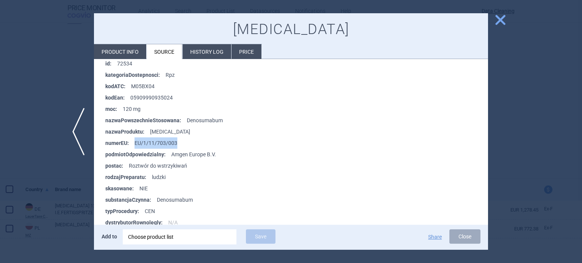
drag, startPoint x: 191, startPoint y: 144, endPoint x: 135, endPoint y: 142, distance: 56.1
click at [135, 142] on li "numerEU : EU/1/11/703/003" at bounding box center [296, 143] width 383 height 11
copy li "EU/1/11/703/003"
click at [22, 156] on div at bounding box center [291, 131] width 582 height 263
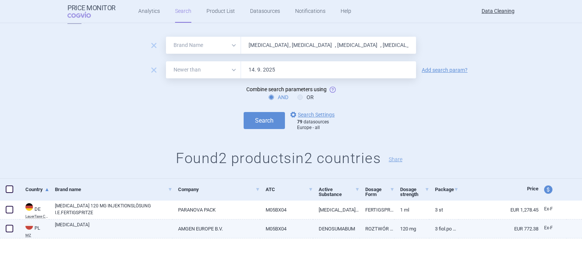
click at [8, 230] on span at bounding box center [10, 229] width 8 height 8
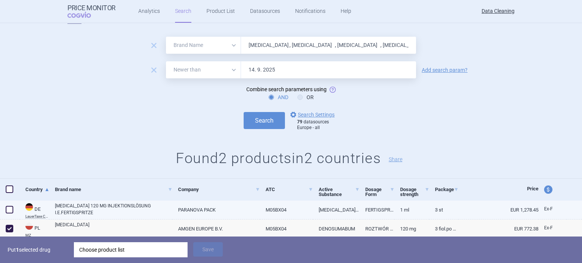
drag, startPoint x: 10, startPoint y: 207, endPoint x: 88, endPoint y: 205, distance: 78.1
click at [10, 207] on span at bounding box center [10, 210] width 8 height 8
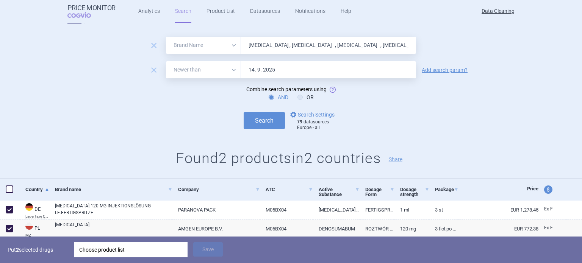
click at [122, 250] on div "Choose product list" at bounding box center [130, 249] width 103 height 15
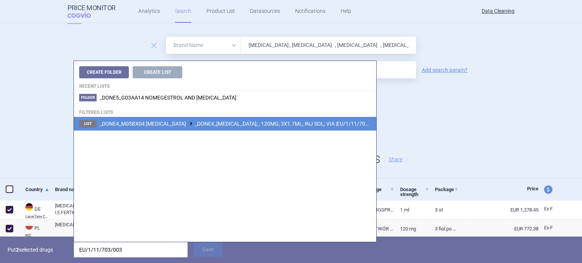
click at [254, 122] on span "_DONE4_M05BX04 DENOSUMAB _DONE4_XGEVA; ; 120MG; 3X1.7ML; INJ SOL; VIA |EU/1/11/…" at bounding box center [240, 124] width 280 height 6
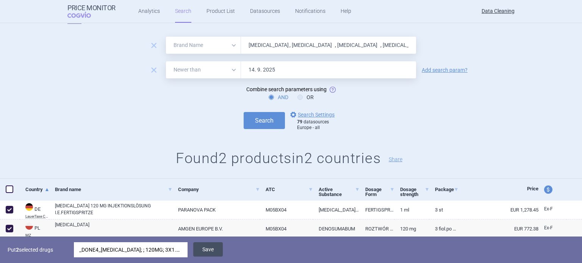
click at [211, 248] on button "Save" at bounding box center [208, 249] width 30 height 14
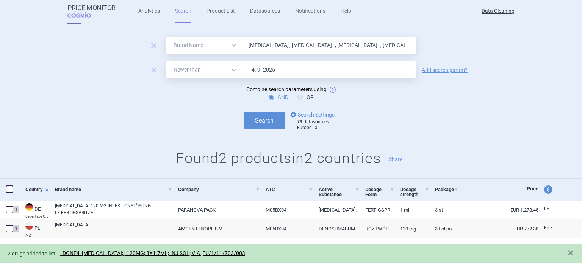
click at [290, 45] on input "Benlysta , Xgeva , Yervoy , Bydureon , Nulojix , Leganto , Cinryz , Eliquis , Y…" at bounding box center [328, 45] width 175 height 17
paste input "Methylthion"
click at [244, 112] on button "Search" at bounding box center [264, 120] width 41 height 17
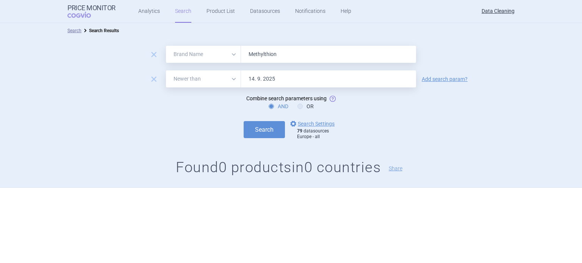
paste input "Hizentra , Pravafenix , Gilenya , Halaven , Jevtana , Teysuno , Xeplion , Xepli…"
click at [244, 121] on button "Search" at bounding box center [264, 129] width 41 height 17
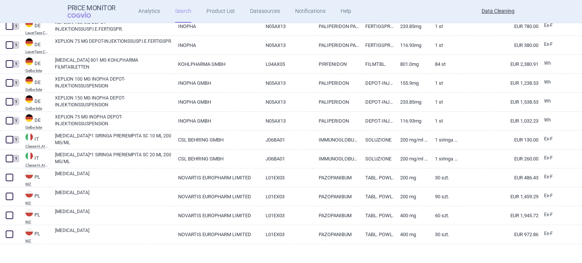
scroll to position [255, 0]
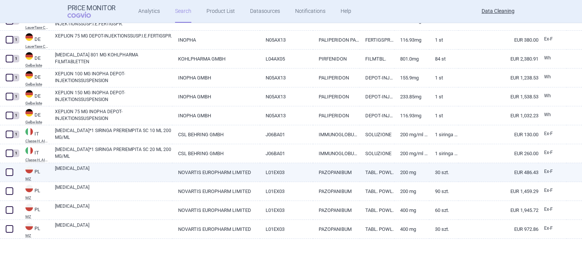
click at [74, 169] on link "VOTRIENT" at bounding box center [113, 172] width 117 height 14
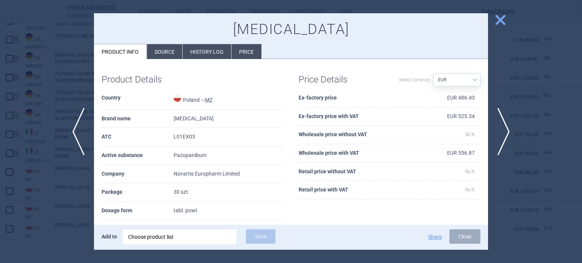
click at [169, 47] on li "Source" at bounding box center [164, 51] width 35 height 15
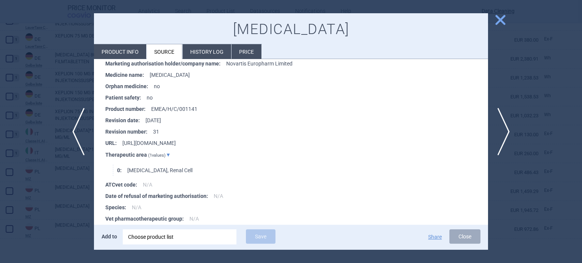
scroll to position [1005, 0]
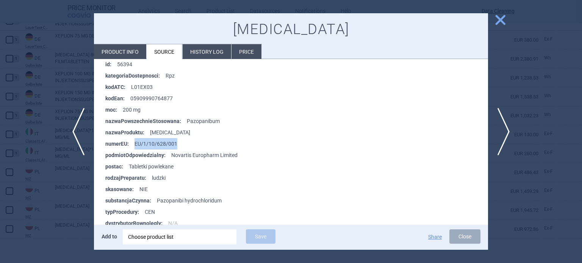
drag, startPoint x: 187, startPoint y: 144, endPoint x: 134, endPoint y: 144, distance: 52.7
click at [134, 144] on li "numerEU : EU/1/10/628/001" at bounding box center [296, 143] width 383 height 11
click at [181, 233] on div "Choose product list" at bounding box center [179, 237] width 103 height 15
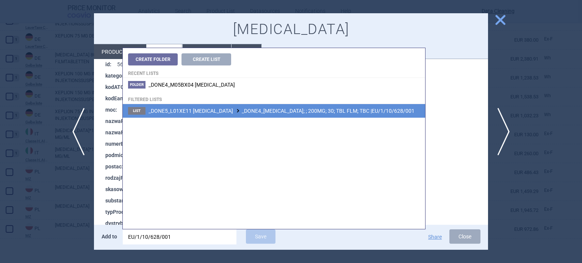
click at [292, 107] on li "List _DONE5_L01XE11 PAZOPANIB _DONE4_VOTRIENT; ; 200MG; 30; TBL FLM; TBC |EU/1/…" at bounding box center [274, 111] width 302 height 14
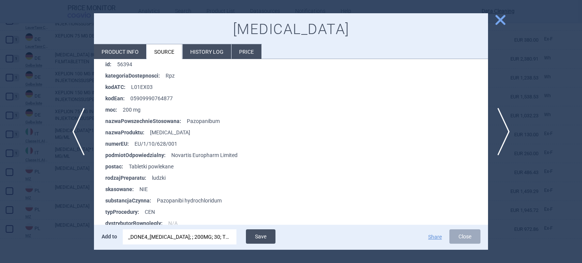
click at [268, 238] on button "Save" at bounding box center [261, 237] width 30 height 14
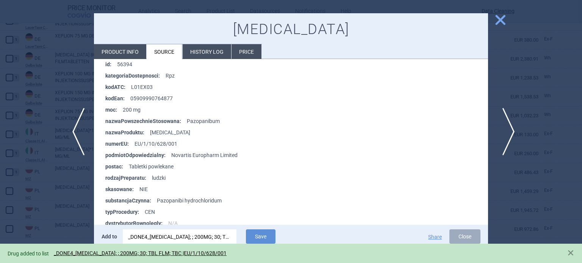
click at [503, 143] on span "next" at bounding box center [505, 132] width 17 height 48
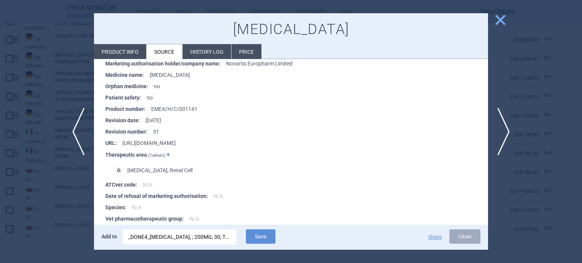
scroll to position [1005, 0]
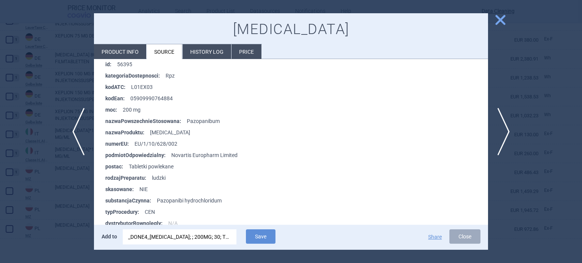
click at [228, 233] on div "_DONE4_VOTRIENT; ; 200MG; 30; TBL FLM; TBC |EU/1/10/628/001" at bounding box center [179, 237] width 103 height 15
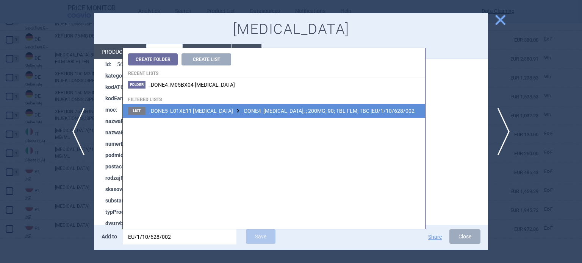
click at [299, 112] on span "_DONE5_L01XE11 PAZOPANIB _DONE4_VOTRIENT; ; 200MG; 90; TBL FLM; TBC |EU/1/10/62…" at bounding box center [281, 111] width 266 height 6
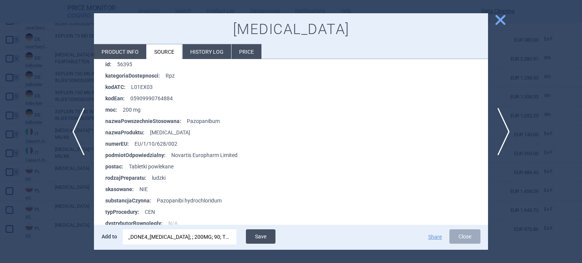
click at [263, 232] on button "Save" at bounding box center [261, 237] width 30 height 14
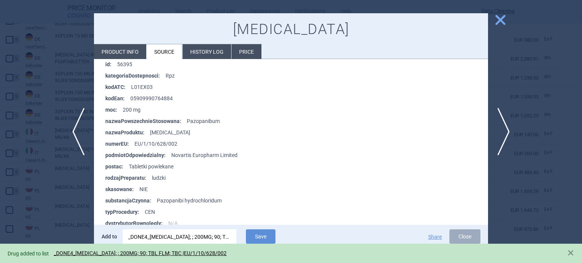
drag, startPoint x: 506, startPoint y: 122, endPoint x: 476, endPoint y: 122, distance: 30.3
click at [506, 122] on span "next" at bounding box center [505, 132] width 17 height 48
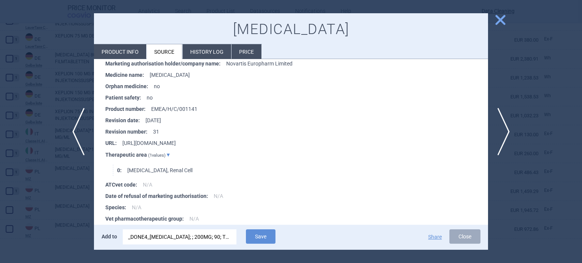
scroll to position [1005, 0]
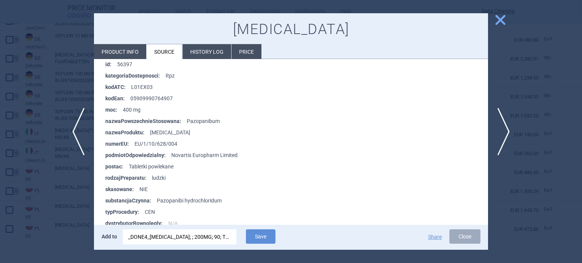
click at [221, 230] on div "_DONE4_VOTRIENT; ; 200MG; 90; TBL FLM; TBC |EU/1/10/628/002" at bounding box center [179, 237] width 103 height 15
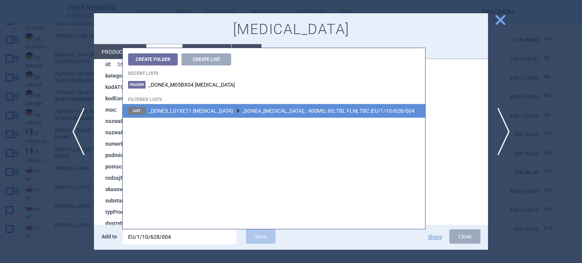
click at [249, 108] on span "_DONE5_L01XE11 PAZOPANIB _DONE4_VOTRIENT; ; 400MG; 60; TBL FLM; TBC |EU/1/10/62…" at bounding box center [281, 111] width 266 height 6
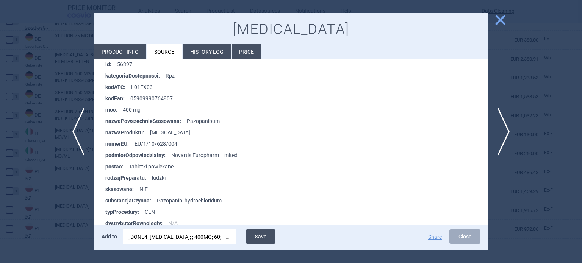
click at [253, 235] on button "Save" at bounding box center [261, 237] width 30 height 14
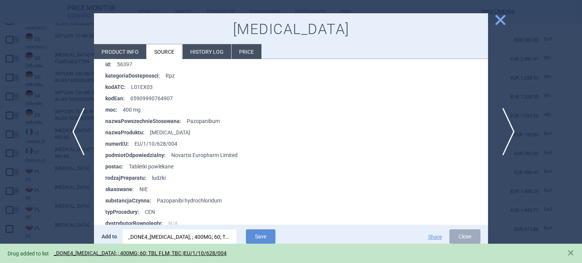
click at [505, 133] on span "next" at bounding box center [505, 132] width 17 height 48
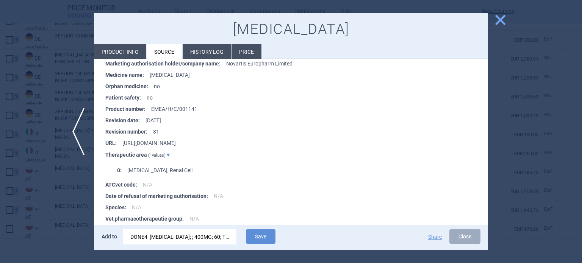
scroll to position [1005, 0]
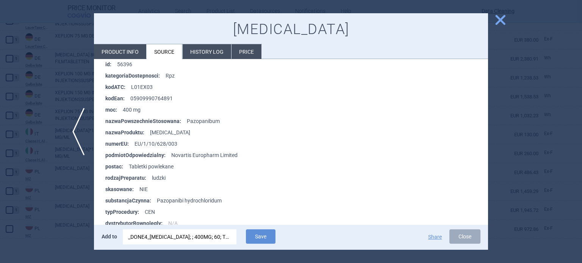
click at [211, 243] on div "_DONE4_VOTRIENT; ; 400MG; 60; TBL FLM; TBC |EU/1/10/628/004" at bounding box center [179, 237] width 103 height 15
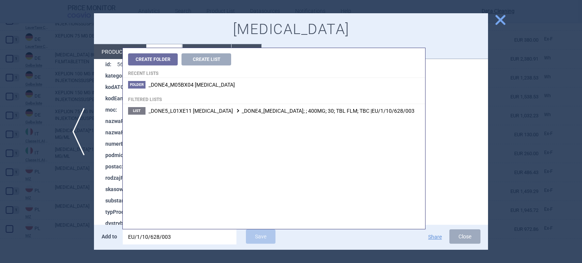
click at [291, 113] on span "_DONE5_L01XE11 PAZOPANIB _DONE4_VOTRIENT; ; 400MG; 30; TBL FLM; TBC |EU/1/10/62…" at bounding box center [281, 111] width 266 height 6
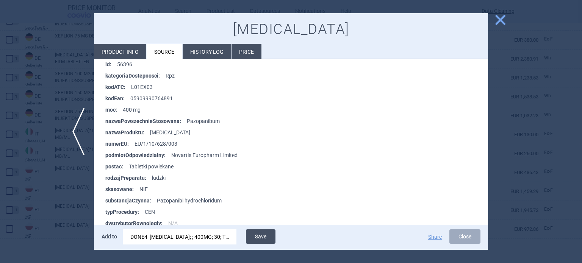
click at [268, 241] on button "Save" at bounding box center [261, 237] width 30 height 14
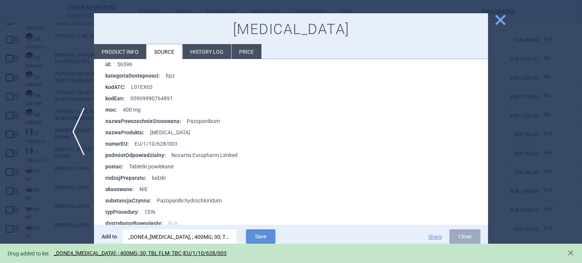
click at [0, 128] on div at bounding box center [291, 131] width 582 height 263
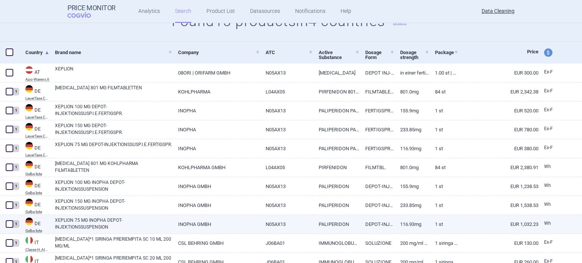
scroll to position [103, 0]
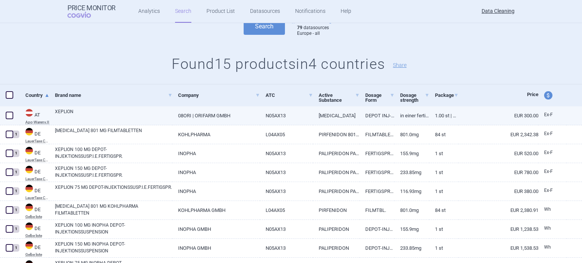
click at [6, 116] on span at bounding box center [10, 116] width 8 height 8
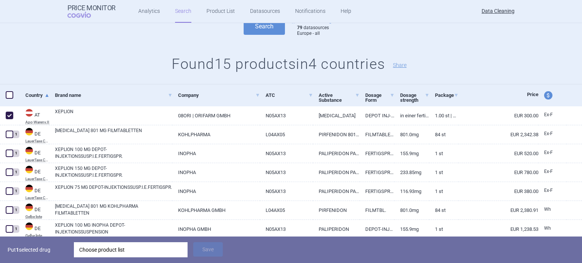
click at [148, 246] on div "Choose product list" at bounding box center [130, 249] width 103 height 15
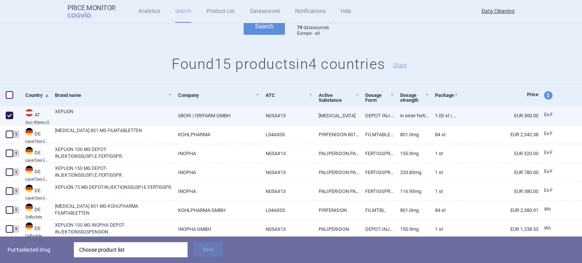
click at [458, 113] on link "EUR 300.00" at bounding box center [498, 115] width 80 height 19
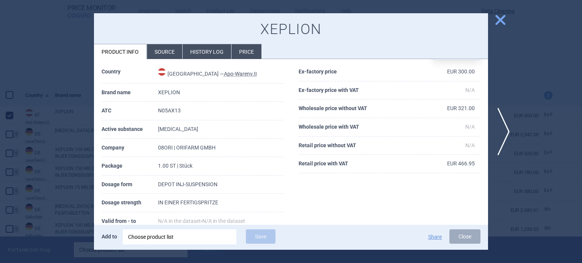
scroll to position [38, 0]
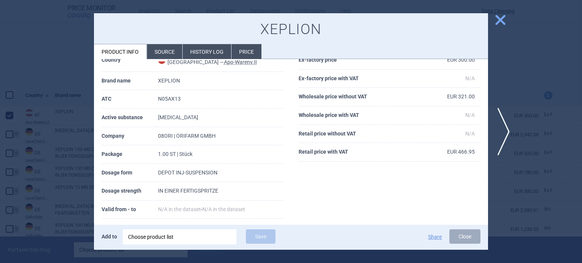
click at [172, 46] on li "Source" at bounding box center [164, 51] width 35 height 15
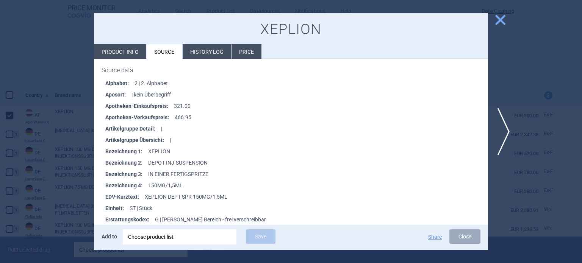
scroll to position [114, 0]
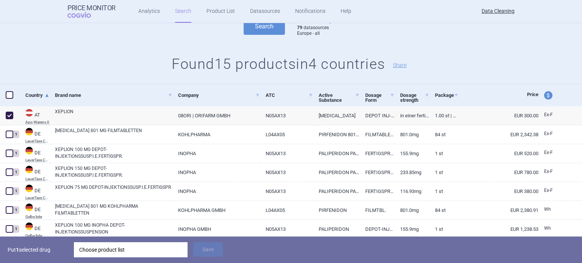
click at [153, 244] on div "Choose product list" at bounding box center [130, 249] width 103 height 15
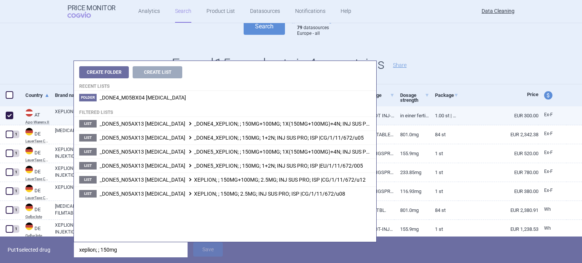
click at [435, 110] on link "1.00 ST | Stück" at bounding box center [443, 115] width 29 height 19
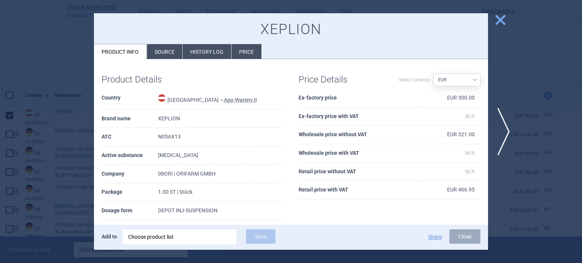
click at [155, 51] on li "Source" at bounding box center [164, 51] width 35 height 15
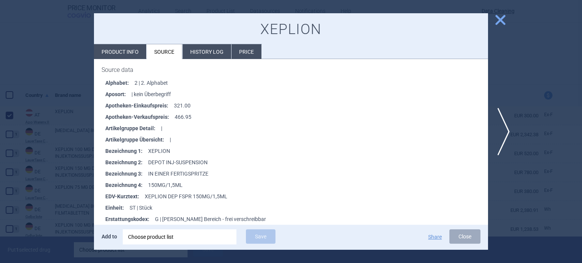
scroll to position [152, 0]
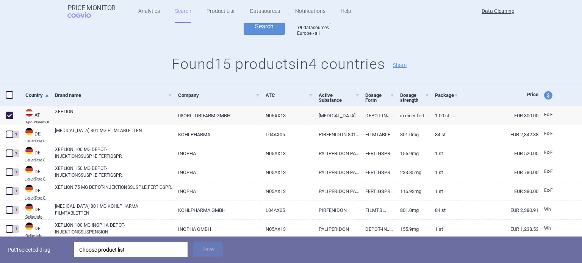
click at [126, 252] on div "Choose product list" at bounding box center [130, 249] width 103 height 15
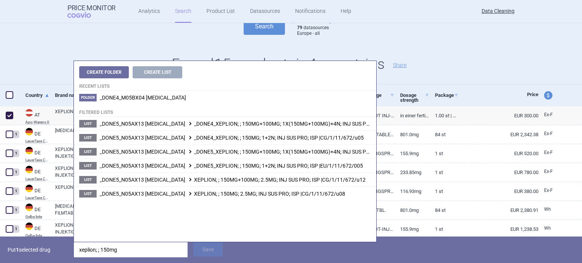
click at [126, 252] on input "xeplion; ; 150mg" at bounding box center [131, 249] width 114 height 15
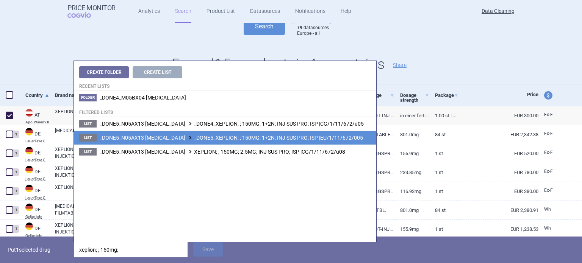
click at [287, 136] on span "_DONE5_N05AX13 PALIPERIDONE _DONE5_XEPLION; ; 150MG; 1+2N; INJ SUS PRO; ISP |EU…" at bounding box center [231, 138] width 263 height 6
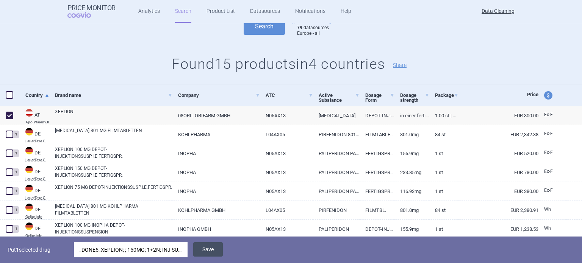
click at [209, 255] on button "Save" at bounding box center [208, 249] width 30 height 14
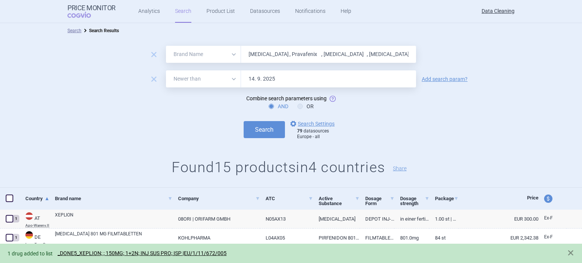
click at [292, 55] on input "Hizentra , Pravafenix , Gilenya , Halaven , Jevtana , Teysuno , Xeplion , Xepli…" at bounding box center [328, 54] width 175 height 17
paste input "Topotecan"
click at [244, 121] on button "Search" at bounding box center [264, 129] width 41 height 17
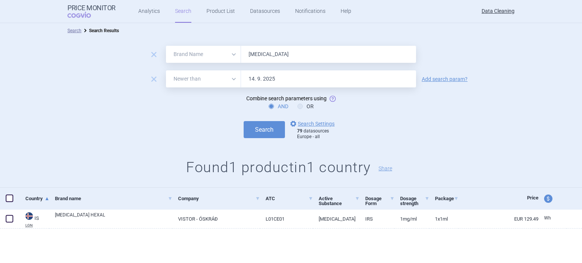
paste input "Nivestim , Prolia , Menveo , Ristaben , Ristfor , Tepadina ,"
click at [244, 121] on button "Search" at bounding box center [264, 129] width 41 height 17
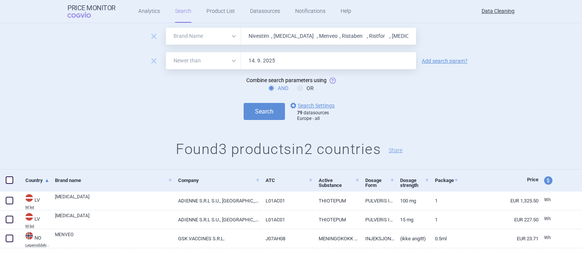
scroll to position [28, 0]
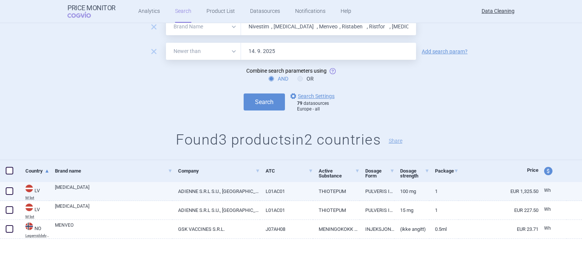
click at [145, 190] on link "TEPADINA" at bounding box center [113, 191] width 117 height 14
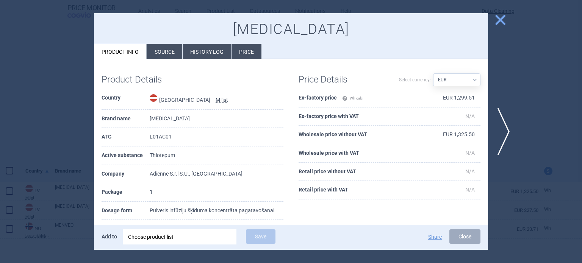
click at [164, 59] on div "Product Details Country Latvia — M list Brand name Tepadina ATC L01AC01 Active …" at bounding box center [291, 193] width 394 height 268
click at [174, 58] on li "Source" at bounding box center [164, 51] width 35 height 15
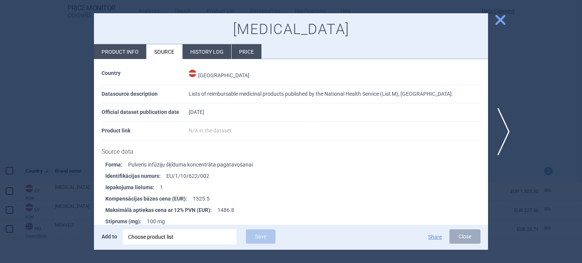
scroll to position [38, 0]
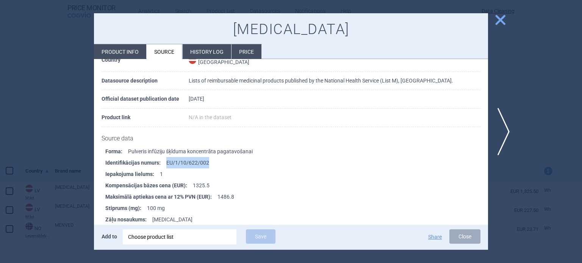
drag, startPoint x: 215, startPoint y: 164, endPoint x: 165, endPoint y: 165, distance: 50.0
click at [165, 165] on li "Identifikācijas numurs : EU/1/10/622/002" at bounding box center [296, 162] width 383 height 11
click at [198, 239] on div "Choose product list" at bounding box center [179, 237] width 103 height 15
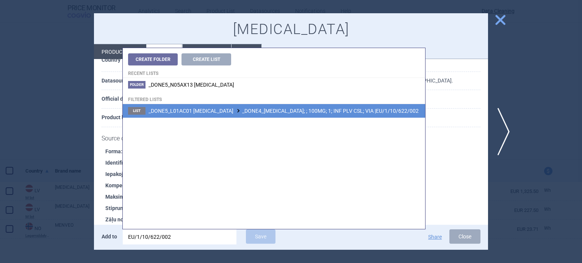
click at [268, 111] on span "_DONE5_L01AC01 THIOTEPA _DONE4_TEPADINA; ; 100MG; 1; INF PLV CSL; VIA |EU/1/10/…" at bounding box center [283, 111] width 270 height 6
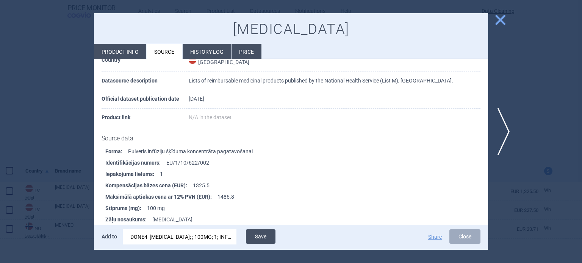
click at [260, 241] on button "Save" at bounding box center [261, 237] width 30 height 14
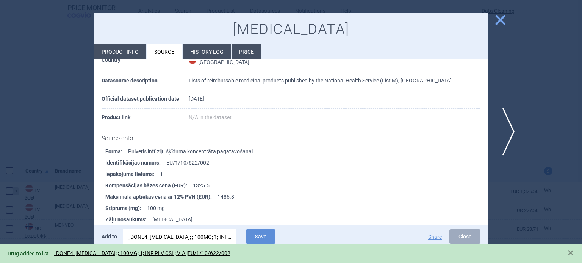
click at [502, 131] on span "next" at bounding box center [505, 132] width 17 height 48
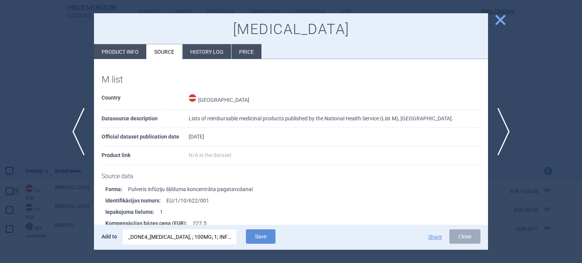
click at [223, 242] on div "_DONE4_TEPADINA; ; 100MG; 1; INF PLV CSL; VIA |EU/1/10/622/002" at bounding box center [179, 237] width 103 height 15
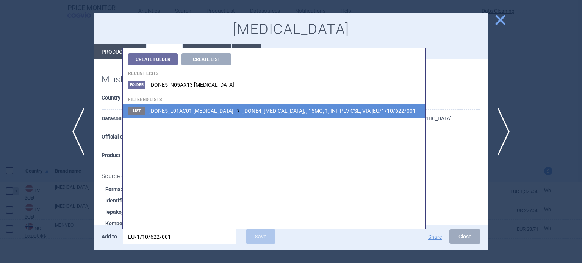
click at [293, 114] on span "_DONE5_L01AC01 THIOTEPA _DONE4_TEPADINA; ; 15MG; 1; INF PLV CSL; VIA |EU/1/10/6…" at bounding box center [281, 111] width 267 height 6
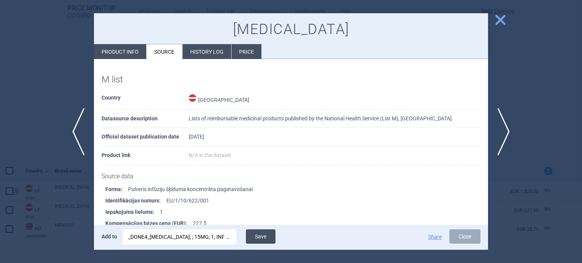
click at [255, 236] on button "Save" at bounding box center [261, 237] width 30 height 14
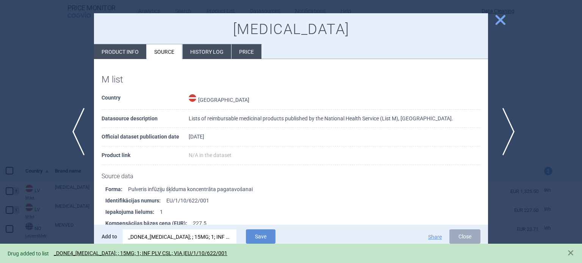
click at [508, 132] on span "next" at bounding box center [505, 132] width 17 height 48
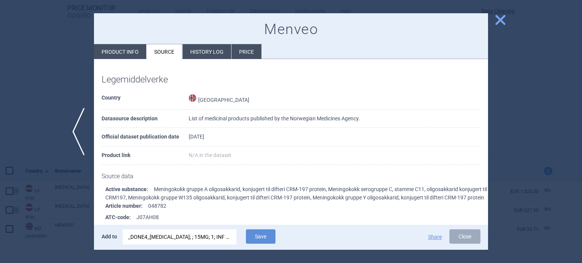
scroll to position [125, 0]
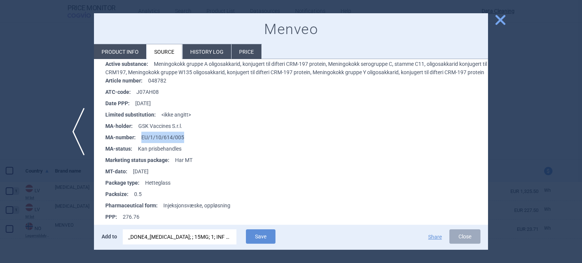
drag, startPoint x: 202, startPoint y: 138, endPoint x: 140, endPoint y: 142, distance: 61.9
click at [140, 142] on li "MA-number : EU/1/10/614/005" at bounding box center [296, 137] width 383 height 11
click at [196, 236] on div "_DONE4_TEPADINA; ; 15MG; 1; INF PLV CSL; VIA |EU/1/10/622/001" at bounding box center [179, 237] width 103 height 15
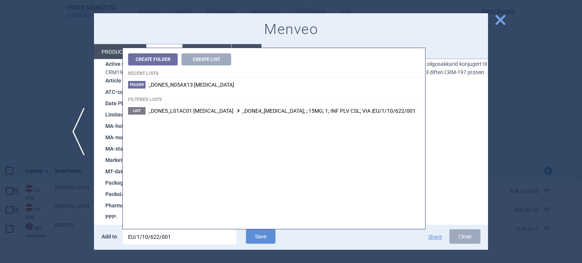
click at [196, 236] on input "EU/1/10/622/001" at bounding box center [180, 237] width 114 height 15
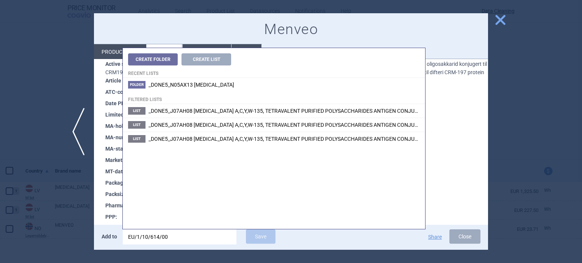
drag, startPoint x: 275, startPoint y: 139, endPoint x: 274, endPoint y: 147, distance: 8.0
click at [275, 139] on span "_DONE5_J07AH08 MENINGOCOCCUS A,C,Y,W-135, TETRAVALENT PURIFIED POLYSACCHARIDES …" at bounding box center [359, 139] width 422 height 6
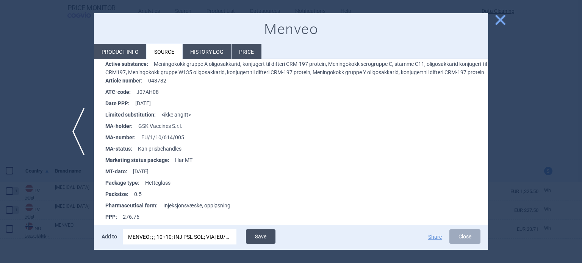
click at [269, 231] on button "Save" at bounding box center [261, 237] width 30 height 14
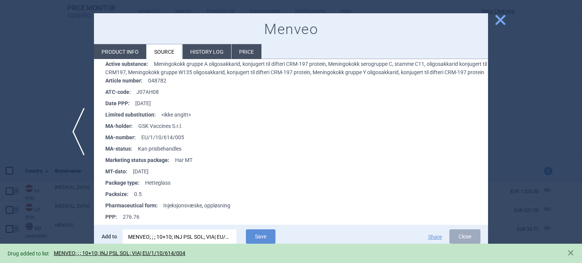
click at [67, 66] on div at bounding box center [291, 131] width 582 height 263
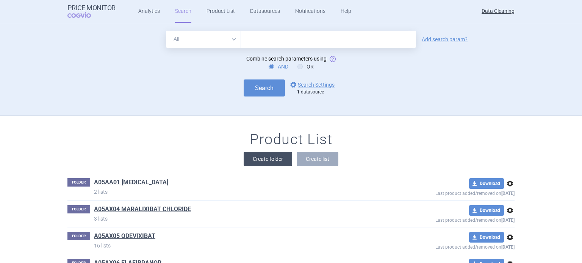
click at [269, 160] on button "Create folder" at bounding box center [268, 159] width 48 height 14
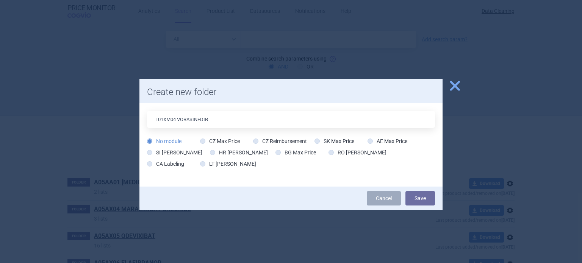
type input "L01XM04 VORASINEDIB"
click at [405, 191] on button "Save" at bounding box center [420, 198] width 30 height 14
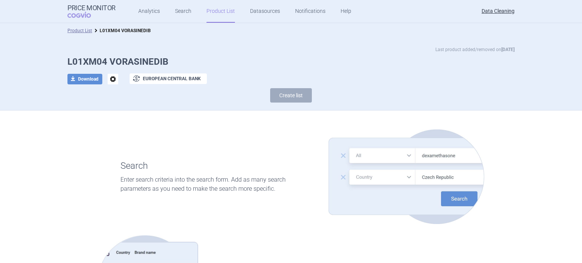
click at [111, 81] on span "options" at bounding box center [113, 79] width 11 height 11
click at [112, 109] on button "Rename" at bounding box center [110, 110] width 24 height 11
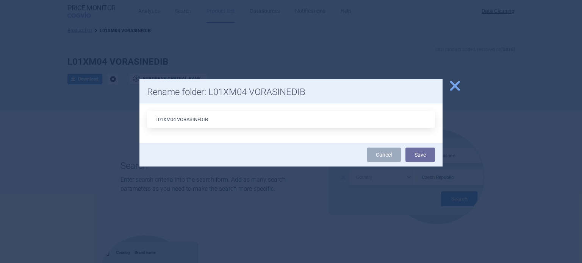
drag, startPoint x: 192, startPoint y: 121, endPoint x: 257, endPoint y: 121, distance: 64.8
click at [252, 122] on input "L01XM04 VORASINEDIB" at bounding box center [291, 119] width 288 height 17
type input "L01XM04 VORASIDENIB"
click at [405, 148] on button "Save" at bounding box center [420, 155] width 30 height 14
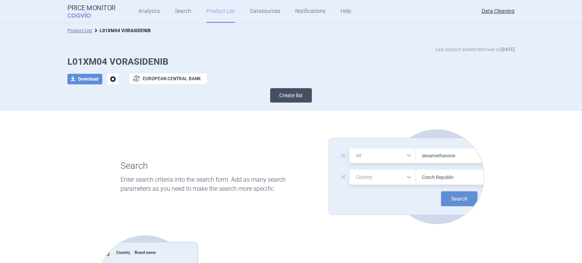
click at [292, 92] on button "Create list" at bounding box center [291, 95] width 42 height 14
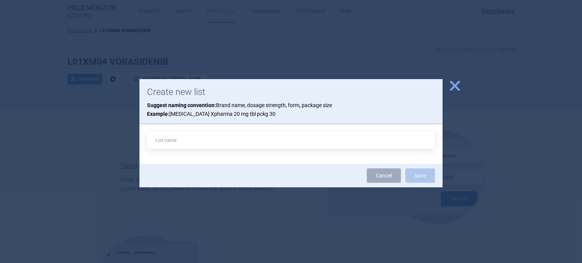
type input "L01XM04"
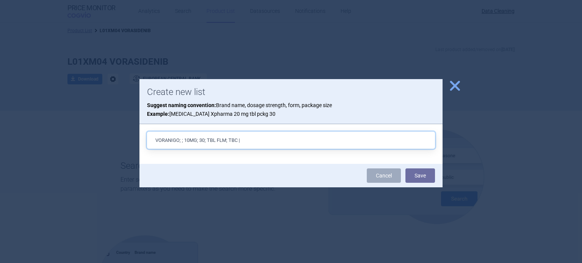
paste input "EU/1/25/1912/001"
type input "VORANIGO; ; 10MG; 30; TBL FLM; TBC |EU/1/25/1912/001"
click at [405, 169] on button "Save" at bounding box center [420, 176] width 30 height 14
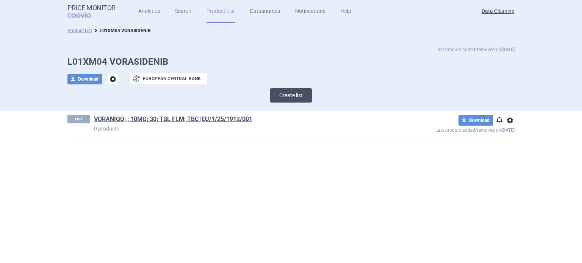
click at [302, 98] on button "Create list" at bounding box center [291, 95] width 42 height 14
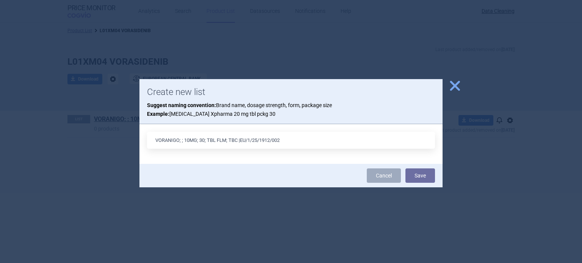
click at [187, 142] on input "VORANIGO; ; 10MG; 30; TBL FLM; TBC |EU/1/25/1912/002" at bounding box center [291, 140] width 288 height 17
type input "VORANIGO; ; 40MG; 30; TBL FLM; TBC |EU/1/25/1912/002"
click at [405, 169] on button "Save" at bounding box center [420, 176] width 30 height 14
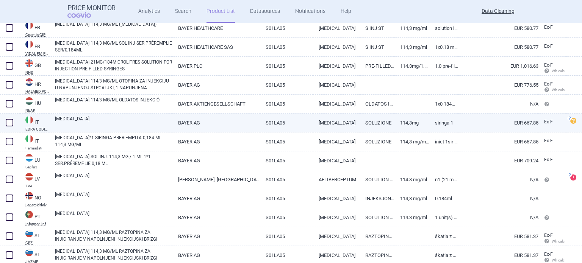
scroll to position [694, 0]
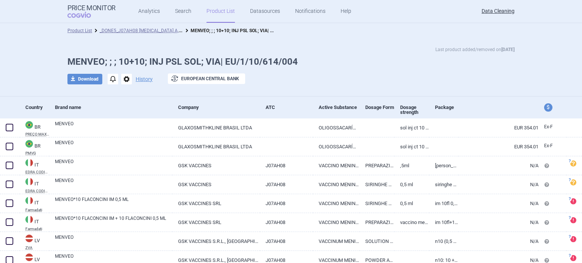
scroll to position [50, 0]
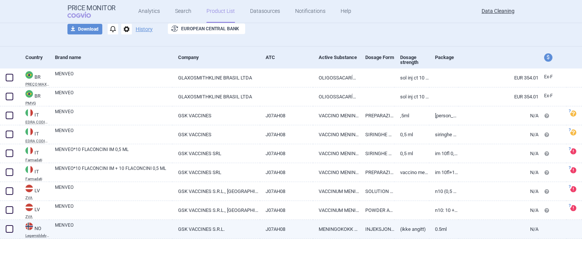
click at [10, 227] on span at bounding box center [10, 229] width 8 height 8
checkbox input "true"
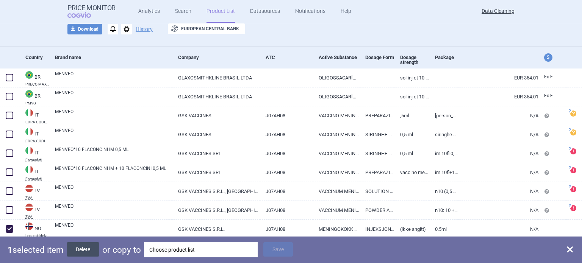
click at [86, 249] on button "Delete" at bounding box center [83, 249] width 33 height 14
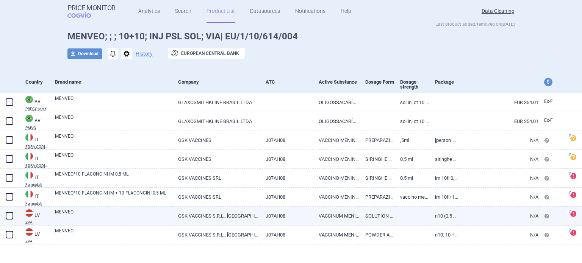
click at [202, 218] on link "GSK VACCINES S.R.L., ITALY" at bounding box center [215, 216] width 87 height 19
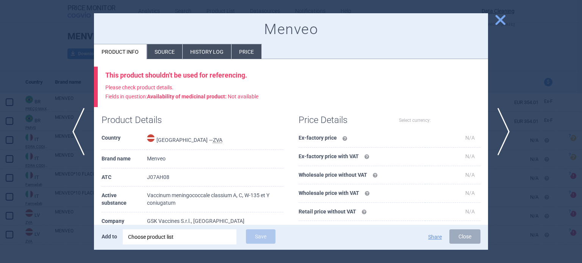
select select "EUR"
click at [165, 56] on li "Source" at bounding box center [164, 51] width 35 height 15
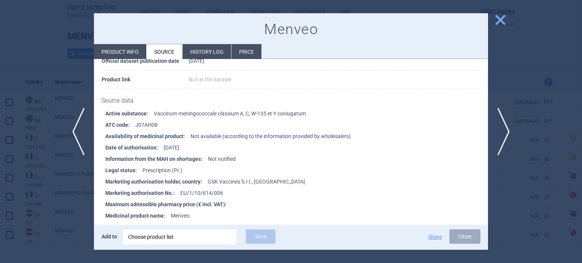
scroll to position [152, 0]
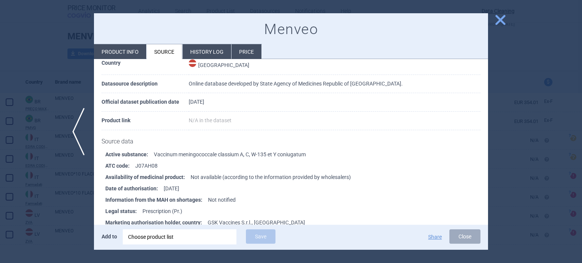
scroll to position [76, 0]
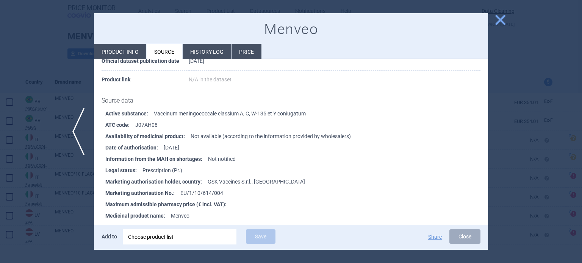
click at [0, 89] on div at bounding box center [291, 131] width 582 height 263
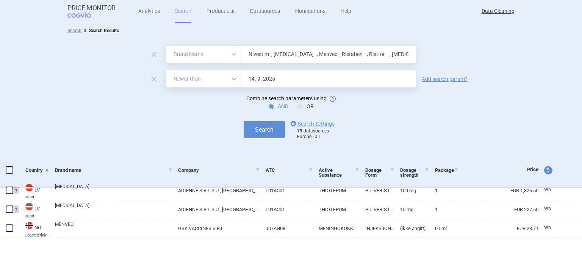
select select "brandName"
select select "newerThan"
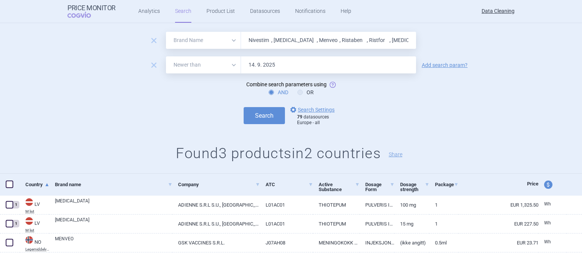
scroll to position [28, 0]
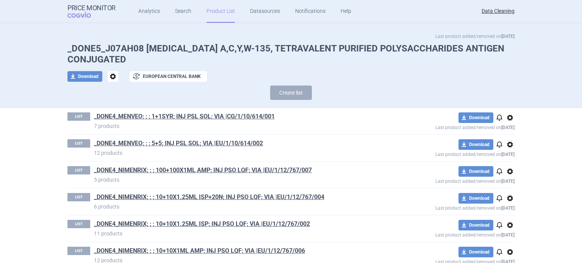
scroll to position [455, 0]
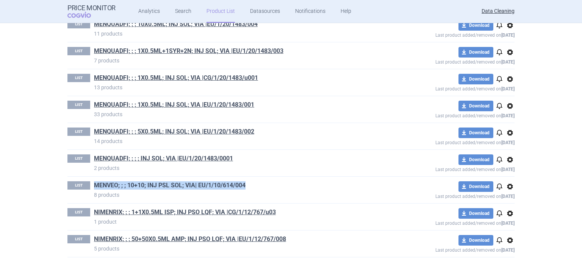
drag, startPoint x: 259, startPoint y: 184, endPoint x: 92, endPoint y: 184, distance: 166.7
click at [94, 184] on h1 "MENVEO; ; ; 10+10; INJ PSL SOL; VIA| EU/1/10/614/004" at bounding box center [237, 186] width 286 height 10
copy link "MENVEO; ; ; 10+10; INJ PSL SOL; VIA| EU/1/10/614/004"
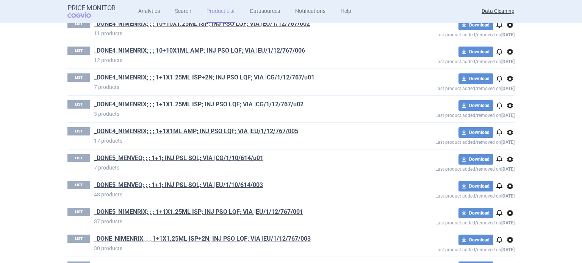
scroll to position [0, 0]
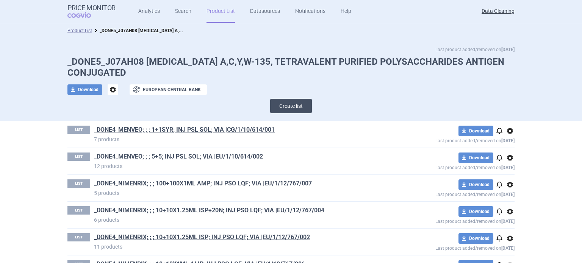
click at [290, 104] on button "Create list" at bounding box center [291, 106] width 42 height 14
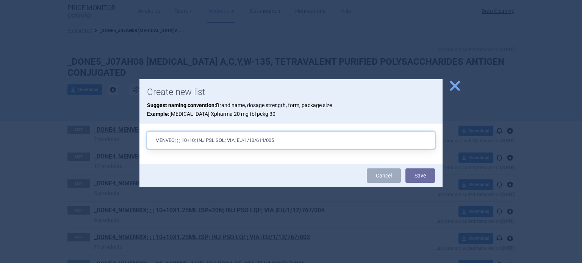
click at [218, 142] on input "MENVEO; ; ; 10+10; INJ PSL SOL; VIA| EU/1/10/614/005" at bounding box center [291, 140] width 288 height 17
click at [196, 141] on input "MENVEO; ; ; 10+10; INJ SOL; VIA| EU/1/10/614/005" at bounding box center [291, 140] width 288 height 17
type input "MENVEO; ; ; 1X0.5ML; INJ SOL; VIA| EU/1/10/614/005"
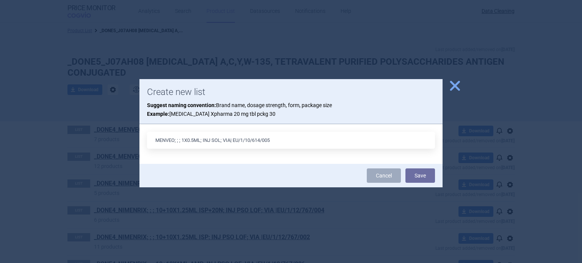
click at [0, 93] on div at bounding box center [291, 131] width 582 height 263
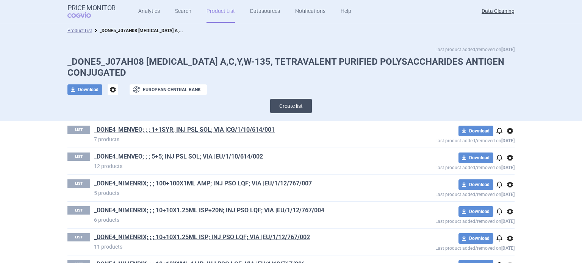
click at [302, 107] on button "Create list" at bounding box center [291, 106] width 42 height 14
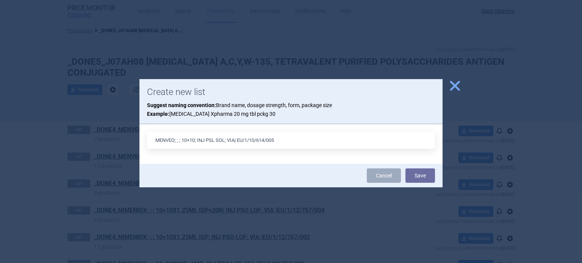
click at [217, 140] on input "MENVEO; ; ; 10+10; INJ PSL SOL; VIA| EU/1/10/614/005" at bounding box center [291, 140] width 288 height 17
click at [195, 141] on input "MENVEO; ; ; 10+10; INJ SOL; VIA| EU/1/10/614/005" at bounding box center [291, 140] width 288 height 17
type input "MENVEO; ; ; 1X0.5ML; INJ SOL; VIA| EU/1/10/614/005"
click at [405, 169] on button "Save" at bounding box center [420, 176] width 30 height 14
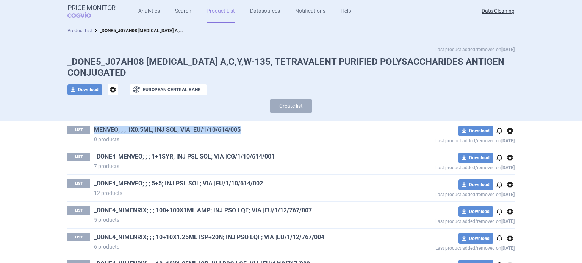
drag, startPoint x: 252, startPoint y: 130, endPoint x: 91, endPoint y: 131, distance: 161.4
click at [94, 131] on h1 "MENVEO; ; ; 1X0.5ML; INJ SOL; VIA| EU/1/10/614/005" at bounding box center [237, 131] width 286 height 10
copy link "MENVEO; ; ; 1X0.5ML; INJ SOL; VIA| EU/1/10/614/005"
click at [299, 100] on button "Create list" at bounding box center [291, 106] width 42 height 14
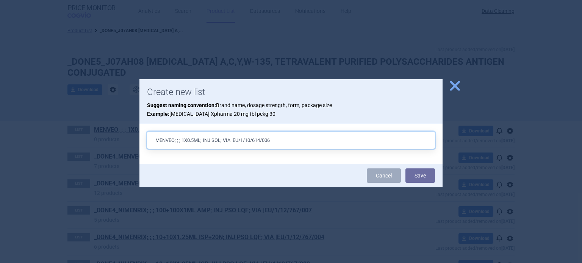
click at [186, 142] on input "MENVEO; ; ; 1X0.5ML; INJ SOL; VIA| EU/1/10/614/006" at bounding box center [291, 140] width 288 height 17
type input "MENVEO; ; ; 10X0.5ML; INJ SOL; VIA| EU/1/10/614/006"
click at [405, 169] on button "Save" at bounding box center [420, 176] width 30 height 14
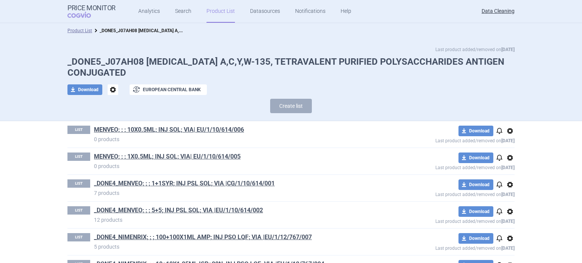
scroll to position [509, 0]
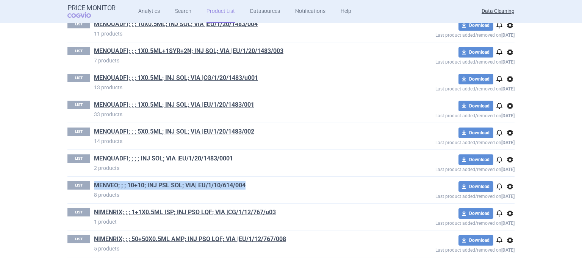
drag, startPoint x: 252, startPoint y: 184, endPoint x: 93, endPoint y: 185, distance: 159.1
click at [94, 185] on h1 "MENVEO; ; ; 10+10; INJ PSL SOL; VIA| EU/1/10/614/004" at bounding box center [237, 186] width 286 height 10
copy link "MENVEO; ; ; 10+10; INJ PSL SOL; VIA| EU/1/10/614/004"
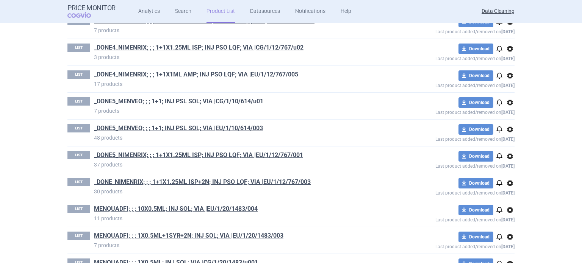
scroll to position [0, 0]
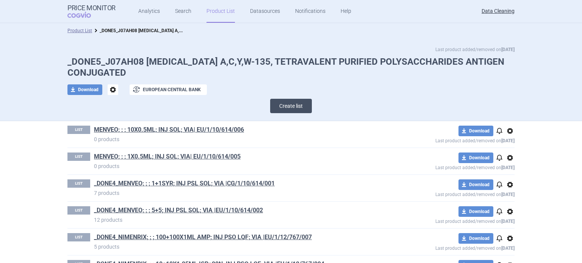
click at [281, 103] on button "Create list" at bounding box center [291, 106] width 42 height 14
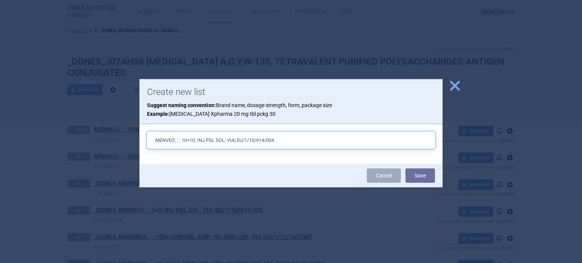
click at [188, 142] on input "MENVEO; ; ; 10+10; INJ PSL SOL; VIA| EU/1/10/614/004" at bounding box center [291, 140] width 288 height 17
type input "MENVEO; ; ; 10X0.5ML+10; INJ PSL SOL; VIA| EU/1/10/614/004"
click at [405, 169] on button "Save" at bounding box center [420, 176] width 30 height 14
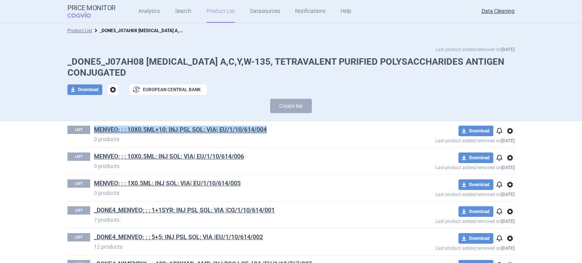
drag, startPoint x: 279, startPoint y: 131, endPoint x: 86, endPoint y: 133, distance: 192.4
click at [86, 133] on div "LIST MENVEO; ; ; 10X0.5ML+10; INJ PSL SOL; VIA| EU/1/10/614/004 0 products" at bounding box center [223, 134] width 313 height 17
copy div "MENVEO; ; ; 10X0.5ML+10; INJ PSL SOL; VIA| EU/1/10/614/004"
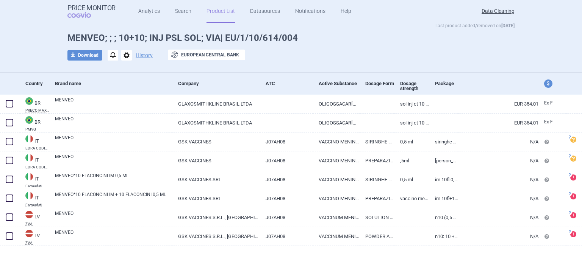
scroll to position [31, 0]
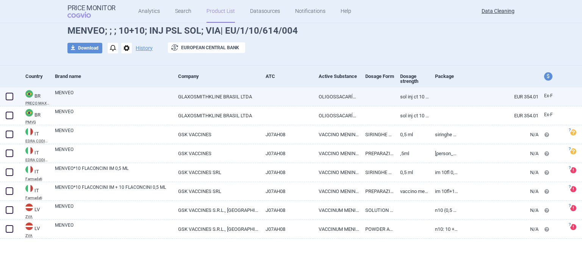
click at [189, 94] on link "GLAXOSMITHKLINE BRASIL LTDA" at bounding box center [215, 97] width 87 height 19
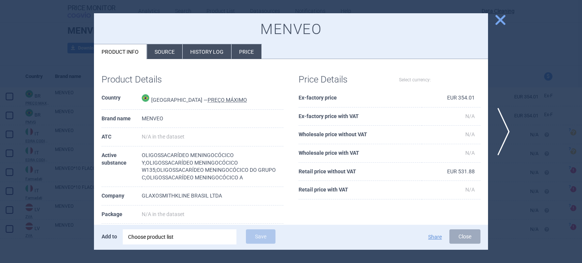
select select "EUR"
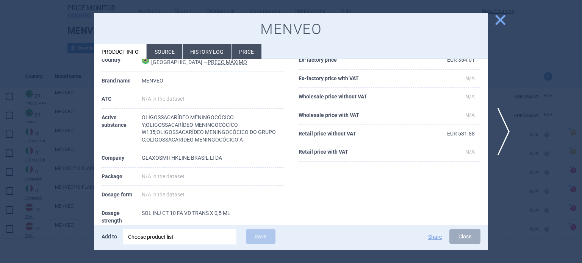
scroll to position [76, 0]
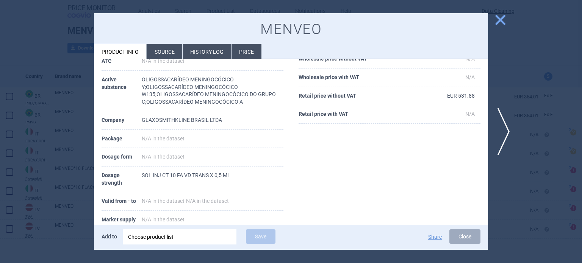
click at [0, 87] on div at bounding box center [291, 131] width 582 height 263
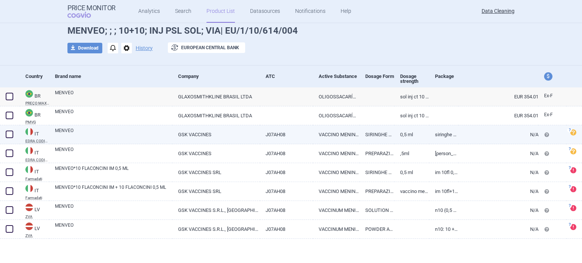
click at [111, 130] on link "MENVEO" at bounding box center [113, 134] width 117 height 14
select select "EUR"
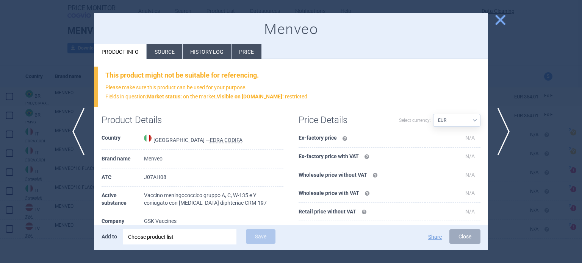
click at [172, 48] on li "Source" at bounding box center [164, 51] width 35 height 15
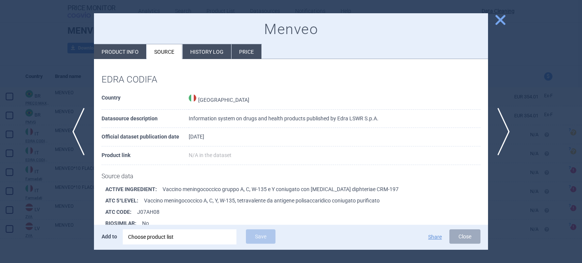
scroll to position [103, 0]
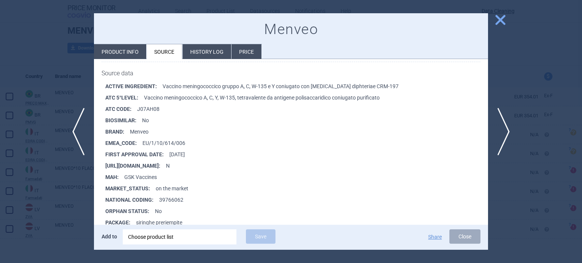
drag, startPoint x: 35, startPoint y: 97, endPoint x: 39, endPoint y: 97, distance: 4.5
click at [35, 97] on div at bounding box center [291, 131] width 582 height 263
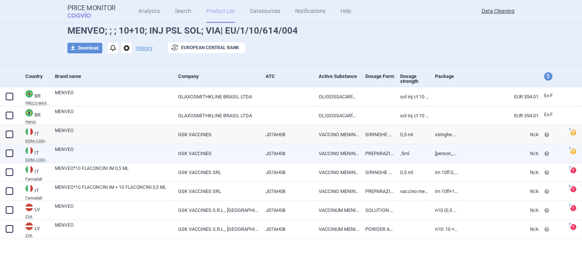
click at [70, 148] on link "MENVEO" at bounding box center [113, 153] width 117 height 14
select select "EUR"
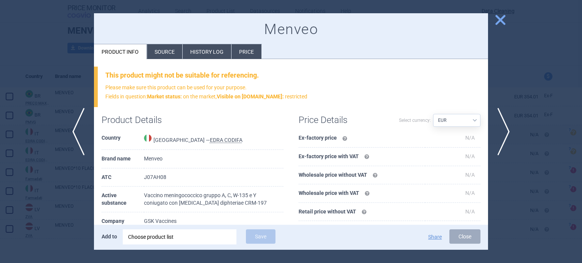
click at [155, 49] on li "Source" at bounding box center [164, 51] width 35 height 15
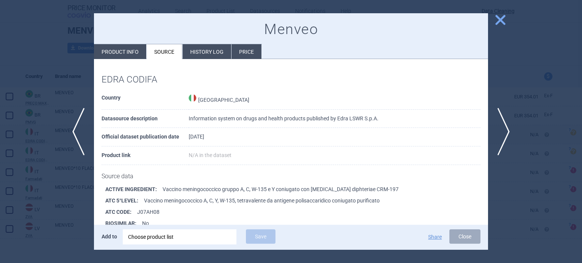
scroll to position [103, 0]
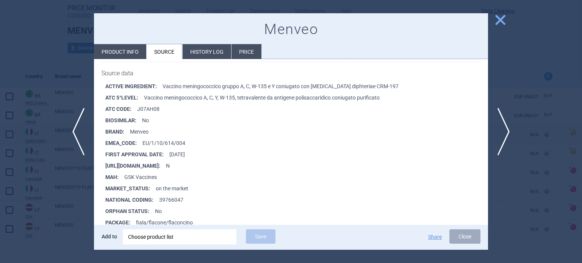
click at [21, 70] on div at bounding box center [291, 131] width 582 height 263
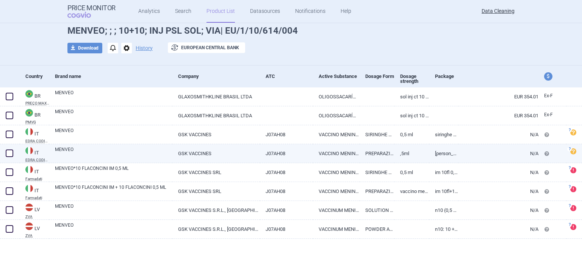
click at [7, 156] on span at bounding box center [10, 154] width 8 height 8
checkbox input "true"
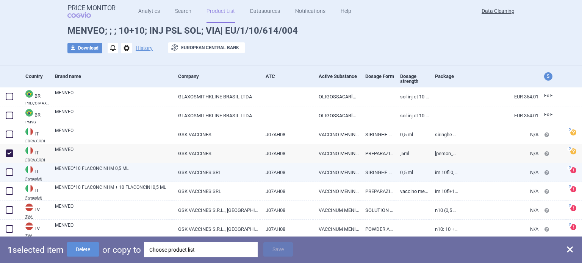
click at [88, 172] on link "MENVEO*10 FLACONCINI IM 0,5 ML" at bounding box center [113, 172] width 117 height 14
select select "EUR"
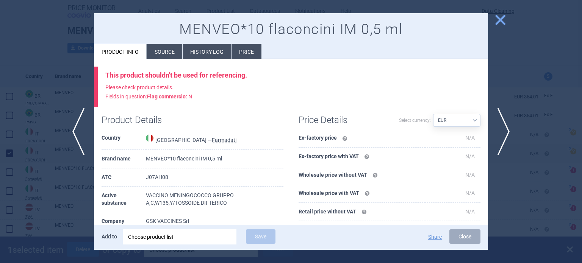
click at [161, 45] on li "Source" at bounding box center [164, 51] width 35 height 15
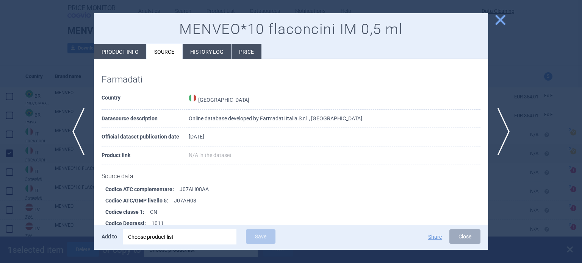
scroll to position [481, 0]
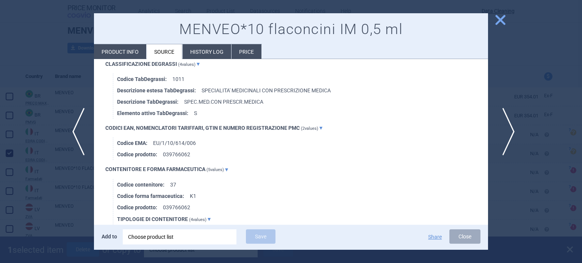
click at [510, 133] on span "next" at bounding box center [505, 132] width 17 height 48
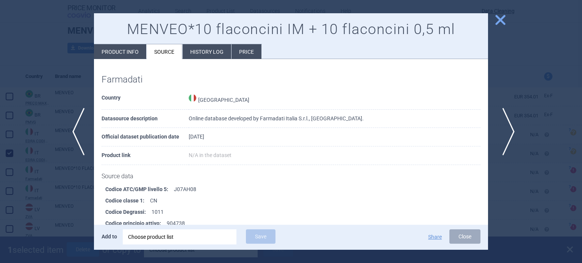
scroll to position [481, 0]
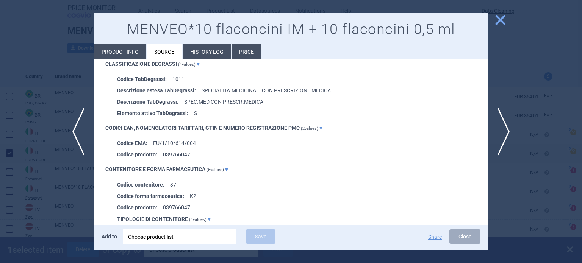
click at [0, 195] on div at bounding box center [291, 131] width 582 height 263
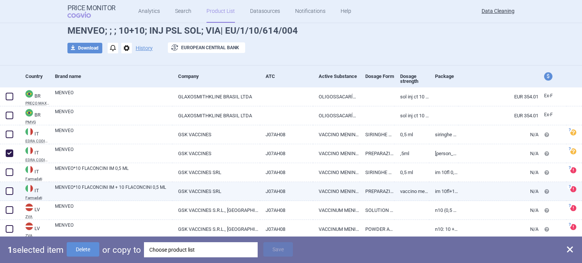
click at [9, 194] on span at bounding box center [10, 192] width 8 height 8
checkbox input "true"
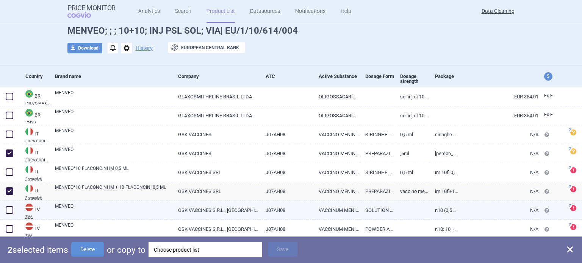
click at [97, 206] on link "MENVEO" at bounding box center [113, 210] width 117 height 14
select select "EUR"
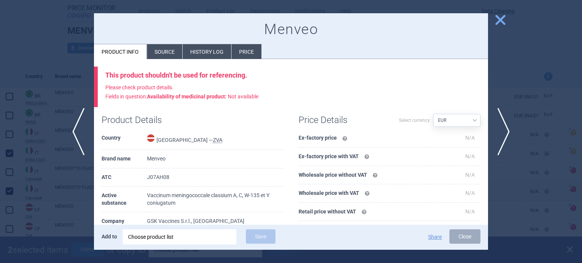
click at [162, 49] on li "Source" at bounding box center [164, 51] width 35 height 15
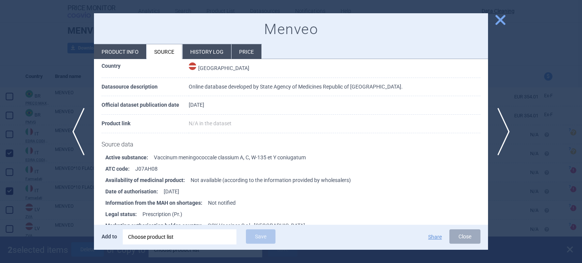
scroll to position [114, 0]
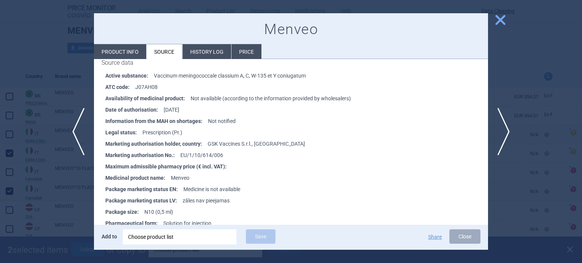
click at [0, 134] on div at bounding box center [291, 131] width 582 height 263
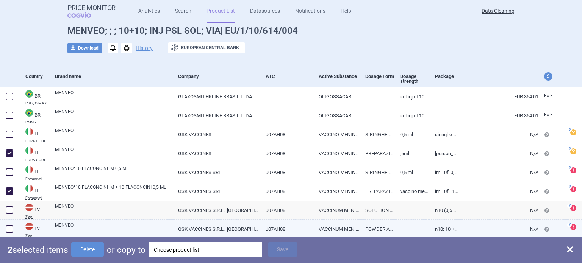
click at [10, 228] on span at bounding box center [10, 229] width 8 height 8
checkbox input "true"
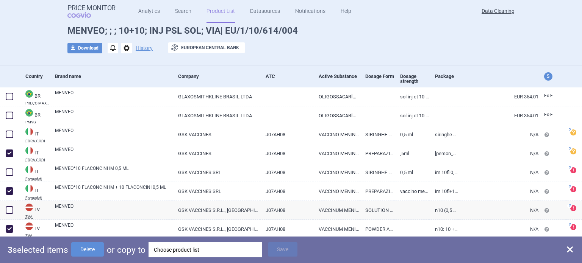
click at [175, 253] on div "Choose product list" at bounding box center [205, 249] width 103 height 15
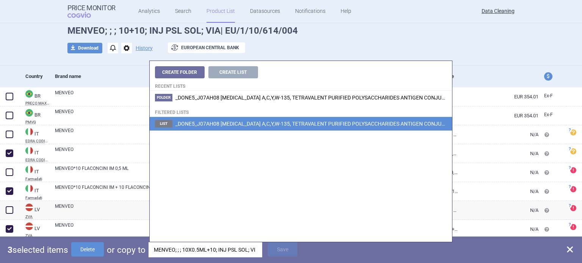
type input "MENVEO; ; ; 10X0.5ML+10; INJ PSL SOL; VIA| EU/1/10/614/004"
click at [350, 124] on span "_DONE5_J07AH08 MENINGOCOCCUS A,C,Y,W-135, TETRAVALENT PURIFIED POLYSACCHARIDES …" at bounding box center [395, 124] width 441 height 6
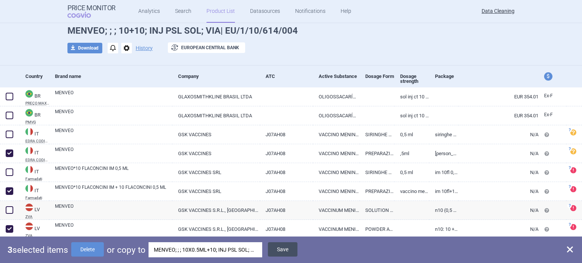
drag, startPoint x: 286, startPoint y: 250, endPoint x: 282, endPoint y: 249, distance: 4.2
click at [286, 250] on button "Save" at bounding box center [283, 249] width 30 height 14
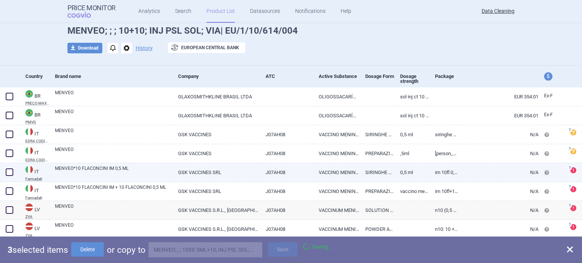
checkbox input "false"
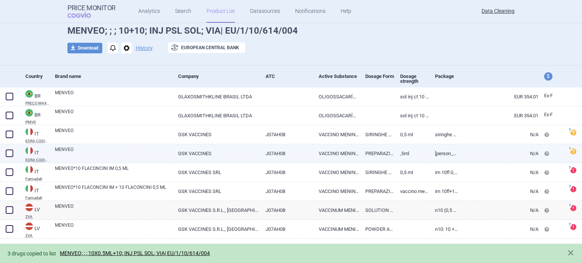
click at [14, 147] on div at bounding box center [10, 153] width 20 height 19
click at [11, 150] on span at bounding box center [10, 154] width 8 height 8
checkbox input "true"
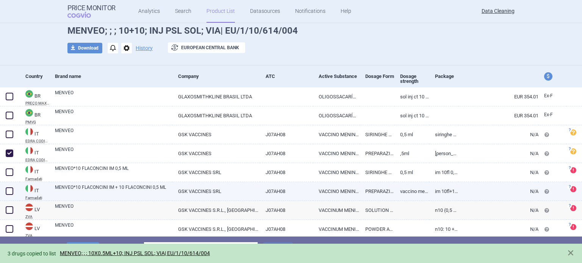
click at [7, 189] on span at bounding box center [10, 192] width 8 height 8
checkbox input "true"
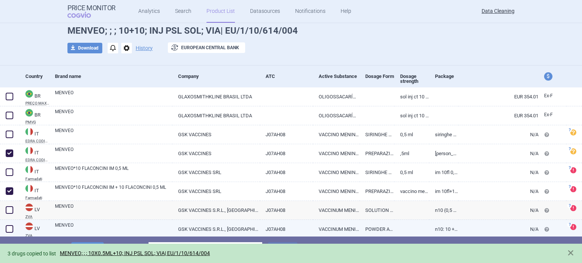
click at [7, 226] on span at bounding box center [10, 229] width 8 height 8
checkbox input "true"
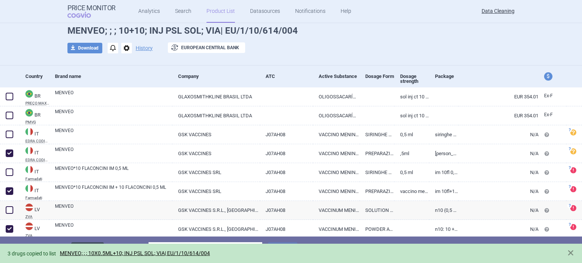
click at [94, 244] on button "Delete" at bounding box center [87, 249] width 33 height 14
click at [91, 242] on div "3 selected items Delete or copy to Choose product list Save" at bounding box center [291, 250] width 582 height 27
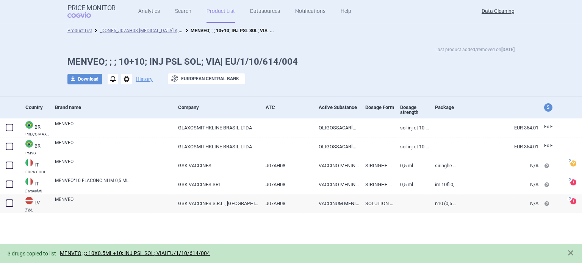
click at [94, 243] on div "Product List _DONE5_J07AH08 MENINGOCOCCUS A,C,Y,W-135, TETRAVALENT PURIFIED POL…" at bounding box center [291, 143] width 582 height 240
click at [11, 206] on span at bounding box center [10, 204] width 8 height 8
checkbox input "true"
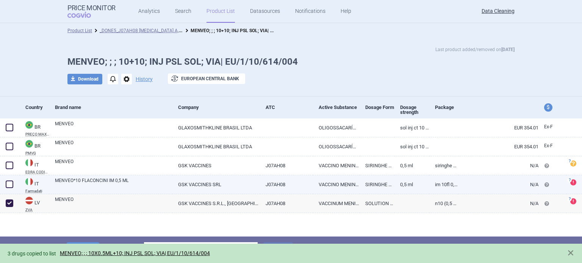
click at [13, 184] on span at bounding box center [9, 184] width 11 height 11
checkbox input "true"
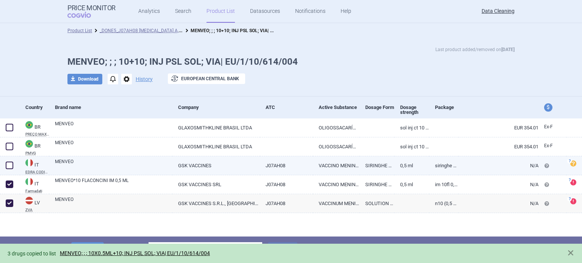
click at [12, 163] on span at bounding box center [10, 166] width 8 height 8
checkbox input "true"
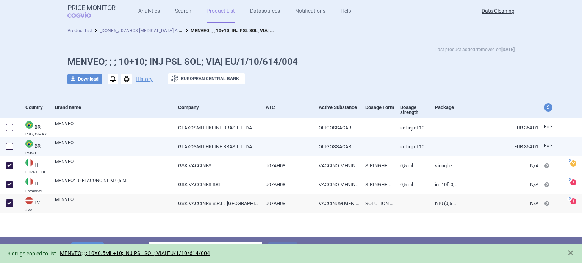
click at [6, 145] on span at bounding box center [10, 147] width 8 height 8
checkbox input "true"
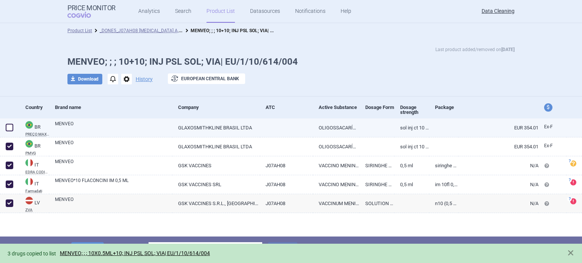
click at [8, 125] on span at bounding box center [10, 128] width 8 height 8
checkbox input "true"
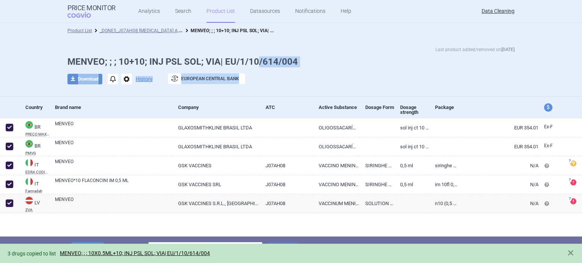
drag, startPoint x: 299, startPoint y: 71, endPoint x: 256, endPoint y: 63, distance: 42.8
click at [256, 63] on div "Last product added/removed on 5 Oct MENVEO; ; ; 10+10; INJ PSL SOL; VIA| EU/1/1…" at bounding box center [290, 69] width 477 height 47
click at [293, 67] on h1 "MENVEO; ; ; 10+10; INJ PSL SOL; VIA| EU/1/10/614/004" at bounding box center [290, 61] width 447 height 11
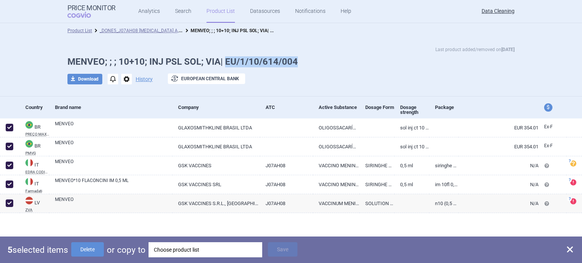
drag, startPoint x: 296, startPoint y: 65, endPoint x: 225, endPoint y: 59, distance: 71.1
click at [225, 59] on h1 "MENVEO; ; ; 10+10; INJ PSL SOL; VIA| EU/1/10/614/004" at bounding box center [290, 61] width 447 height 11
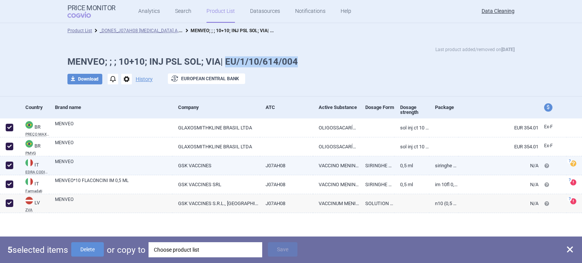
copy h1 "EU/1/10/614/004"
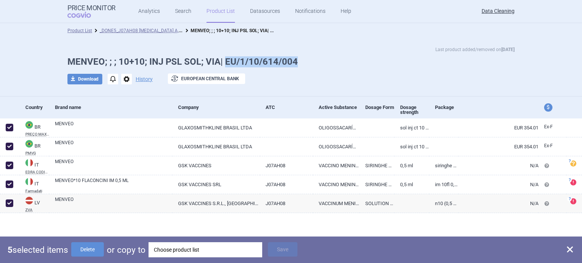
click at [242, 245] on div "Choose product list" at bounding box center [205, 249] width 103 height 15
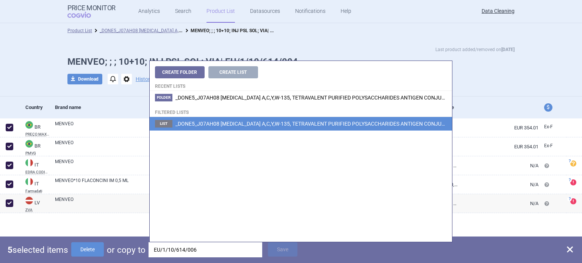
type input "EU/1/10/614/006"
click at [312, 122] on span "_DONE5_J07AH08 MENINGOCOCCUS A,C,Y,W-135, TETRAVALENT PURIFIED POLYSACCHARIDES …" at bounding box center [385, 124] width 421 height 6
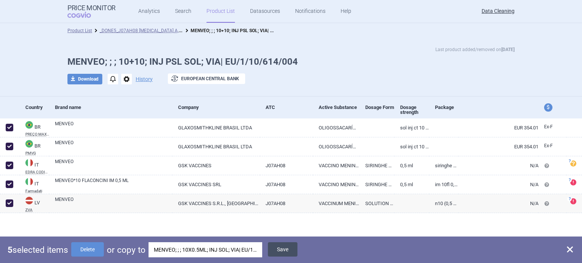
click at [296, 255] on button "Save" at bounding box center [283, 249] width 30 height 14
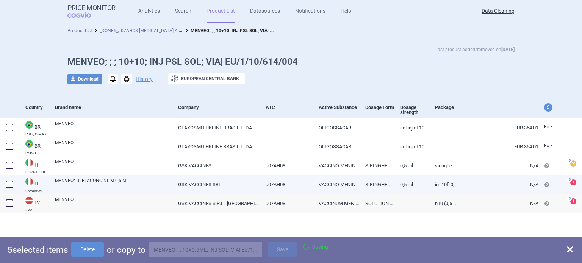
checkbox input "false"
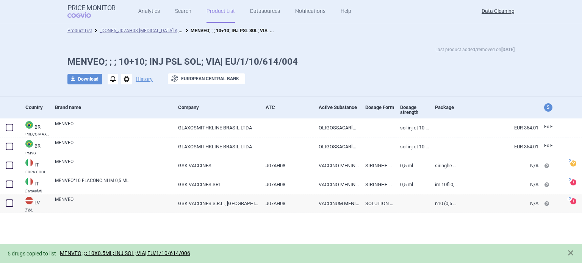
click at [126, 80] on span "options" at bounding box center [126, 79] width 11 height 11
click at [126, 124] on button "Delete" at bounding box center [126, 124] width 24 height 11
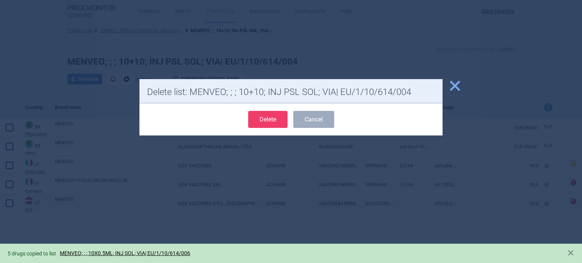
click at [281, 119] on button "Delete" at bounding box center [267, 119] width 39 height 17
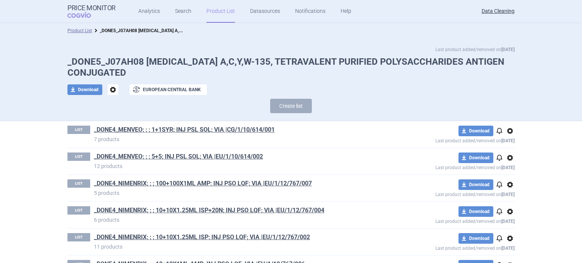
scroll to position [255, 0]
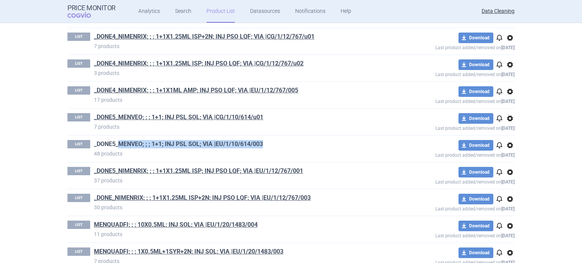
drag, startPoint x: 227, startPoint y: 144, endPoint x: 117, endPoint y: 143, distance: 110.6
click at [117, 143] on h1 "_DONE5_MENVEO; ; ; 1+1; INJ PSL SOL; VIA |EU/1/10/614/003" at bounding box center [237, 145] width 286 height 10
copy link "MENVEO; ; ; 1+1; INJ PSL SOL; VIA |EU/1/10/614/003"
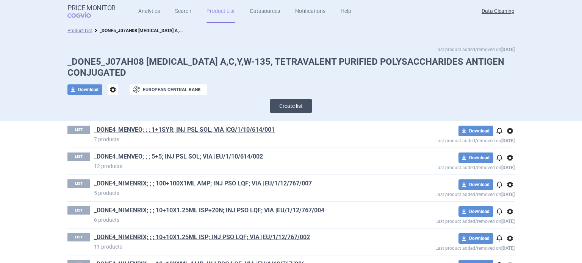
click at [306, 99] on button "Create list" at bounding box center [291, 106] width 42 height 14
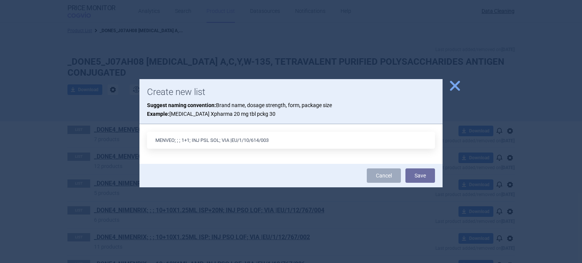
click at [181, 142] on input "MENVEO; ; ; 1+1; INJ PSL SOL; VIA |EU/1/10/614/003" at bounding box center [291, 140] width 288 height 17
type input "MENVEO; ; ; 1X0.5ML+1; INJ PSL SOL; VIA |EU/1/10/614/003"
click at [405, 169] on button "Save" at bounding box center [420, 176] width 30 height 14
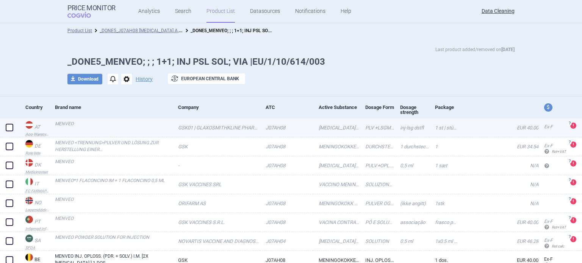
click at [11, 128] on span at bounding box center [10, 128] width 8 height 8
checkbox input "true"
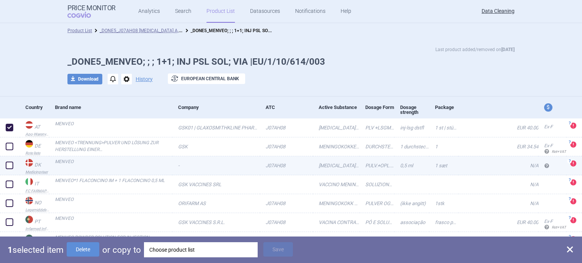
drag, startPoint x: 6, startPoint y: 148, endPoint x: 5, endPoint y: 161, distance: 13.7
click at [6, 148] on span at bounding box center [10, 147] width 8 height 8
checkbox input "true"
drag, startPoint x: 3, startPoint y: 167, endPoint x: 3, endPoint y: 172, distance: 4.9
click at [3, 168] on div at bounding box center [10, 165] width 20 height 19
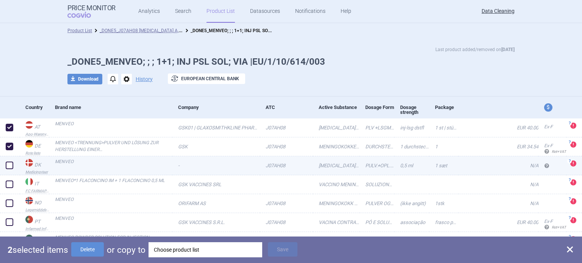
click at [5, 166] on span at bounding box center [9, 165] width 11 height 11
checkbox input "true"
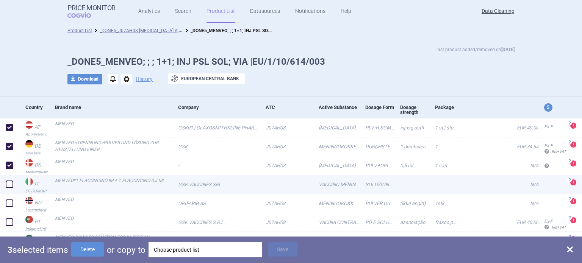
drag, startPoint x: 6, startPoint y: 183, endPoint x: 6, endPoint y: 195, distance: 11.7
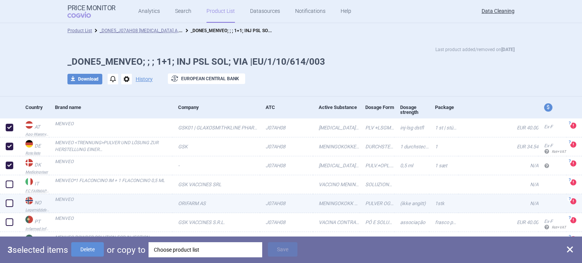
click at [6, 183] on span at bounding box center [10, 185] width 8 height 8
checkbox input "true"
drag, startPoint x: 6, startPoint y: 200, endPoint x: 6, endPoint y: 205, distance: 4.2
click at [6, 201] on span at bounding box center [10, 204] width 8 height 8
checkbox input "true"
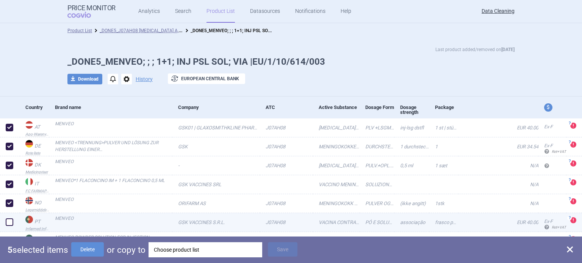
click at [6, 217] on div at bounding box center [10, 222] width 20 height 19
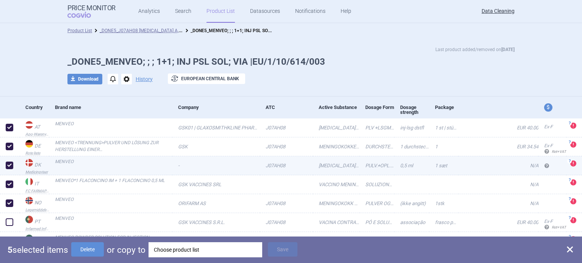
scroll to position [76, 0]
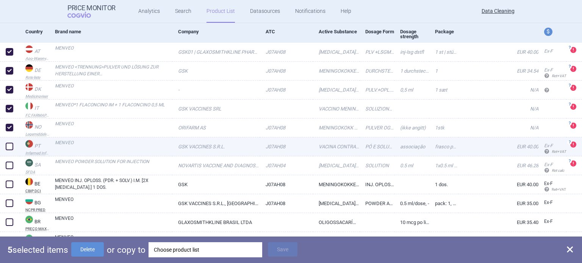
click at [14, 147] on span at bounding box center [9, 146] width 11 height 11
checkbox input "true"
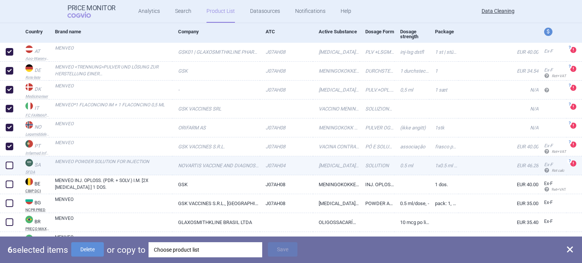
click at [10, 164] on span at bounding box center [10, 166] width 8 height 8
checkbox input "true"
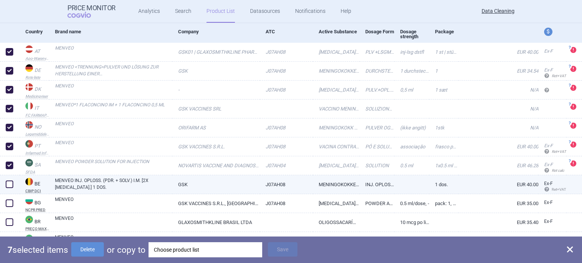
click at [8, 183] on span at bounding box center [10, 185] width 8 height 8
checkbox input "true"
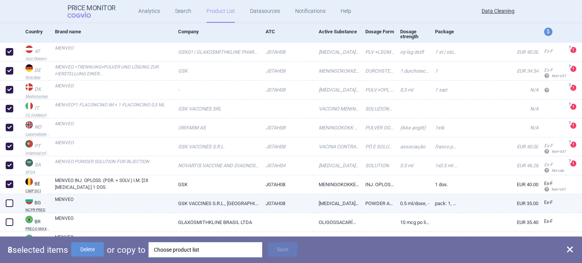
drag, startPoint x: 8, startPoint y: 205, endPoint x: 10, endPoint y: 214, distance: 8.8
click at [8, 205] on span at bounding box center [10, 204] width 8 height 8
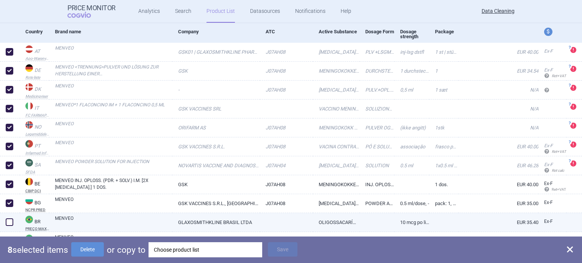
checkbox input "true"
click at [10, 219] on span at bounding box center [10, 223] width 8 height 8
checkbox input "true"
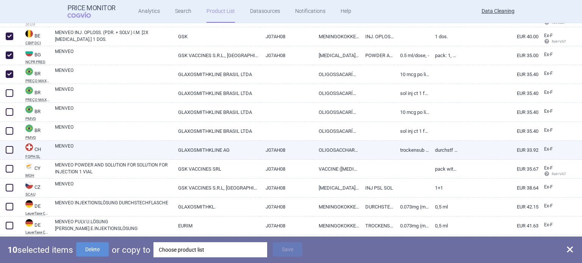
scroll to position [227, 0]
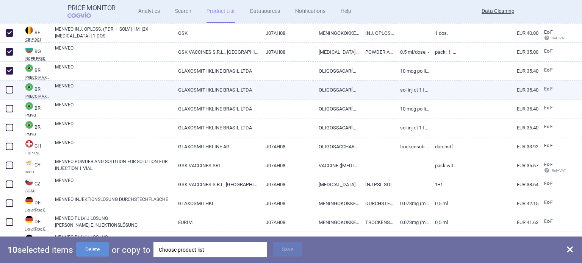
click at [12, 91] on span at bounding box center [10, 90] width 8 height 8
checkbox input "true"
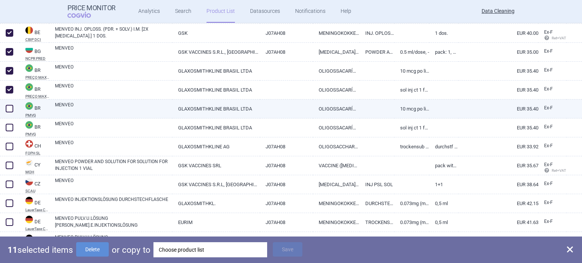
click at [9, 106] on span at bounding box center [10, 109] width 8 height 8
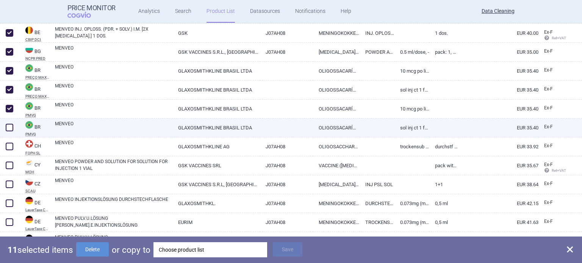
checkbox input "true"
drag, startPoint x: 8, startPoint y: 127, endPoint x: 8, endPoint y: 131, distance: 4.6
click at [8, 127] on span at bounding box center [10, 128] width 8 height 8
checkbox input "true"
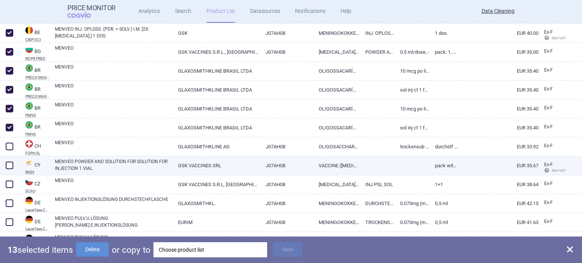
drag, startPoint x: 11, startPoint y: 147, endPoint x: 11, endPoint y: 163, distance: 16.7
click at [11, 148] on span at bounding box center [10, 147] width 8 height 8
checkbox input "true"
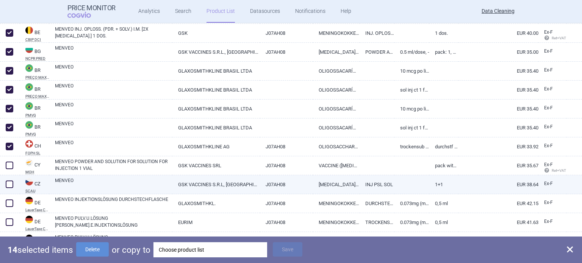
drag, startPoint x: 11, startPoint y: 165, endPoint x: 13, endPoint y: 179, distance: 13.8
click at [11, 166] on span at bounding box center [10, 166] width 8 height 8
checkbox input "true"
click at [13, 182] on span at bounding box center [9, 184] width 11 height 11
checkbox input "true"
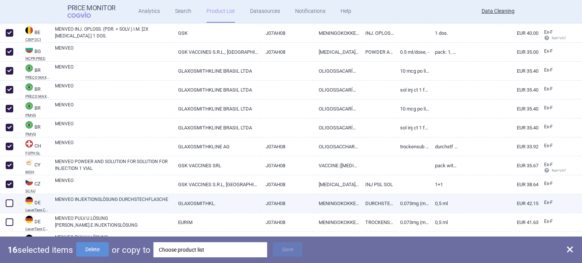
click at [13, 209] on div at bounding box center [10, 203] width 20 height 19
click at [9, 203] on span at bounding box center [10, 204] width 8 height 8
checkbox input "true"
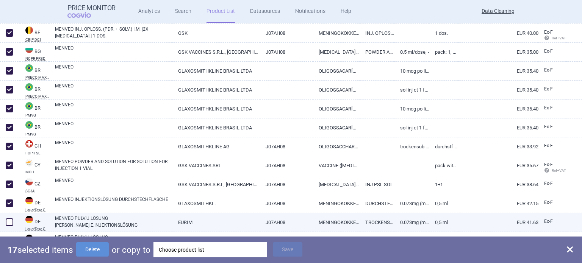
click at [10, 223] on span at bounding box center [10, 223] width 8 height 8
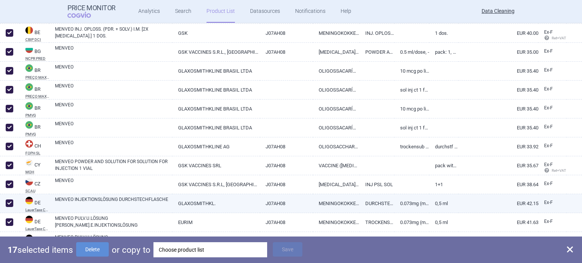
checkbox input "true"
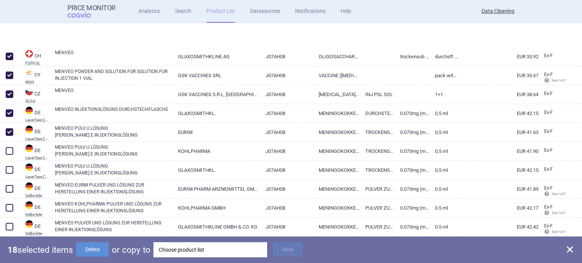
scroll to position [379, 0]
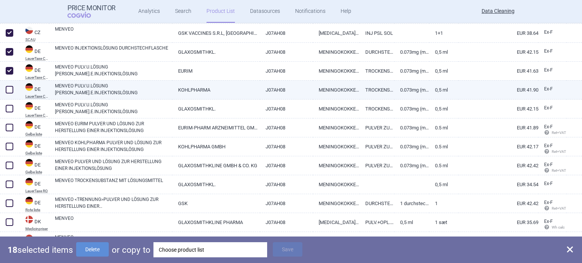
click at [10, 90] on span at bounding box center [10, 90] width 8 height 8
checkbox input "true"
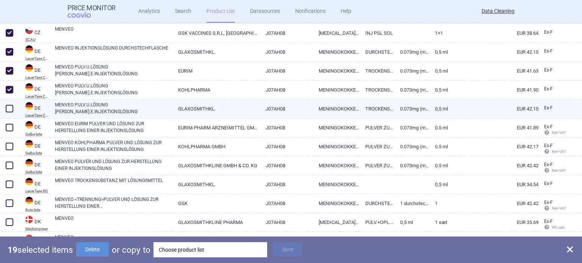
click at [10, 108] on span at bounding box center [10, 109] width 8 height 8
checkbox input "true"
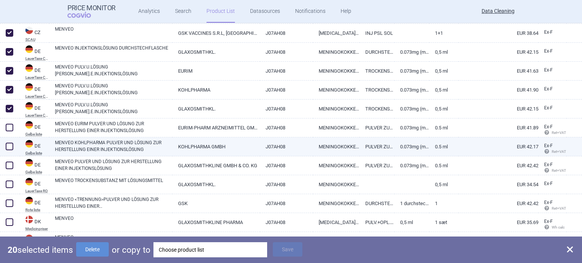
drag, startPoint x: 12, startPoint y: 126, endPoint x: 9, endPoint y: 142, distance: 16.5
click at [12, 127] on span at bounding box center [10, 128] width 8 height 8
checkbox input "true"
click at [8, 144] on span at bounding box center [10, 147] width 8 height 8
checkbox input "true"
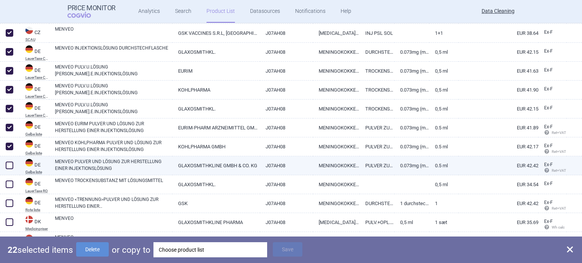
drag, startPoint x: 11, startPoint y: 161, endPoint x: 11, endPoint y: 166, distance: 4.5
click at [11, 164] on span at bounding box center [10, 166] width 8 height 8
checkbox input "true"
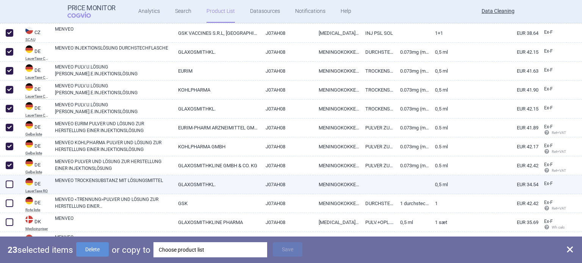
click at [9, 182] on span at bounding box center [10, 185] width 8 height 8
checkbox input "true"
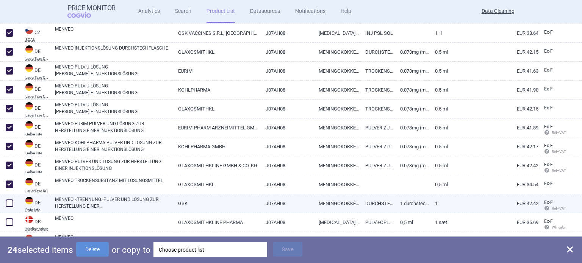
click at [13, 206] on span at bounding box center [10, 204] width 8 height 8
checkbox input "true"
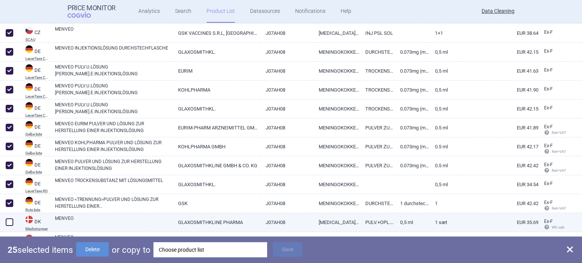
click at [10, 220] on span at bounding box center [10, 223] width 8 height 8
checkbox input "true"
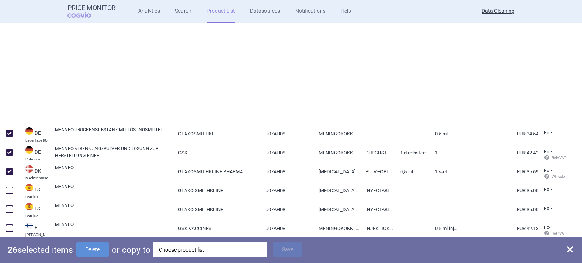
scroll to position [568, 0]
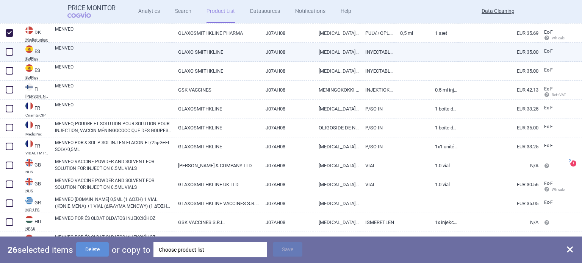
click at [9, 49] on span at bounding box center [10, 52] width 8 height 8
checkbox input "true"
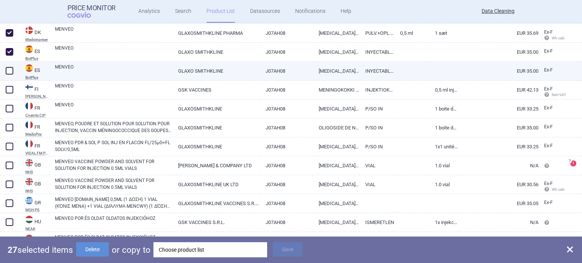
click at [14, 68] on span at bounding box center [9, 70] width 11 height 11
checkbox input "true"
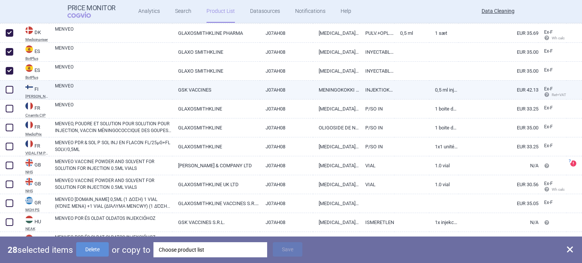
click at [14, 84] on div at bounding box center [10, 90] width 20 height 19
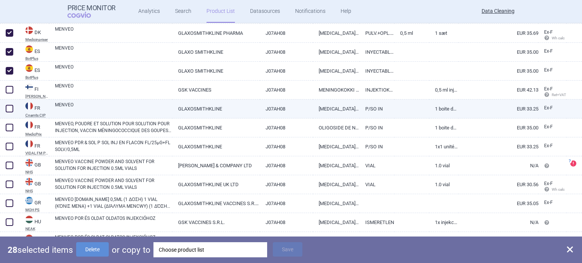
drag, startPoint x: 13, startPoint y: 89, endPoint x: 12, endPoint y: 100, distance: 11.4
click at [13, 90] on span at bounding box center [9, 89] width 11 height 11
checkbox input "true"
click at [8, 111] on span at bounding box center [10, 109] width 8 height 8
checkbox input "true"
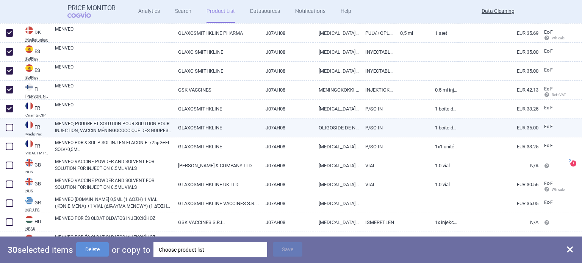
click at [10, 125] on span at bounding box center [10, 128] width 8 height 8
checkbox input "true"
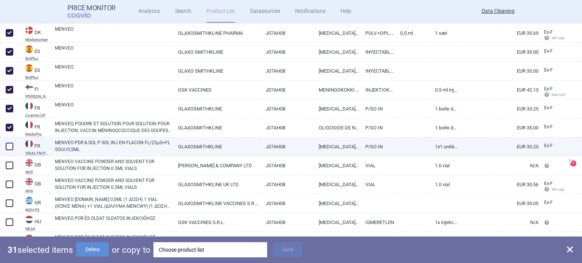
click at [9, 146] on span at bounding box center [10, 147] width 8 height 8
checkbox input "true"
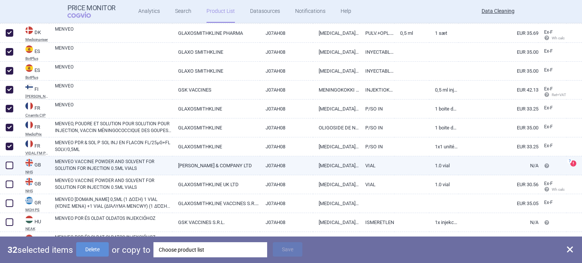
click at [9, 168] on span at bounding box center [10, 166] width 8 height 8
checkbox input "true"
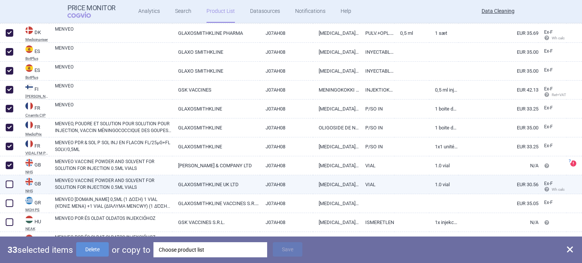
click at [10, 184] on span at bounding box center [10, 185] width 8 height 8
checkbox input "true"
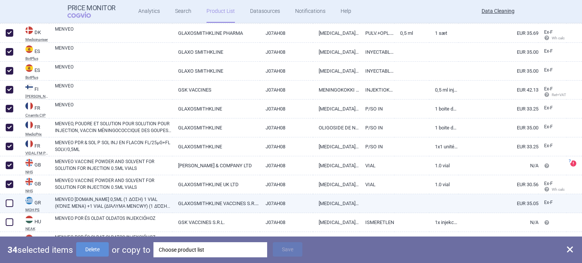
drag, startPoint x: 11, startPoint y: 201, endPoint x: 11, endPoint y: 209, distance: 8.0
click at [11, 202] on span at bounding box center [10, 204] width 8 height 8
checkbox input "true"
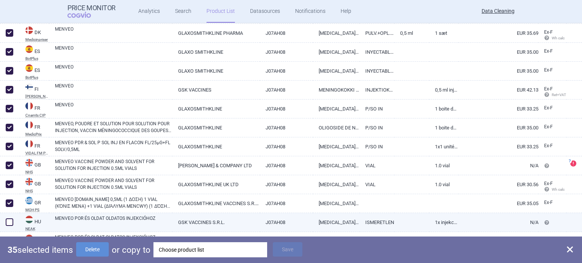
click at [8, 221] on span at bounding box center [10, 223] width 8 height 8
checkbox input "true"
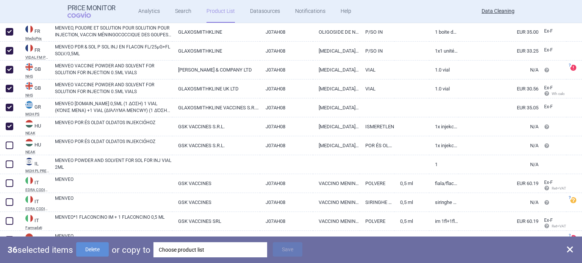
scroll to position [720, 0]
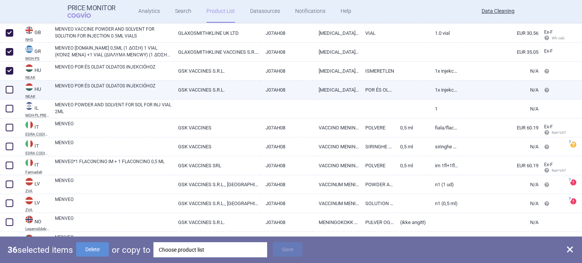
click at [8, 89] on span at bounding box center [10, 90] width 8 height 8
checkbox input "true"
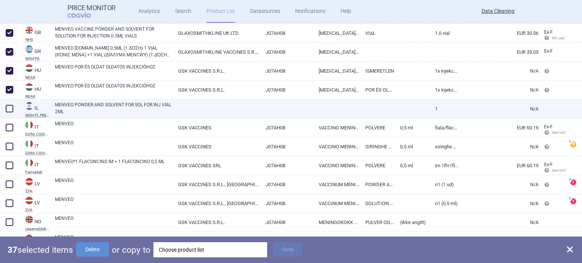
drag, startPoint x: 9, startPoint y: 110, endPoint x: 12, endPoint y: 122, distance: 12.4
click at [9, 111] on span at bounding box center [10, 109] width 8 height 8
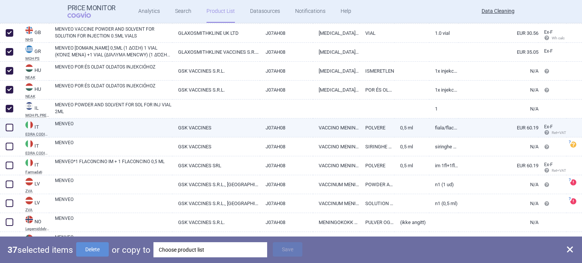
checkbox input "true"
drag, startPoint x: 12, startPoint y: 125, endPoint x: 12, endPoint y: 137, distance: 11.7
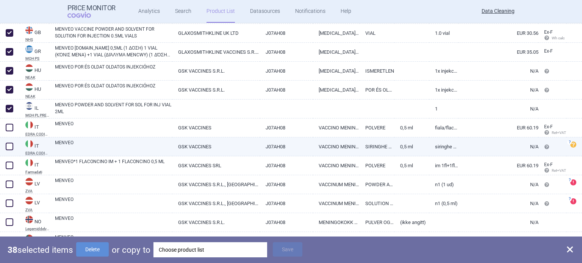
click at [12, 126] on span at bounding box center [10, 128] width 8 height 8
checkbox input "true"
click at [10, 146] on span at bounding box center [10, 147] width 8 height 8
checkbox input "true"
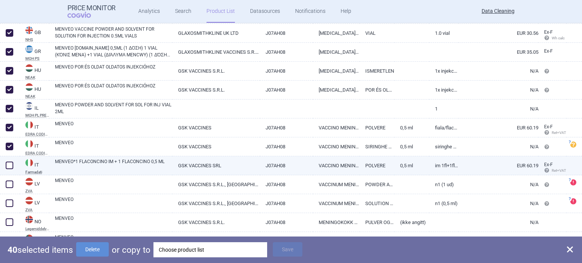
click at [10, 170] on span at bounding box center [9, 165] width 11 height 11
checkbox input "true"
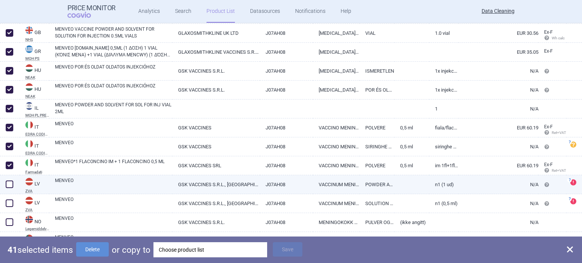
click at [11, 183] on span at bounding box center [10, 185] width 8 height 8
checkbox input "true"
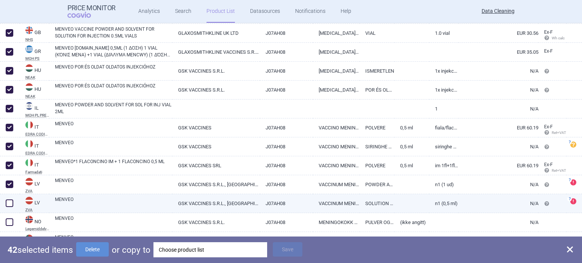
click at [9, 199] on span at bounding box center [9, 203] width 11 height 11
checkbox input "true"
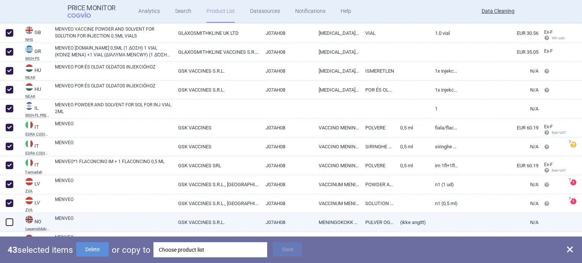
click at [9, 217] on span at bounding box center [9, 222] width 11 height 11
checkbox input "true"
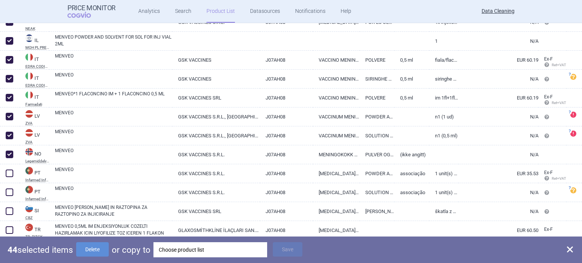
scroll to position [789, 0]
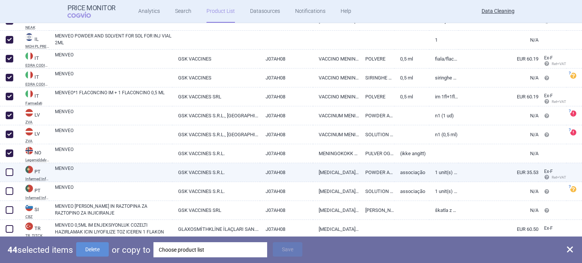
click at [7, 174] on span at bounding box center [10, 173] width 8 height 8
checkbox input "true"
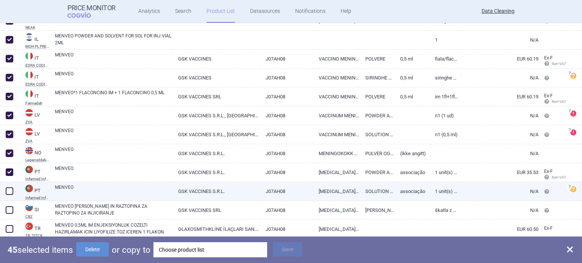
click at [8, 189] on span at bounding box center [10, 192] width 8 height 8
checkbox input "true"
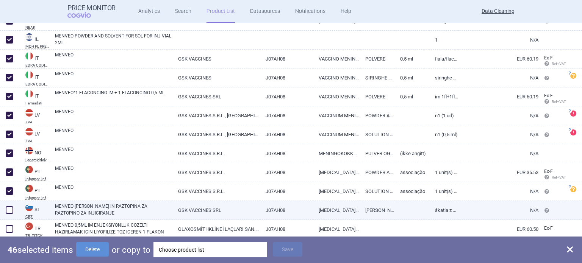
drag, startPoint x: 12, startPoint y: 210, endPoint x: 12, endPoint y: 222, distance: 12.5
click at [12, 210] on span at bounding box center [10, 210] width 8 height 8
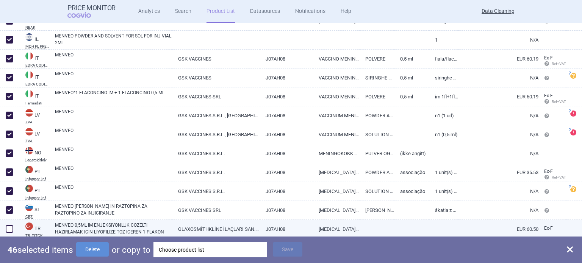
checkbox input "true"
click at [11, 230] on span at bounding box center [10, 229] width 8 height 8
checkbox input "true"
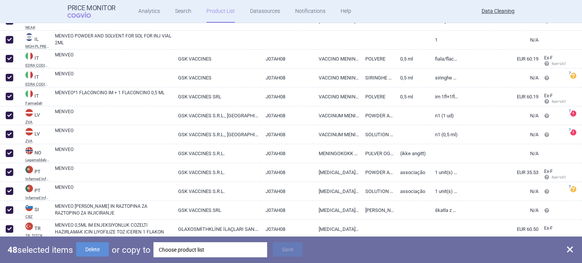
click at [192, 253] on div "Choose product list" at bounding box center [210, 249] width 103 height 15
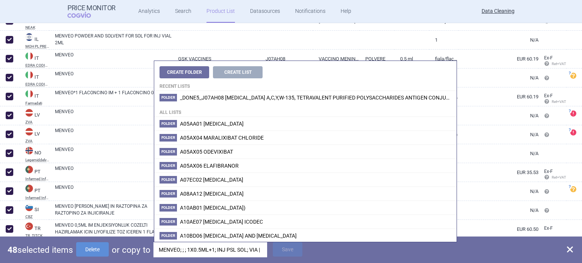
scroll to position [0, 42]
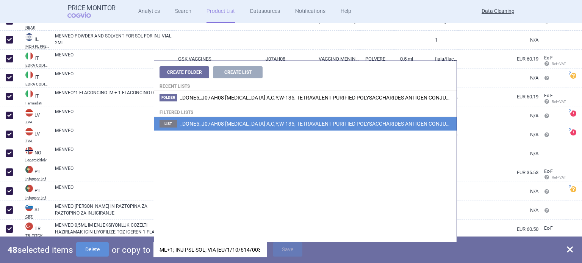
type input "MENVEO; ; ; 1X0.5ML+1; INJ PSL SOL; VIA |EU/1/10/614/003"
click at [330, 126] on span "_DONE5_J07AH08 MENINGOCOCCUS A,C,Y,W-135, TETRAVALENT PURIFIED POLYSACCHARIDES …" at bounding box center [397, 124] width 435 height 6
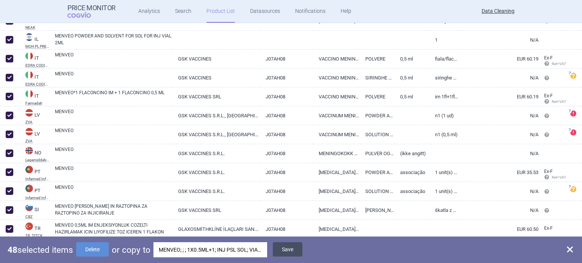
click at [289, 249] on button "Save" at bounding box center [288, 249] width 30 height 14
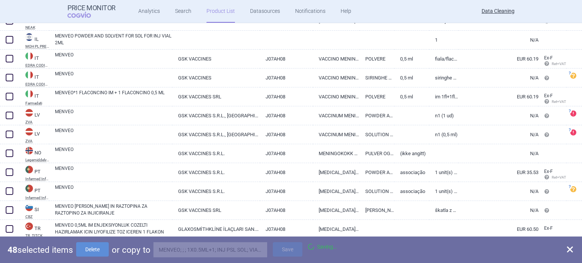
checkbox input "false"
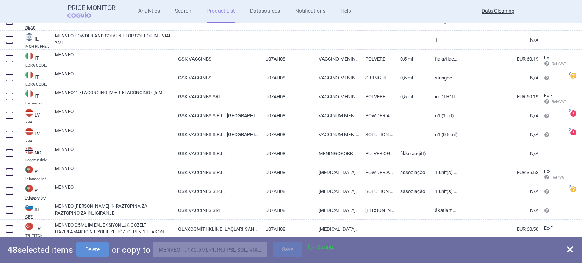
checkbox input "false"
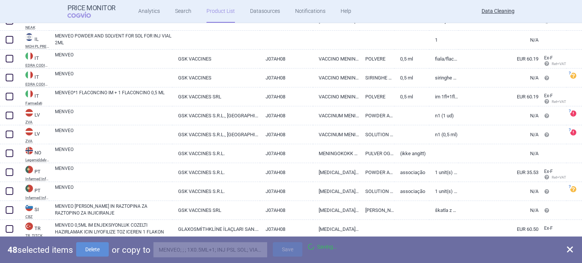
checkbox input "false"
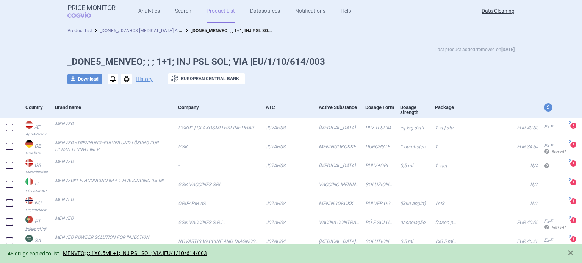
click at [121, 80] on span "options" at bounding box center [126, 79] width 11 height 11
click at [123, 121] on button "Delete" at bounding box center [123, 124] width 24 height 11
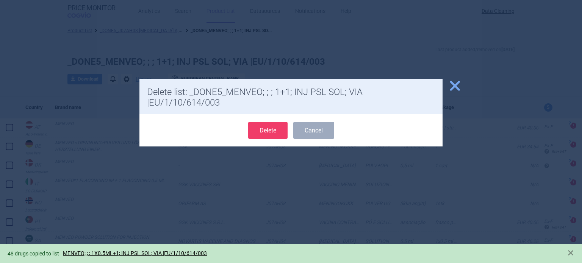
click at [273, 132] on button "Delete" at bounding box center [267, 130] width 39 height 17
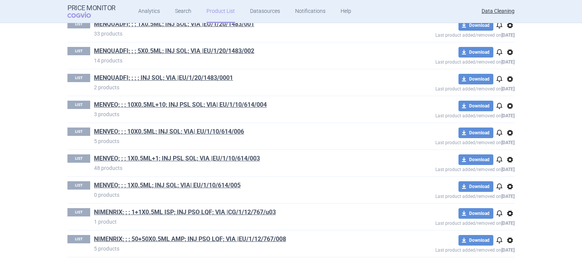
scroll to position [13, 0]
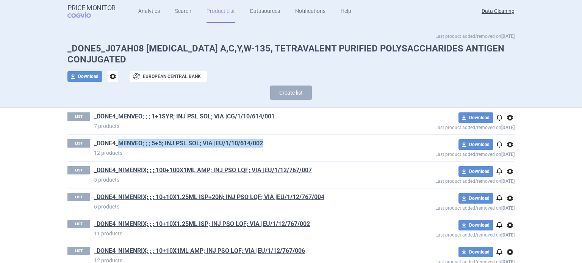
drag, startPoint x: 255, startPoint y: 142, endPoint x: 116, endPoint y: 144, distance: 139.0
click at [116, 144] on h1 "_DONE4_MENVEO; ; ; 5+5; INJ PSL SOL; VIA |EU/1/10/614/002" at bounding box center [237, 144] width 286 height 10
copy link "MENVEO; ; ; 5+5; INJ PSL SOL; VIA |EU/1/10/614/002"
click at [303, 89] on button "Create list" at bounding box center [291, 93] width 42 height 14
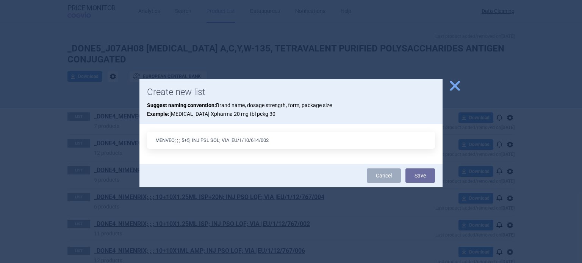
click at [185, 142] on input "MENVEO; ; ; 5+5; INJ PSL SOL; VIA |EU/1/10/614/002" at bounding box center [291, 140] width 288 height 17
type input "MENVEO; ; ; 5X0.5ML+5; INJ PSL SOL; VIA |EU/1/10/614/002"
click at [405, 169] on button "Save" at bounding box center [420, 176] width 30 height 14
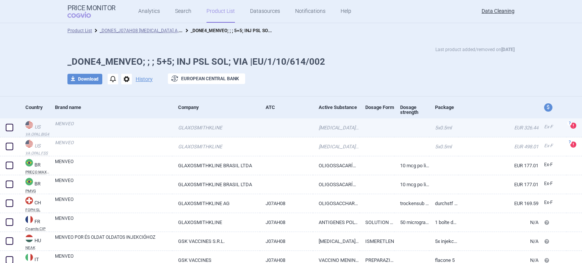
click at [8, 127] on span at bounding box center [10, 128] width 8 height 8
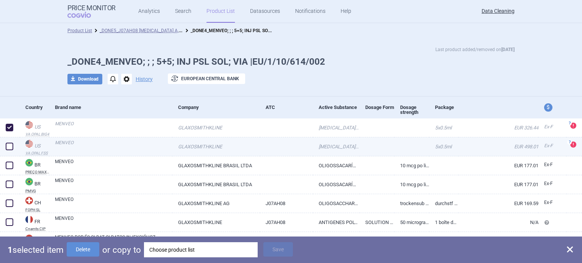
click at [9, 152] on div at bounding box center [10, 147] width 20 height 19
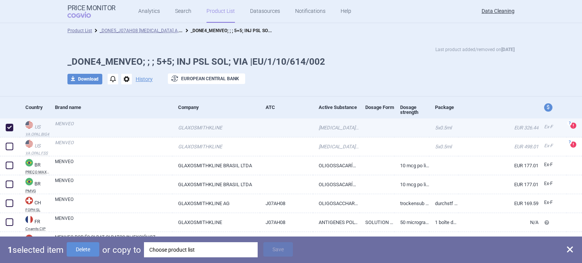
click at [8, 127] on span at bounding box center [10, 128] width 8 height 8
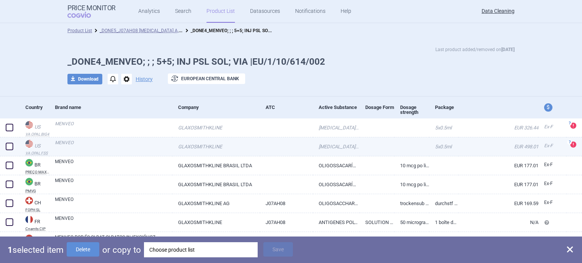
checkbox input "false"
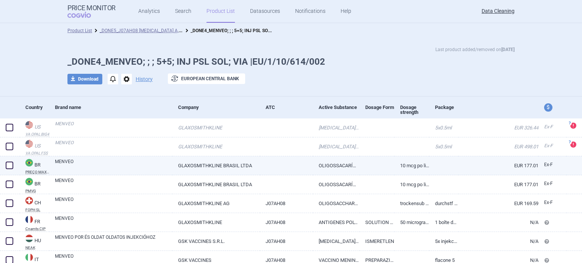
drag, startPoint x: 13, startPoint y: 167, endPoint x: 12, endPoint y: 182, distance: 14.8
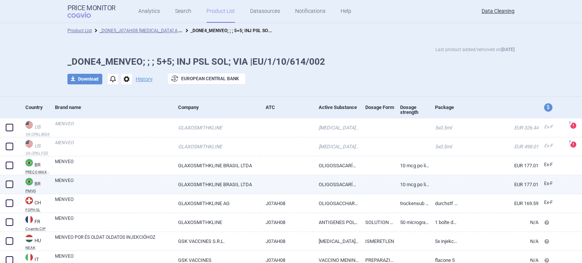
click at [12, 167] on span at bounding box center [10, 166] width 8 height 8
checkbox input "true"
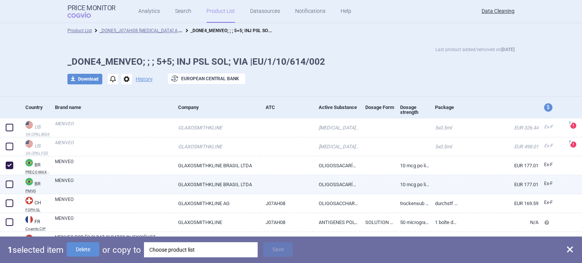
click at [12, 183] on span at bounding box center [10, 185] width 8 height 8
checkbox input "true"
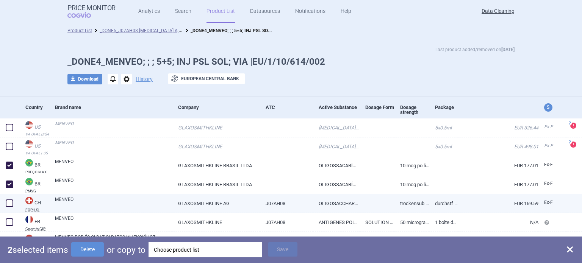
click at [8, 203] on span at bounding box center [10, 204] width 8 height 8
checkbox input "true"
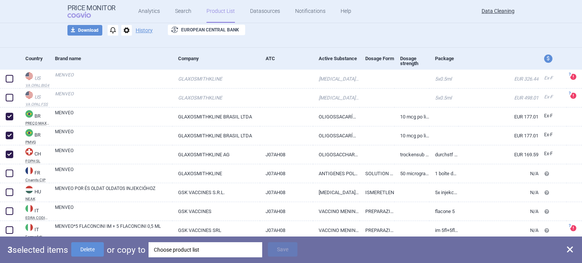
scroll to position [101, 0]
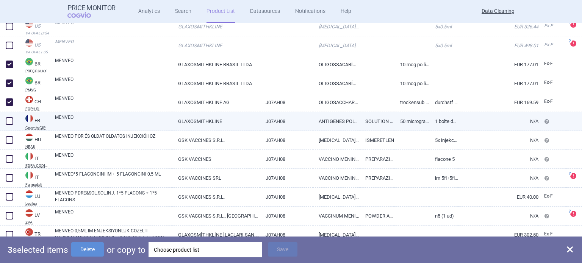
click at [11, 122] on span at bounding box center [10, 121] width 8 height 8
checkbox input "true"
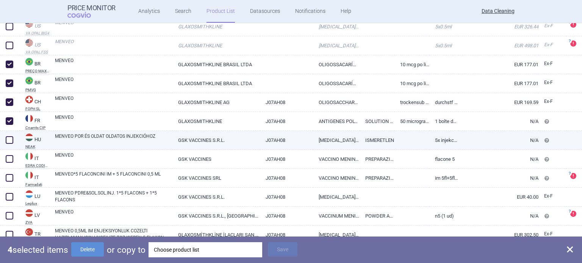
click at [11, 137] on span at bounding box center [10, 140] width 8 height 8
checkbox input "true"
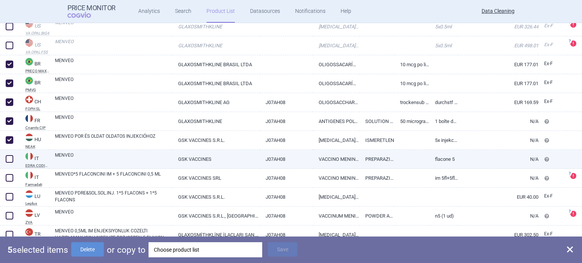
click at [11, 160] on span at bounding box center [10, 159] width 8 height 8
checkbox input "true"
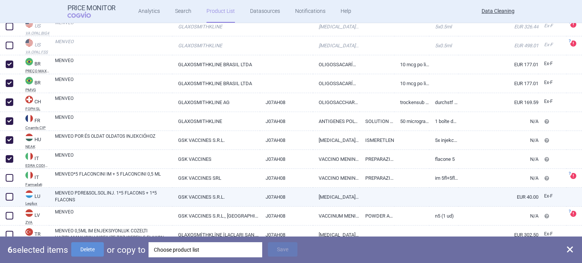
drag, startPoint x: 11, startPoint y: 177, endPoint x: 12, endPoint y: 190, distance: 12.9
click at [11, 178] on span at bounding box center [10, 178] width 8 height 8
checkbox input "true"
drag, startPoint x: 12, startPoint y: 194, endPoint x: 11, endPoint y: 207, distance: 12.9
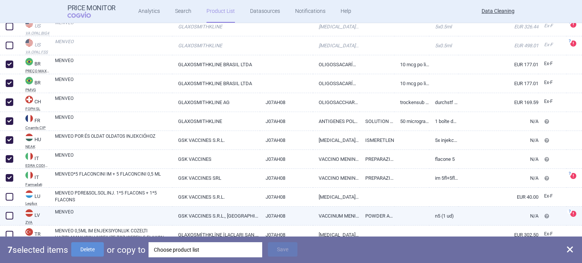
click at [12, 195] on span at bounding box center [10, 197] width 8 height 8
checkbox input "true"
click at [10, 212] on span at bounding box center [10, 216] width 8 height 8
checkbox input "true"
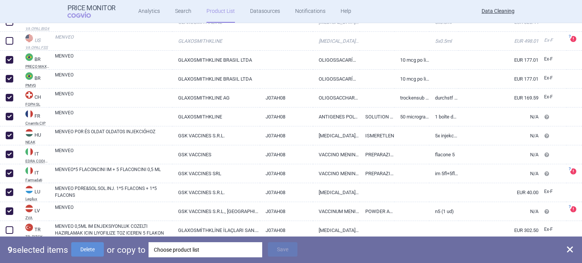
scroll to position [107, 0]
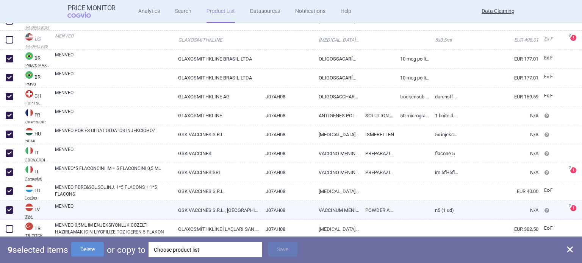
drag, startPoint x: 9, startPoint y: 228, endPoint x: 21, endPoint y: 216, distance: 16.9
click at [9, 229] on span at bounding box center [10, 229] width 8 height 8
checkbox input "true"
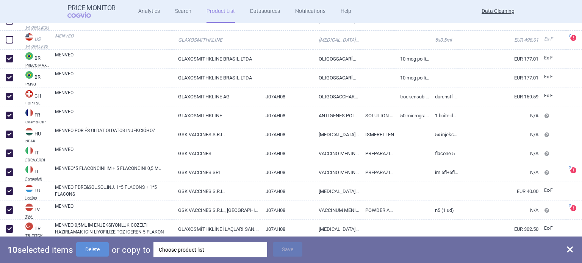
click at [181, 253] on div "Choose product list" at bounding box center [210, 249] width 103 height 15
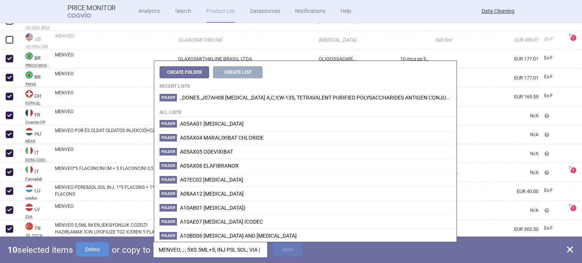
scroll to position [0, 42]
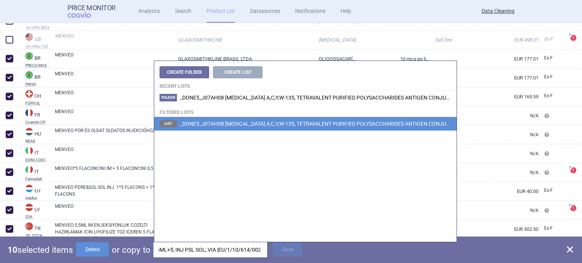
type input "MENVEO; ; ; 5X0.5ML+5; INJ PSL SOL; VIA |EU/1/10/614/002"
click at [318, 126] on li "List _DONE5_J07AH08 [MEDICAL_DATA] A,C,Y,W-135, TETRAVALENT PURIFIED POLYSACCHA…" at bounding box center [305, 124] width 302 height 14
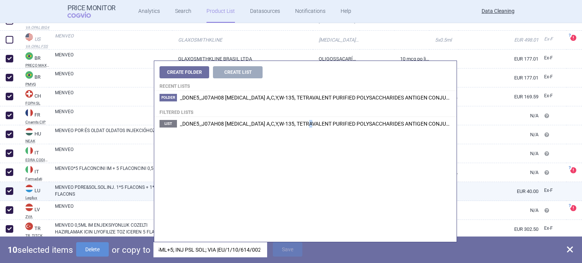
scroll to position [0, 0]
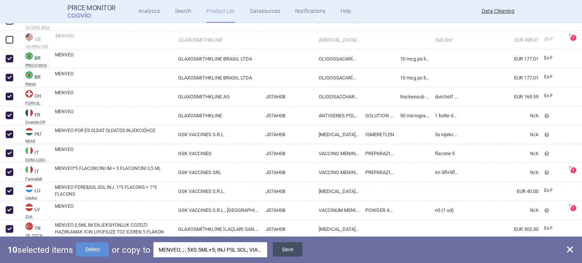
click at [287, 250] on button "Save" at bounding box center [288, 249] width 30 height 14
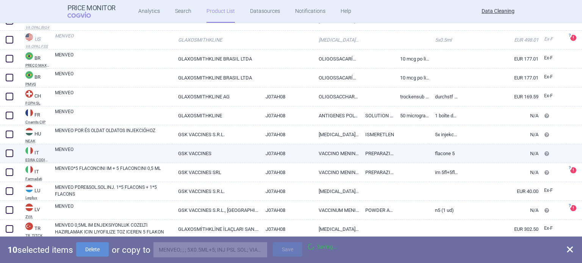
checkbox input "false"
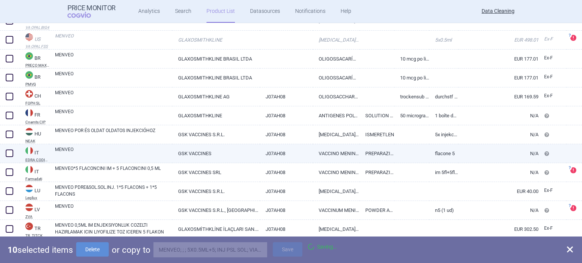
checkbox input "false"
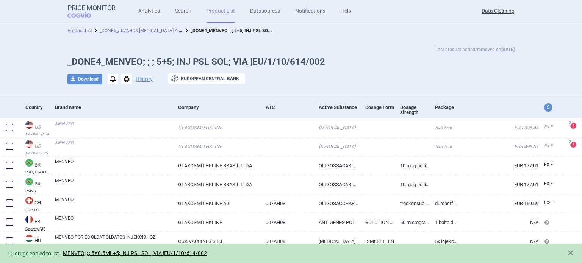
click at [127, 78] on span "options" at bounding box center [126, 79] width 11 height 11
click at [121, 124] on button "Delete" at bounding box center [123, 124] width 24 height 11
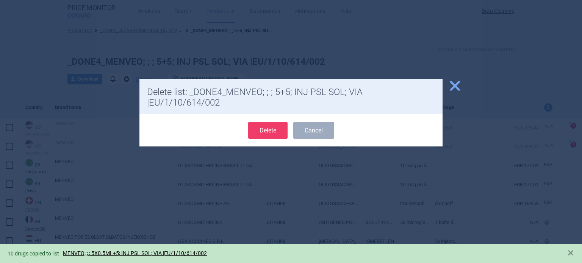
click at [259, 130] on button "Delete" at bounding box center [267, 130] width 39 height 17
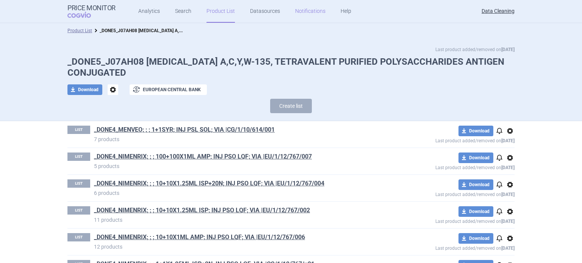
scroll to position [442, 0]
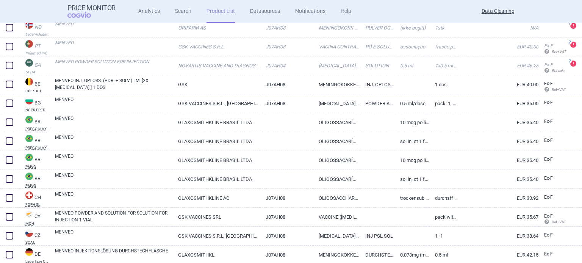
scroll to position [189, 0]
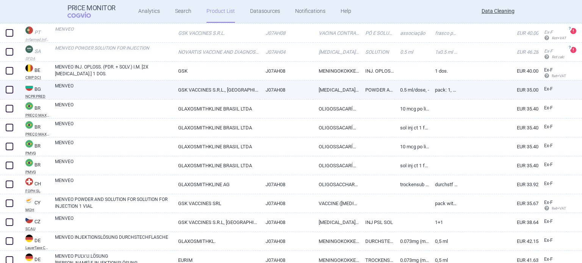
click at [139, 89] on link "MENVEO" at bounding box center [113, 90] width 117 height 14
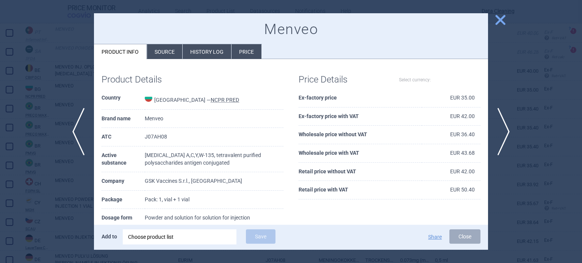
select select "EUR"
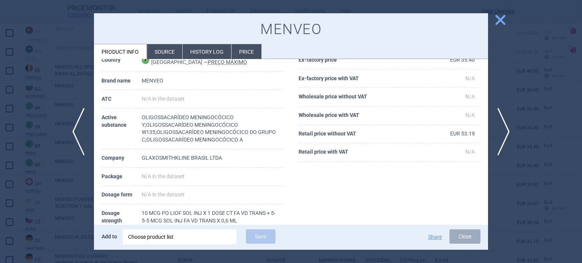
scroll to position [76, 0]
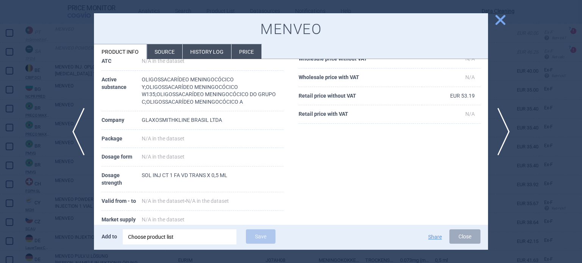
click at [31, 171] on div at bounding box center [291, 131] width 582 height 263
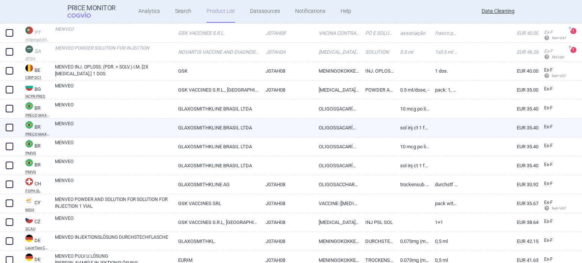
drag, startPoint x: 12, startPoint y: 124, endPoint x: 25, endPoint y: 127, distance: 13.1
click at [12, 124] on span at bounding box center [10, 128] width 8 height 8
checkbox input "true"
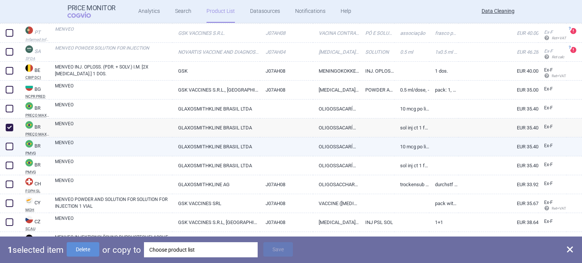
click at [107, 147] on link "MENVEO" at bounding box center [113, 146] width 117 height 14
select select "EUR"
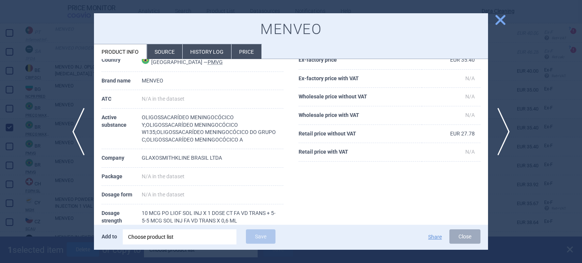
scroll to position [76, 0]
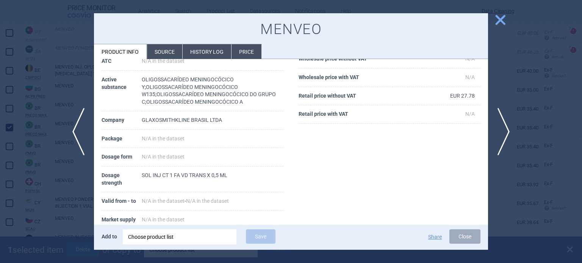
click at [0, 191] on div at bounding box center [291, 131] width 582 height 263
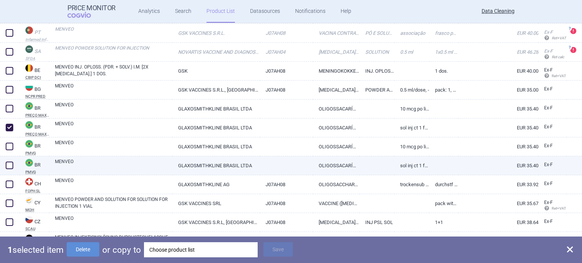
click at [9, 166] on span at bounding box center [10, 166] width 8 height 8
checkbox input "true"
click at [242, 248] on div "Choose product list" at bounding box center [205, 249] width 103 height 15
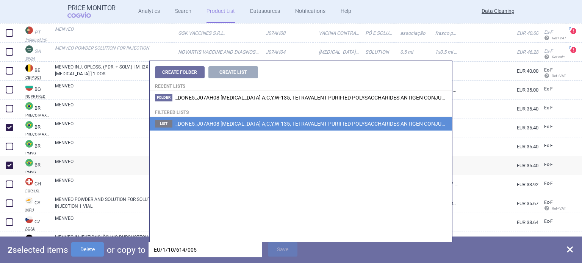
type input "EU/1/10/614/005"
click at [302, 128] on li "List _DONE5_J07AH08 [MEDICAL_DATA] A,C,Y,W-135, TETRAVALENT PURIFIED POLYSACCHA…" at bounding box center [301, 124] width 302 height 14
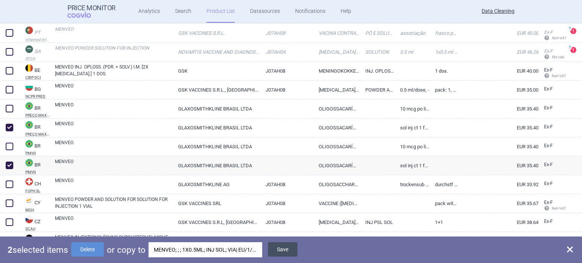
click at [279, 254] on button "Save" at bounding box center [283, 249] width 30 height 14
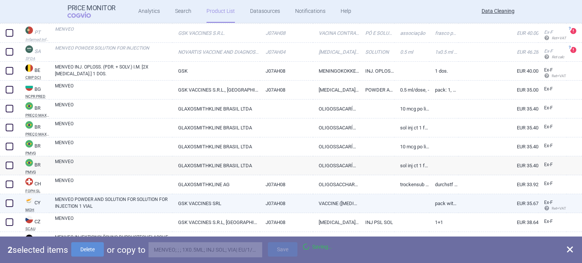
checkbox input "false"
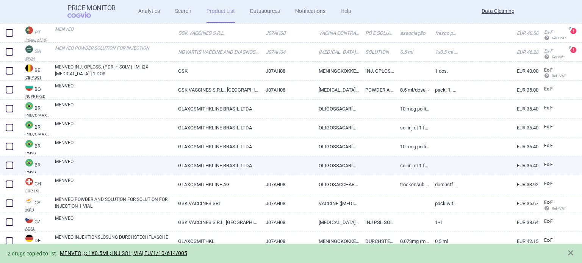
click at [6, 162] on span at bounding box center [10, 166] width 8 height 8
checkbox input "true"
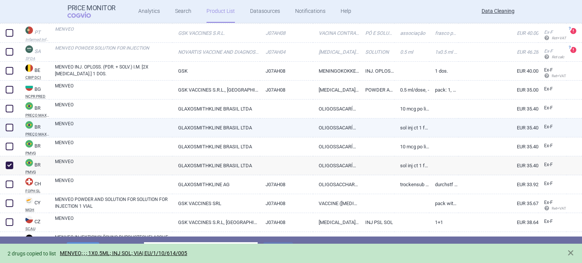
click at [10, 120] on div at bounding box center [10, 128] width 20 height 19
click at [8, 124] on span at bounding box center [10, 128] width 8 height 8
checkbox input "true"
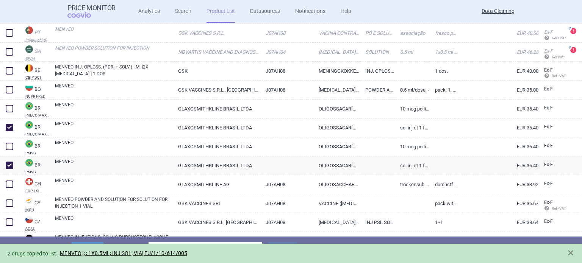
click at [91, 242] on div "2 selected items Delete or copy to Choose product list Save" at bounding box center [291, 250] width 582 height 27
click at [91, 244] on div "2 drugs copied to list MENVEO; ; ; 1X0.5ML; INJ SOL; VIA| EU/1/10/614/005" at bounding box center [291, 253] width 582 height 19
click at [92, 243] on button "Delete" at bounding box center [87, 249] width 33 height 14
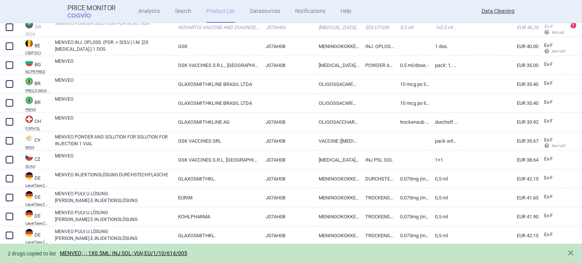
scroll to position [227, 0]
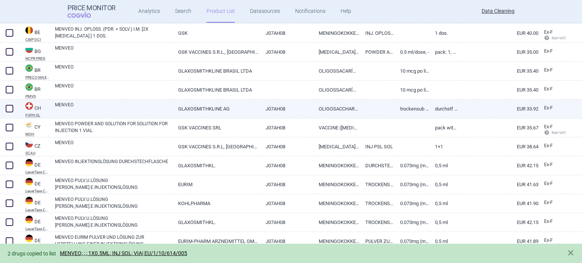
click at [189, 106] on link "GLAXOSMITHKLINE AG" at bounding box center [215, 109] width 87 height 19
select select "EUR"
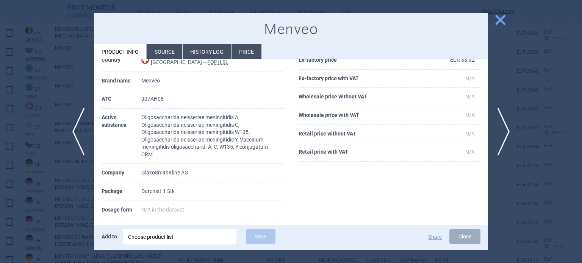
scroll to position [76, 0]
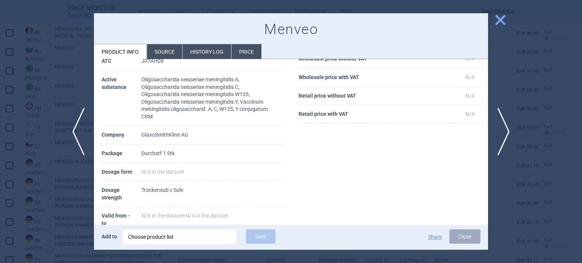
click at [172, 49] on li "Source" at bounding box center [164, 51] width 35 height 15
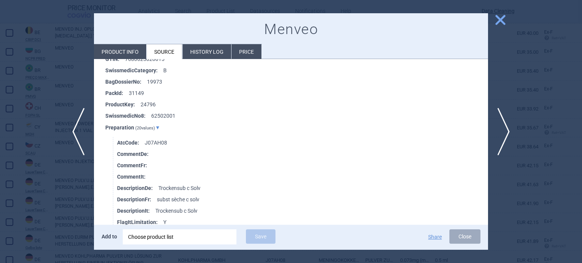
scroll to position [227, 0]
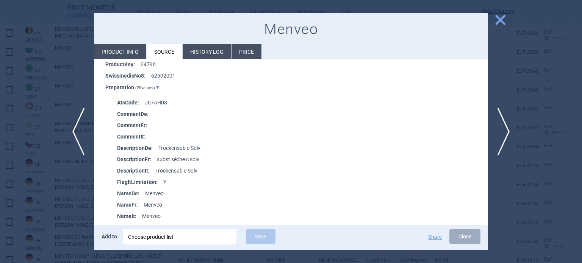
click at [24, 134] on div at bounding box center [291, 131] width 582 height 263
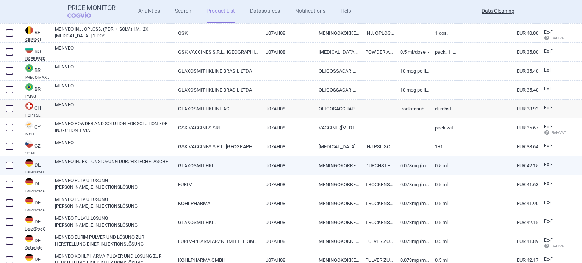
scroll to position [265, 0]
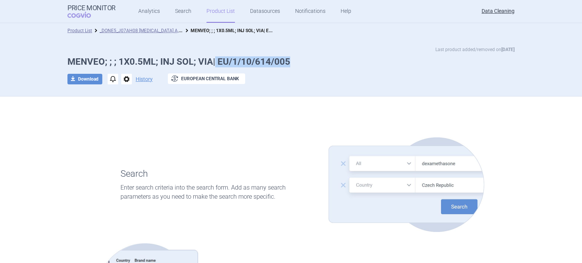
drag, startPoint x: 300, startPoint y: 62, endPoint x: 212, endPoint y: 62, distance: 87.5
click at [212, 62] on h1 "MENVEO; ; ; 1X0.5ML; INJ SOL; VIA| EU/1/10/614/005" at bounding box center [290, 61] width 447 height 11
copy h1 "EU/1/10/614/005"
